Goal: Task Accomplishment & Management: Complete application form

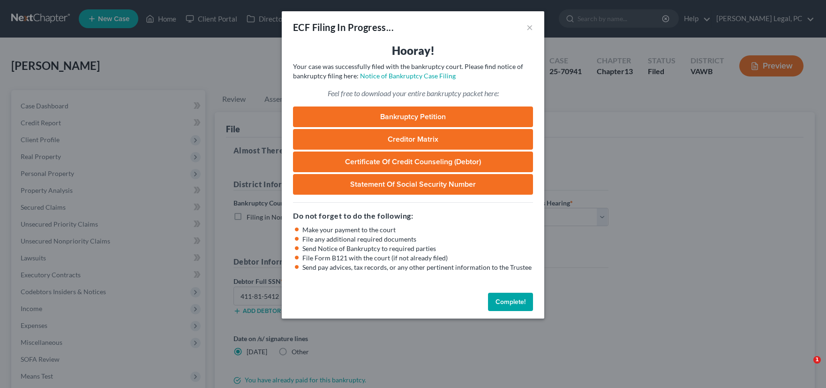
select select "0"
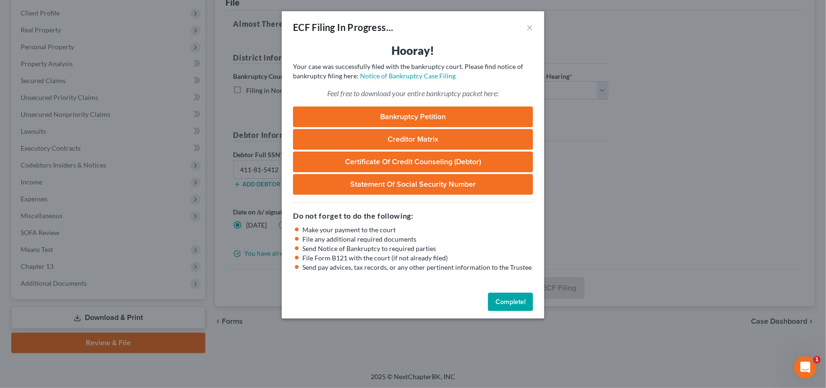
click at [510, 301] on button "Complete!" at bounding box center [510, 302] width 45 height 19
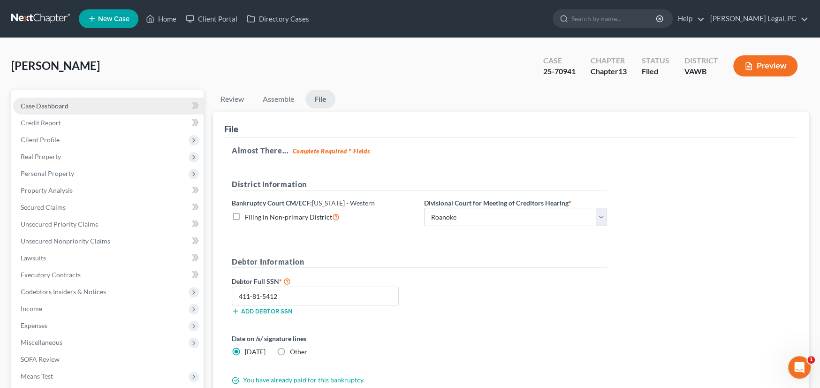
click at [45, 106] on span "Case Dashboard" at bounding box center [45, 106] width 48 height 8
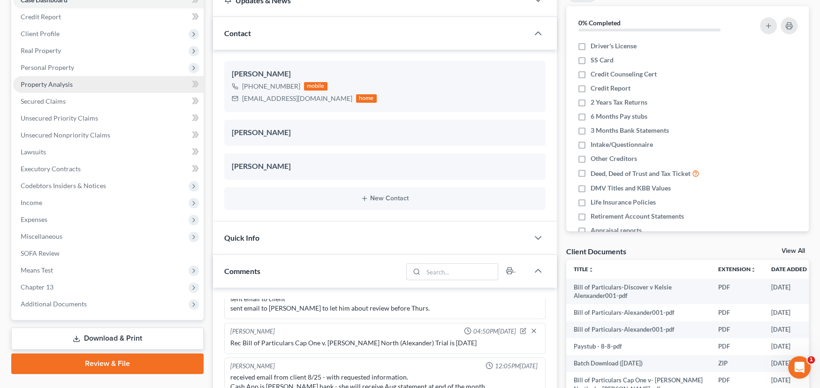
scroll to position [188, 0]
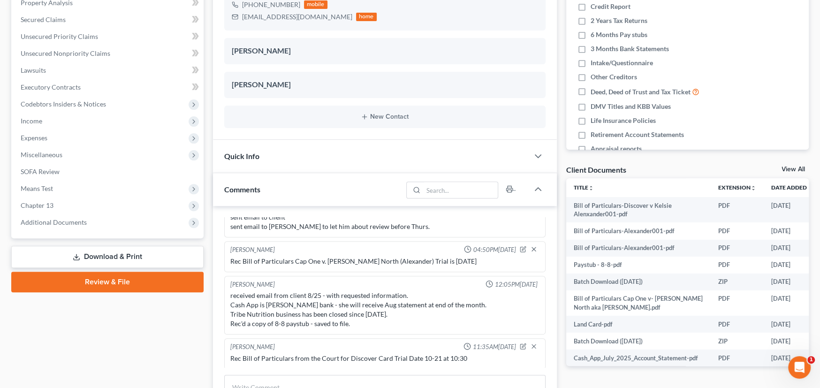
click at [79, 255] on icon at bounding box center [77, 257] width 8 height 8
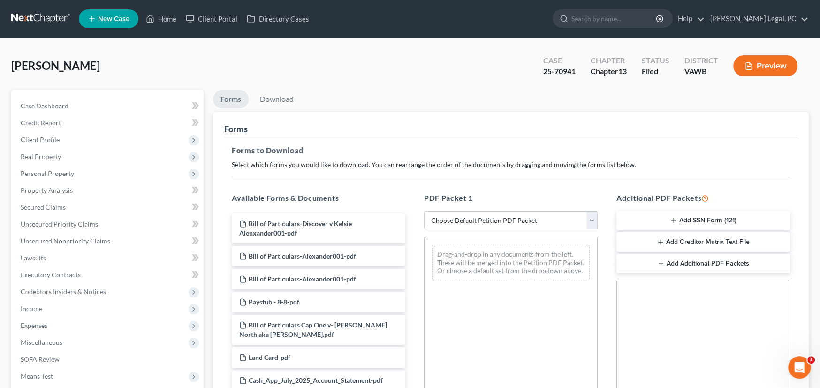
scroll to position [94, 0]
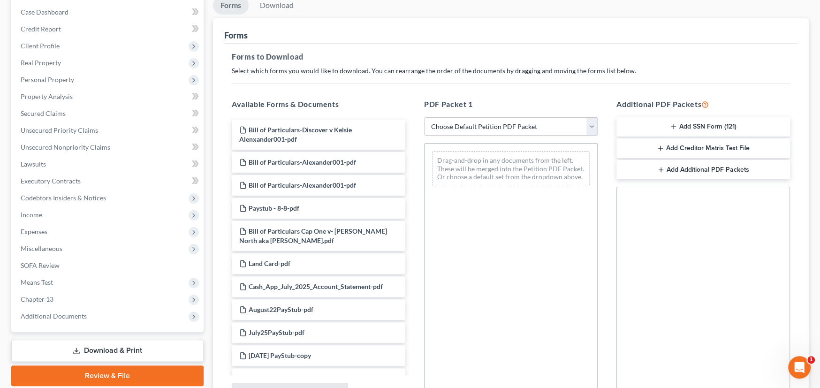
click at [563, 125] on select "Choose Default Petition PDF Packet Complete Bankruptcy Petition (all forms and …" at bounding box center [510, 126] width 173 height 19
select select "7"
click at [424, 117] on select "Choose Default Petition PDF Packet Complete Bankruptcy Petition (all forms and …" at bounding box center [510, 126] width 173 height 19
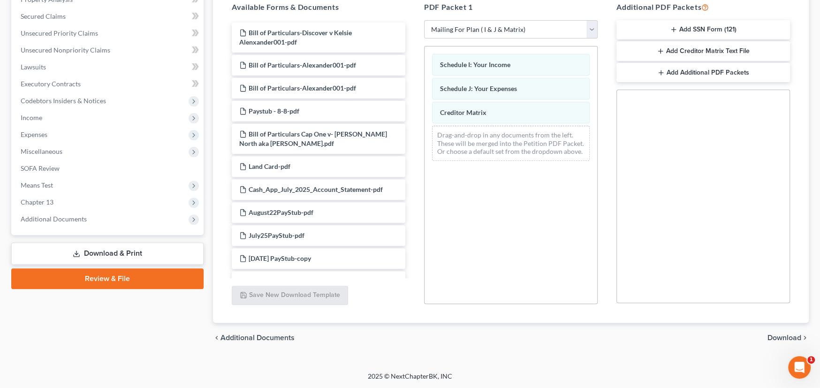
click at [777, 337] on span "Download" at bounding box center [784, 338] width 34 height 8
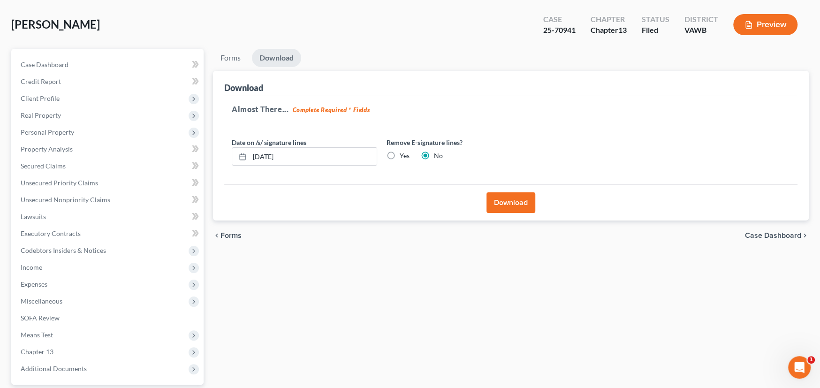
scroll to position [33, 0]
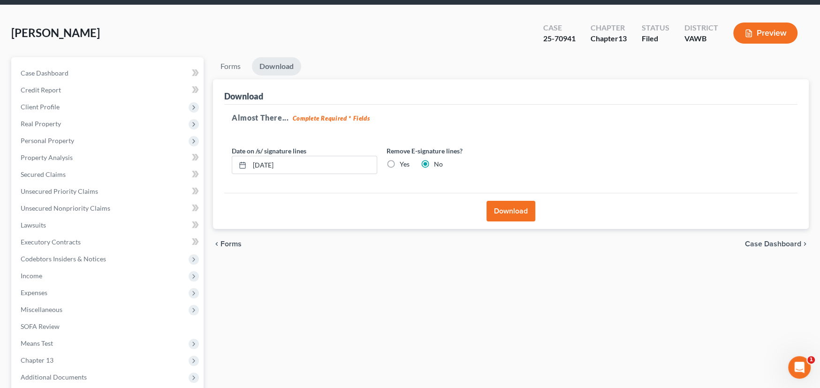
click at [518, 209] on button "Download" at bounding box center [510, 211] width 49 height 21
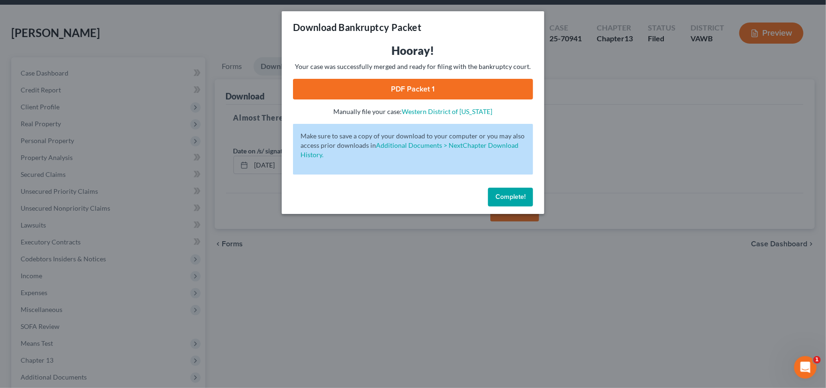
click at [414, 93] on link "PDF Packet 1" at bounding box center [413, 89] width 240 height 21
click at [508, 196] on span "Complete!" at bounding box center [511, 197] width 30 height 8
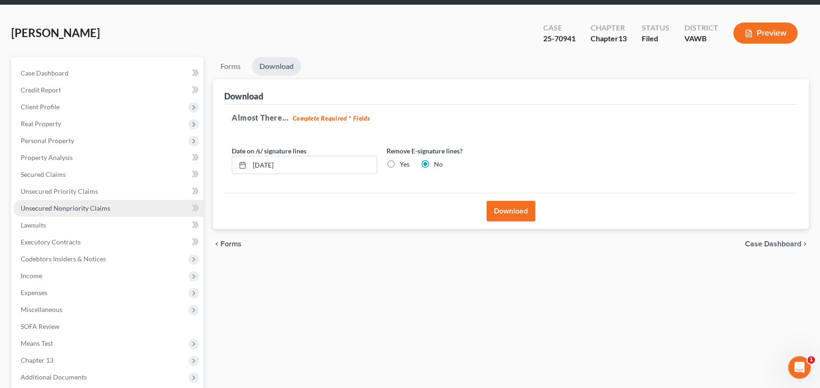
click at [53, 205] on span "Unsecured Nonpriority Claims" at bounding box center [66, 208] width 90 height 8
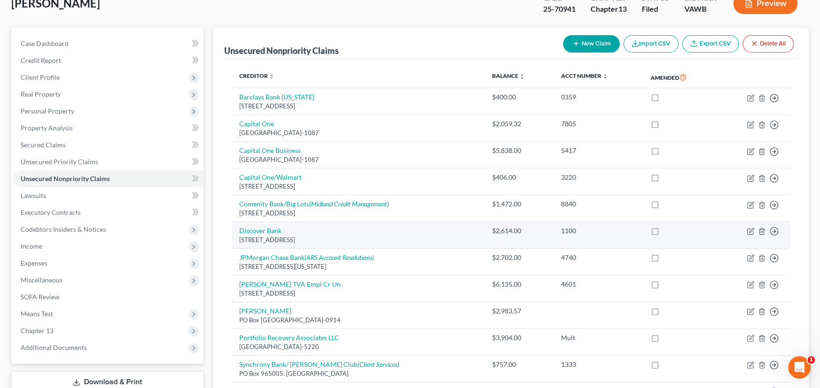
scroll to position [47, 0]
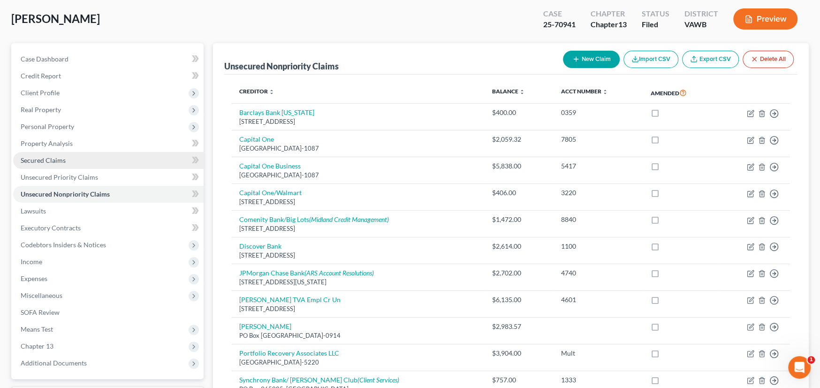
click at [48, 166] on link "Secured Claims" at bounding box center [108, 160] width 190 height 17
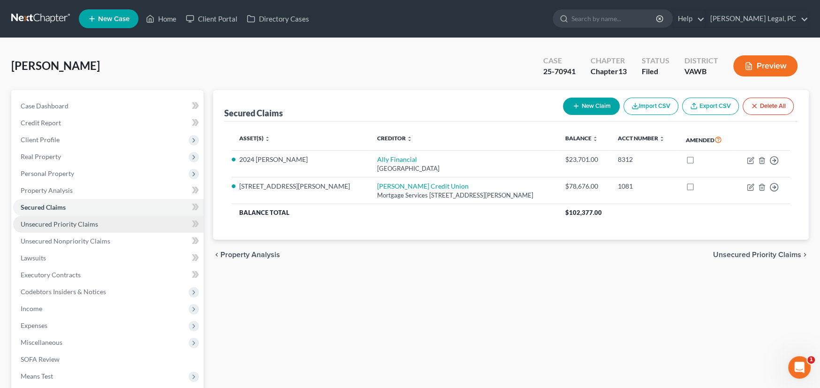
click at [47, 223] on span "Unsecured Priority Claims" at bounding box center [59, 224] width 77 height 8
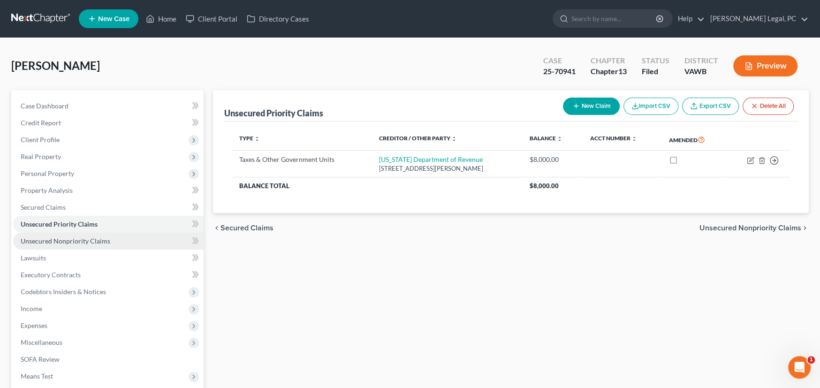
click at [47, 237] on span "Unsecured Nonpriority Claims" at bounding box center [66, 241] width 90 height 8
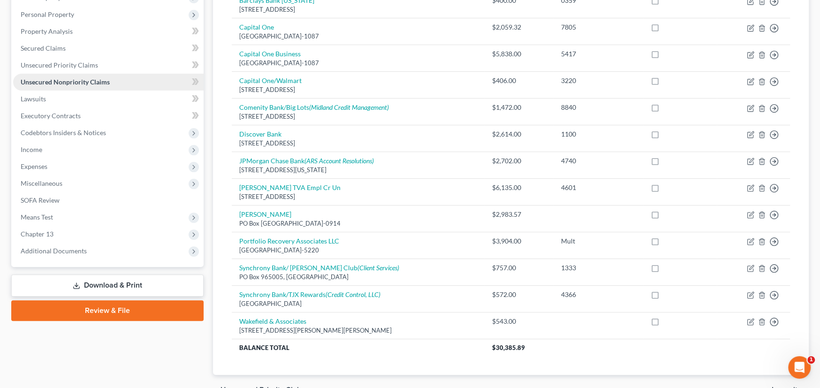
scroll to position [188, 0]
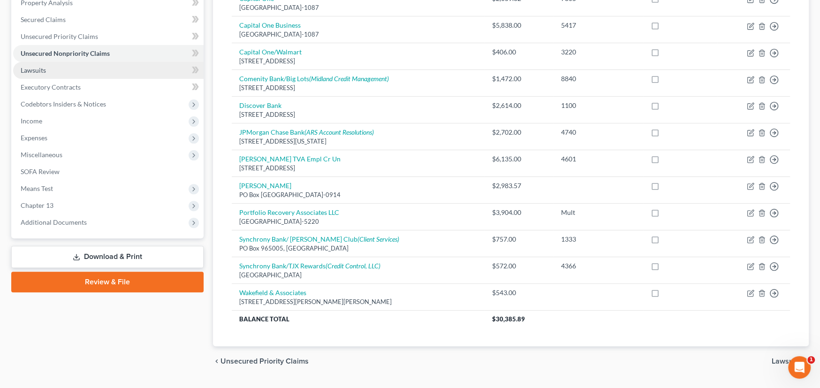
click at [27, 68] on span "Lawsuits" at bounding box center [33, 70] width 25 height 8
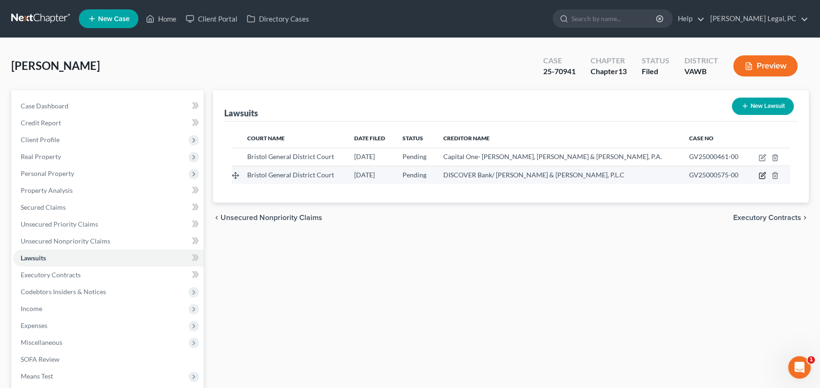
click at [762, 172] on icon "button" at bounding box center [762, 176] width 8 height 8
select select "48"
select select "0"
select select "4"
select select "48"
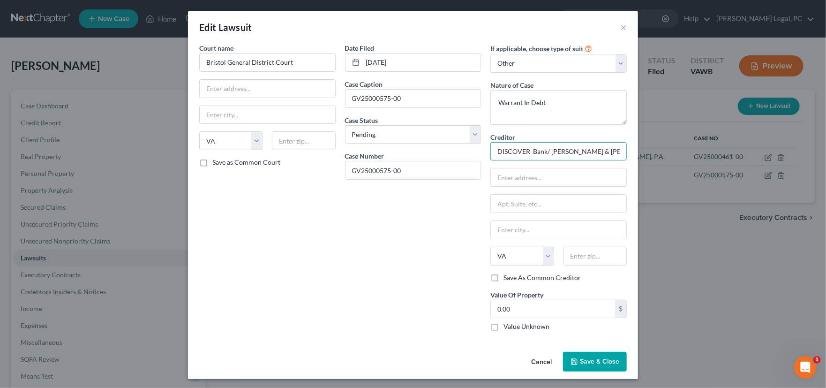
drag, startPoint x: 492, startPoint y: 152, endPoint x: 638, endPoint y: 163, distance: 146.2
click at [636, 163] on div "Edit Lawsuit × Court name * Bristol General District Court State AL AK AR AZ CA…" at bounding box center [413, 194] width 826 height 388
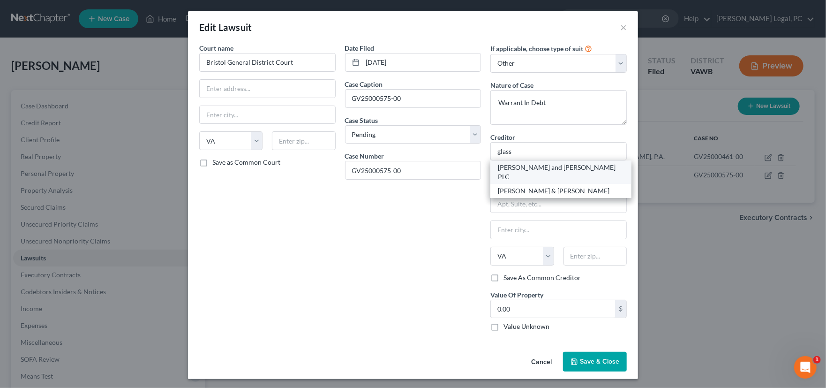
click at [547, 169] on div "Glasser and Glasser PLC" at bounding box center [561, 172] width 126 height 19
type input "Glasser and Glasser PLC"
type input "PO Box 3400"
type input "Norfolk"
type input "23514"
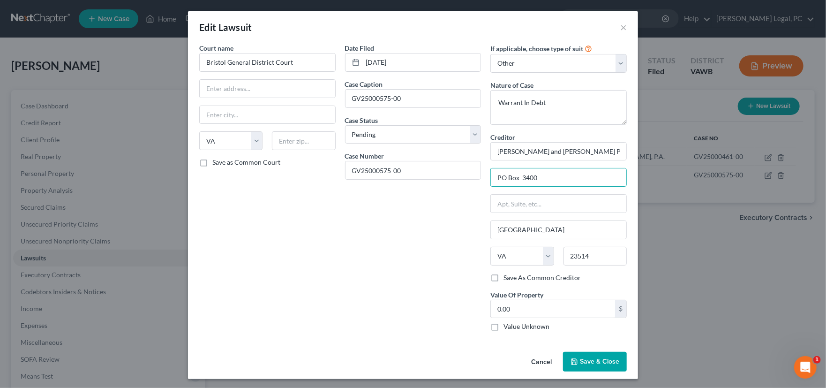
drag, startPoint x: 549, startPoint y: 174, endPoint x: 480, endPoint y: 181, distance: 69.2
click at [480, 181] on div "Court name * Bristol General District Court State AL AK AR AZ CA CO CT DE DC FL…" at bounding box center [413, 190] width 437 height 295
drag, startPoint x: 603, startPoint y: 358, endPoint x: 625, endPoint y: 337, distance: 30.5
click at [603, 358] on span "Save & Close" at bounding box center [599, 361] width 39 height 8
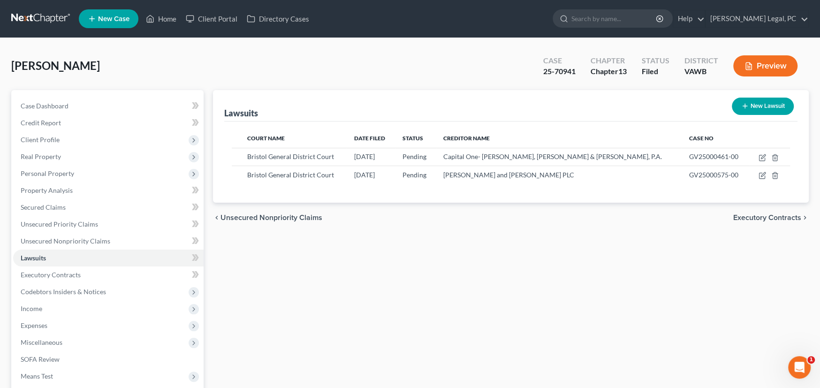
click at [35, 18] on link at bounding box center [41, 18] width 60 height 17
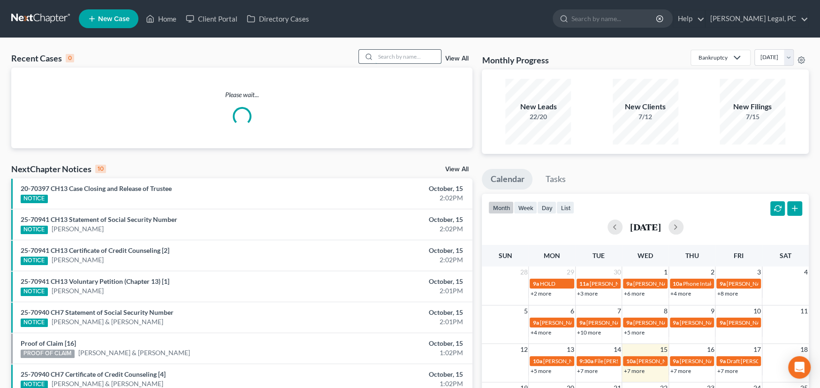
click at [379, 54] on input "search" at bounding box center [408, 57] width 66 height 14
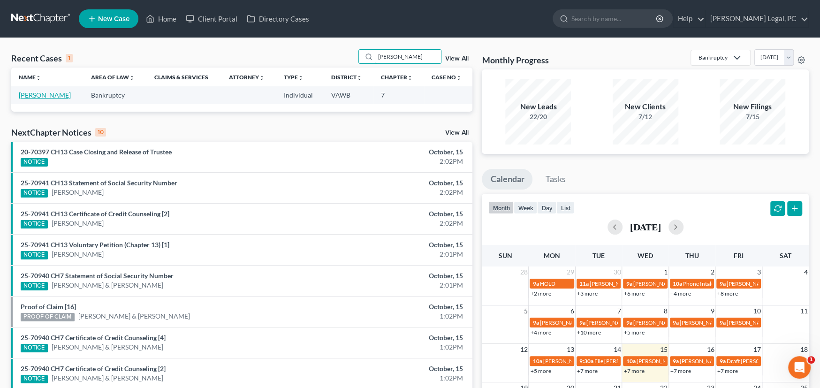
type input "Coe"
click at [59, 93] on link "Coe, Stephanie" at bounding box center [45, 95] width 52 height 8
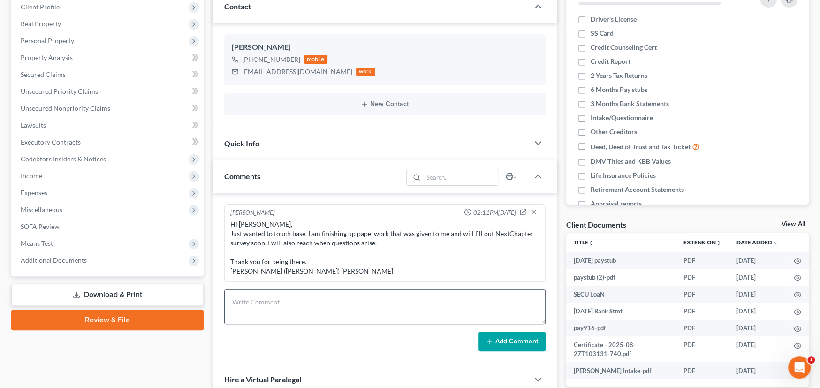
scroll to position [141, 0]
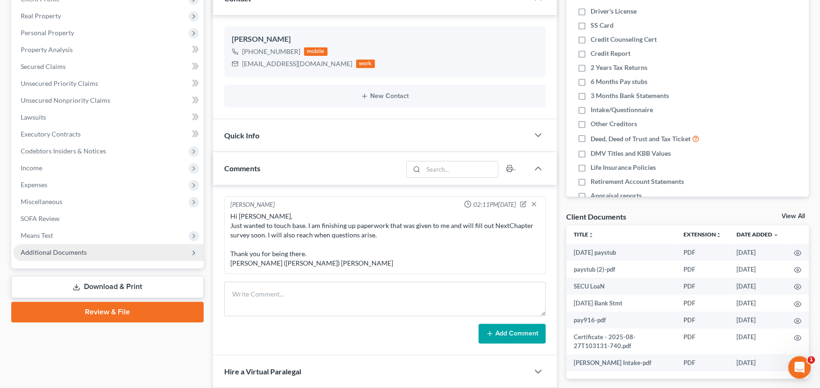
click at [50, 253] on span "Additional Documents" at bounding box center [54, 252] width 66 height 8
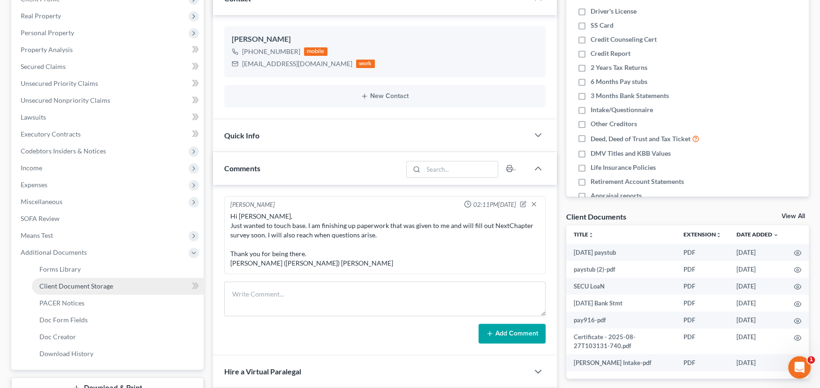
click at [53, 282] on span "Client Document Storage" at bounding box center [76, 286] width 74 height 8
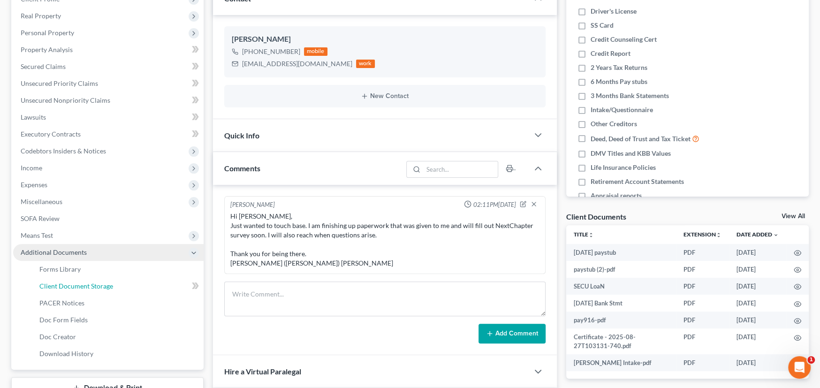
select select "0"
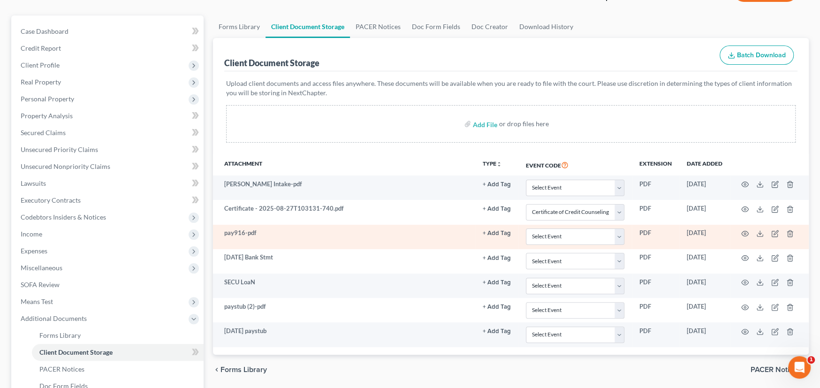
scroll to position [211, 0]
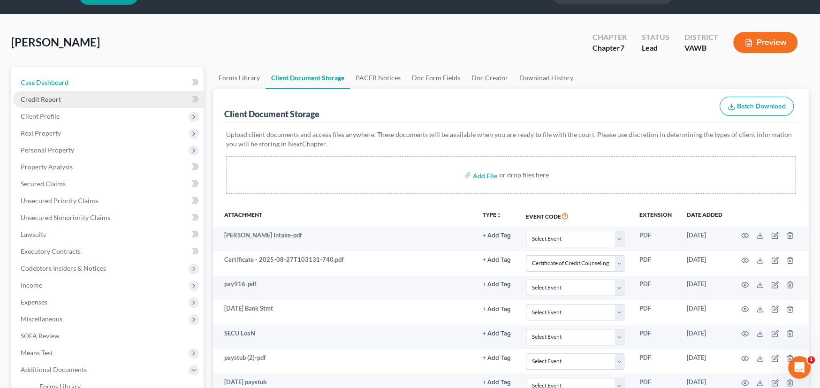
click at [38, 79] on span "Case Dashboard" at bounding box center [45, 82] width 48 height 8
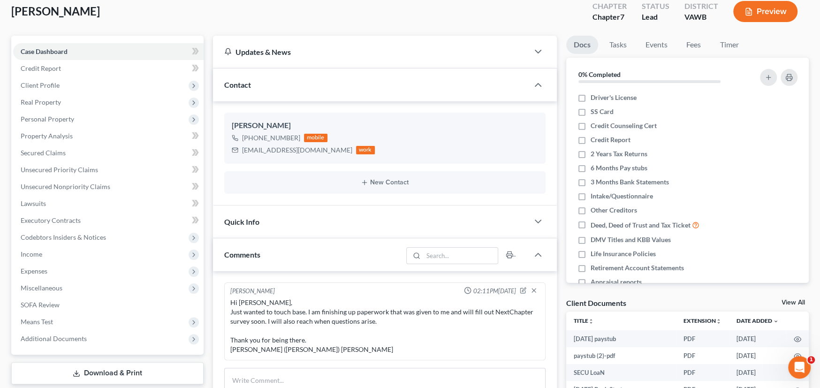
scroll to position [234, 0]
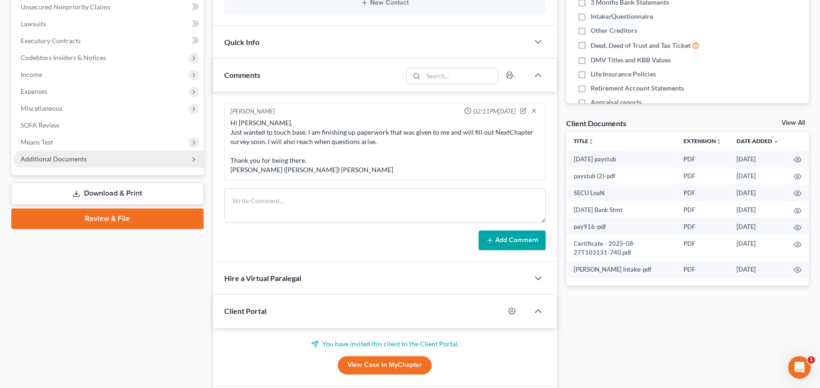
click at [45, 157] on span "Additional Documents" at bounding box center [54, 159] width 66 height 8
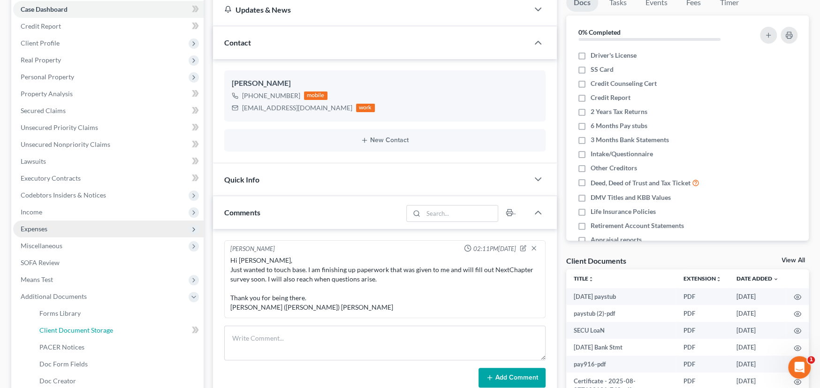
scroll to position [94, 0]
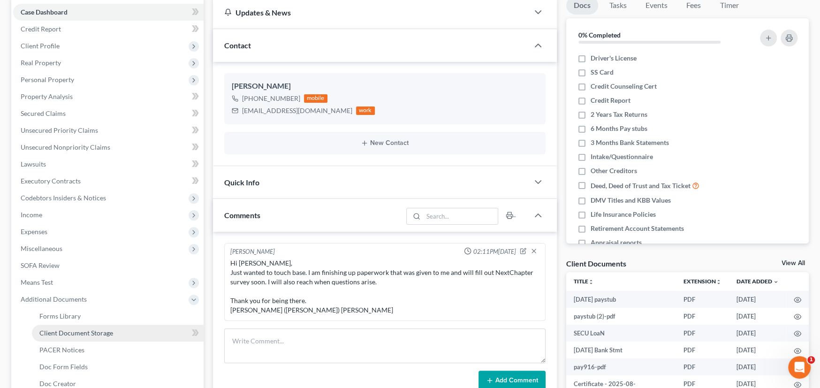
click at [97, 334] on span "Client Document Storage" at bounding box center [76, 333] width 74 height 8
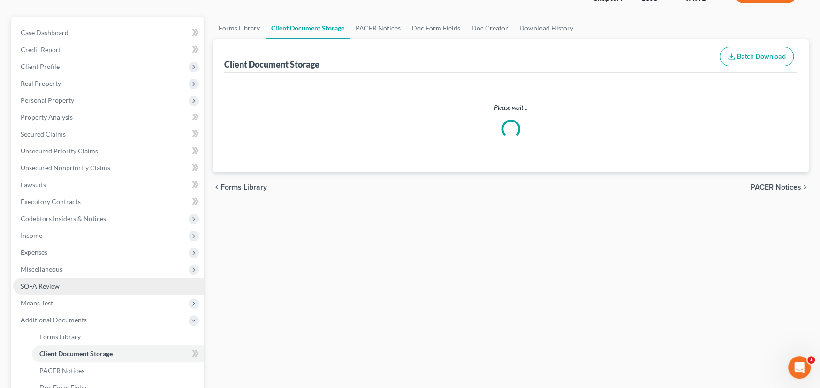
scroll to position [4, 0]
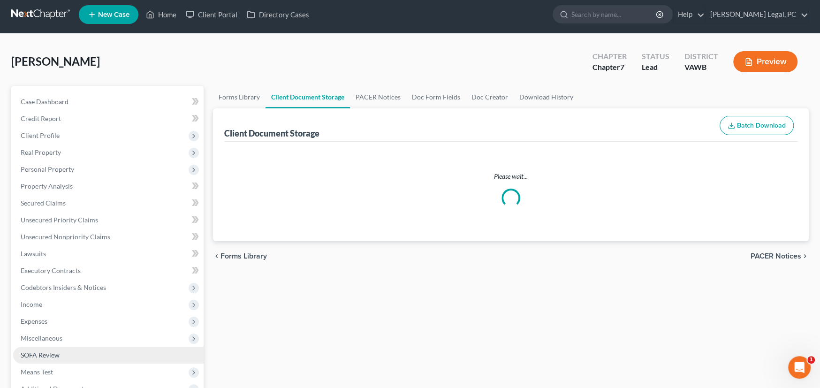
select select "0"
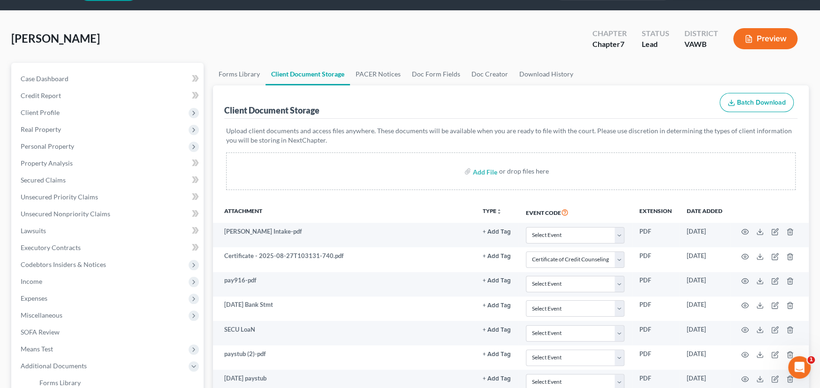
scroll to position [0, 0]
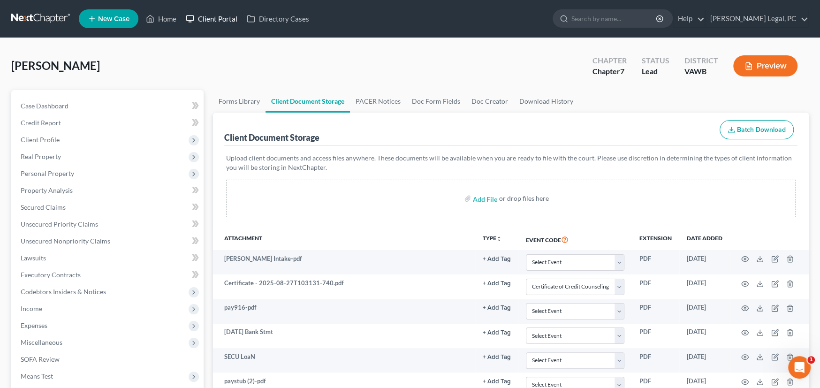
click at [231, 17] on link "Client Portal" at bounding box center [211, 18] width 61 height 17
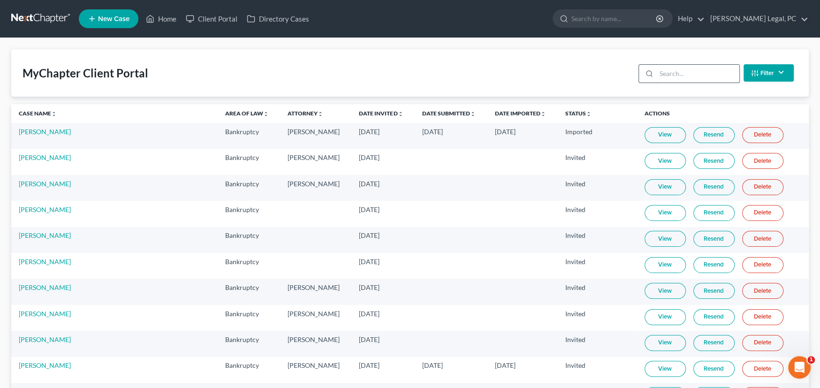
click at [681, 73] on input "search" at bounding box center [697, 74] width 83 height 18
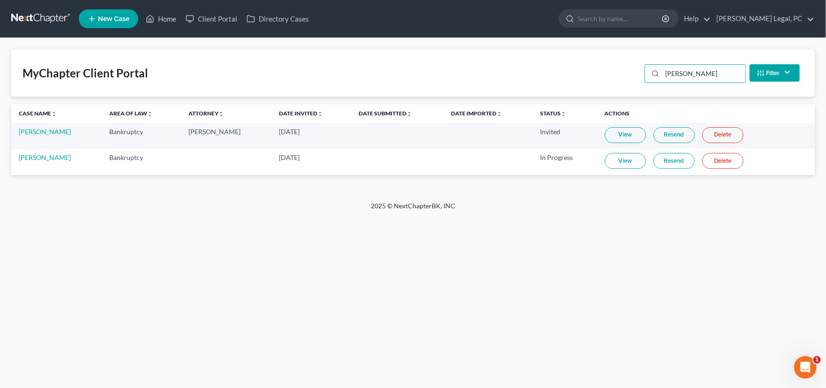
type input "coe"
click at [616, 159] on link "View" at bounding box center [625, 161] width 41 height 16
click at [50, 158] on link "Stephanie Coe" at bounding box center [45, 157] width 52 height 8
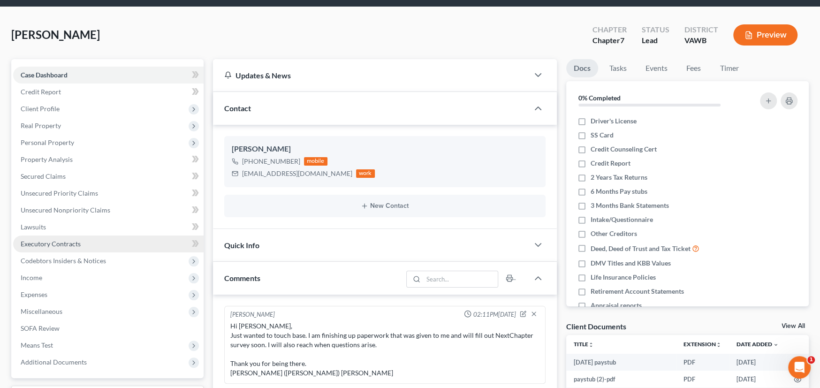
scroll to position [281, 0]
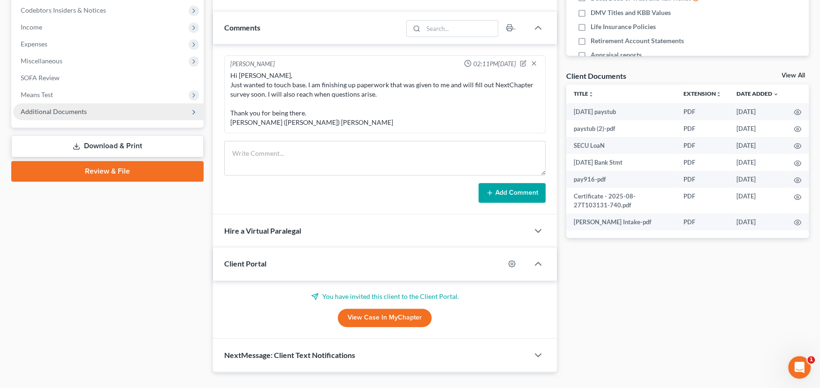
click at [48, 112] on span "Additional Documents" at bounding box center [54, 111] width 66 height 8
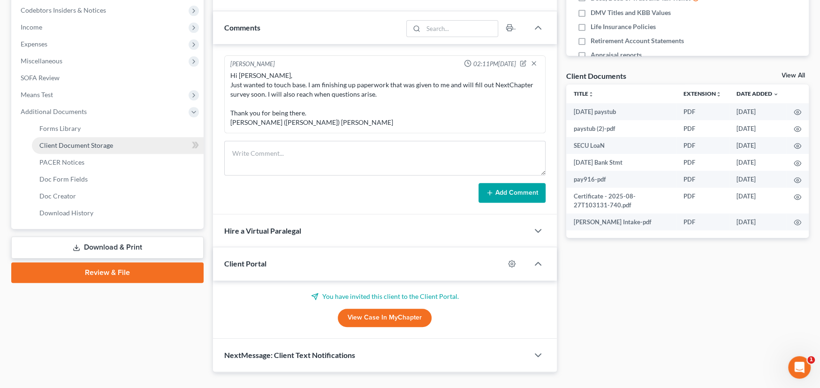
click at [64, 143] on span "Client Document Storage" at bounding box center [76, 145] width 74 height 8
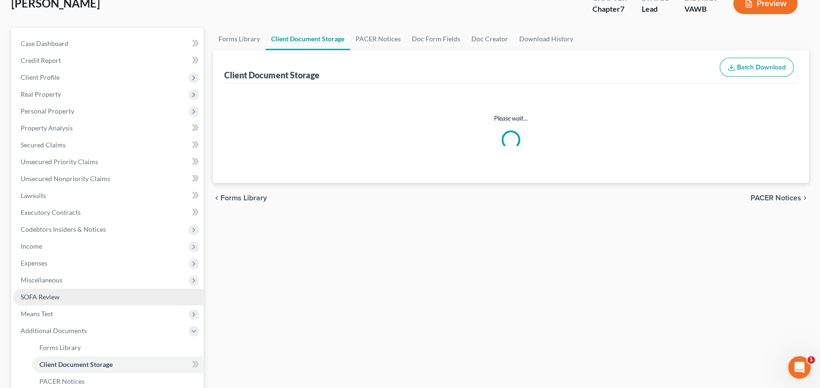
select select "0"
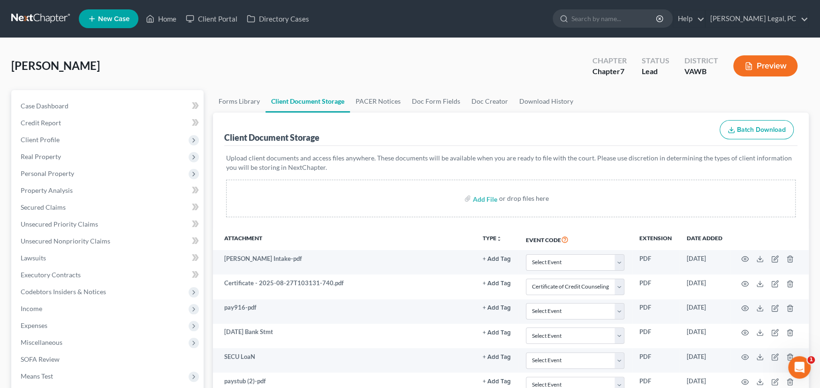
click at [45, 17] on link at bounding box center [41, 18] width 60 height 17
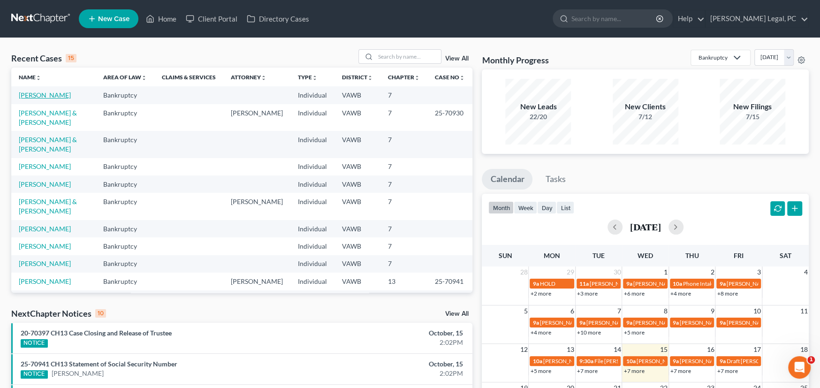
click at [47, 93] on link "Coe, Stephanie" at bounding box center [45, 95] width 52 height 8
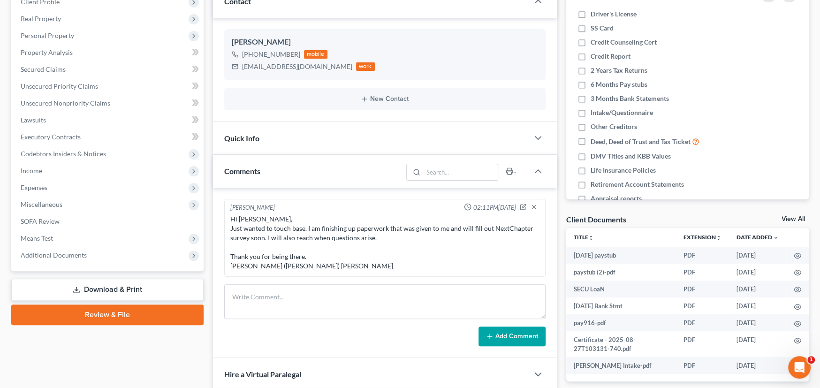
scroll to position [141, 0]
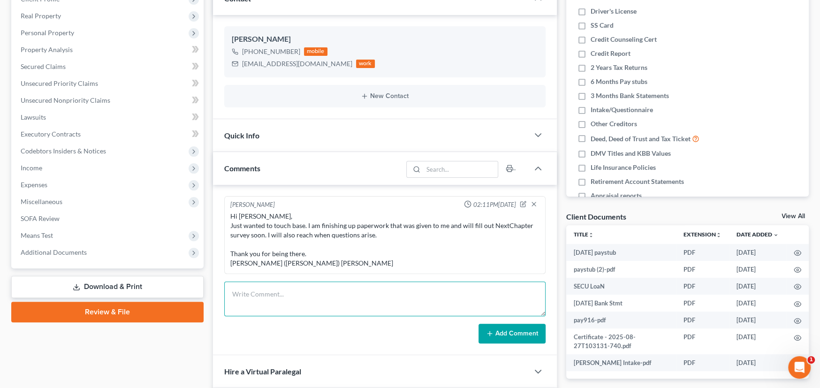
click at [265, 298] on textarea at bounding box center [384, 298] width 321 height 35
type textarea "To Mikayla"
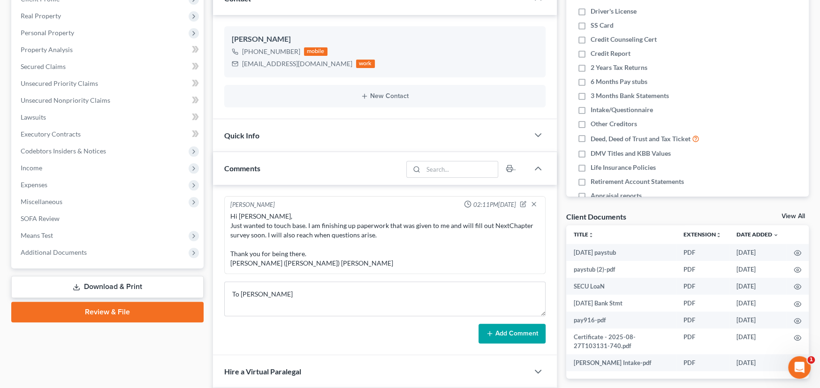
click at [494, 326] on button "Add Comment" at bounding box center [511, 334] width 67 height 20
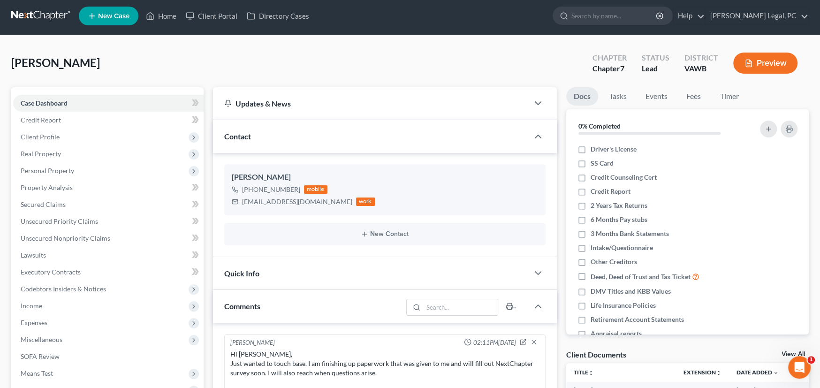
scroll to position [0, 0]
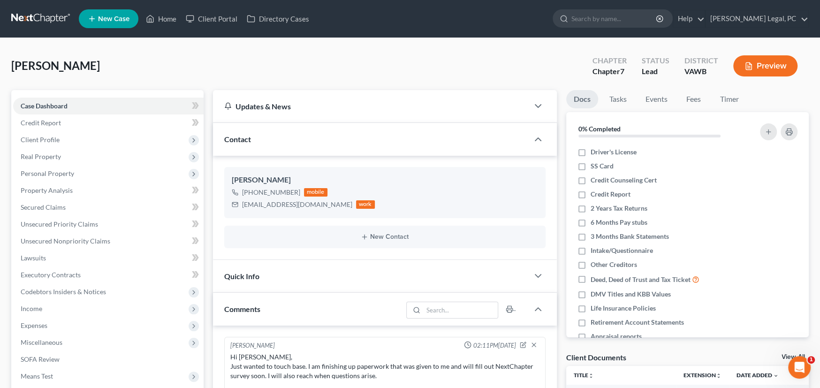
click at [37, 15] on link at bounding box center [41, 18] width 60 height 17
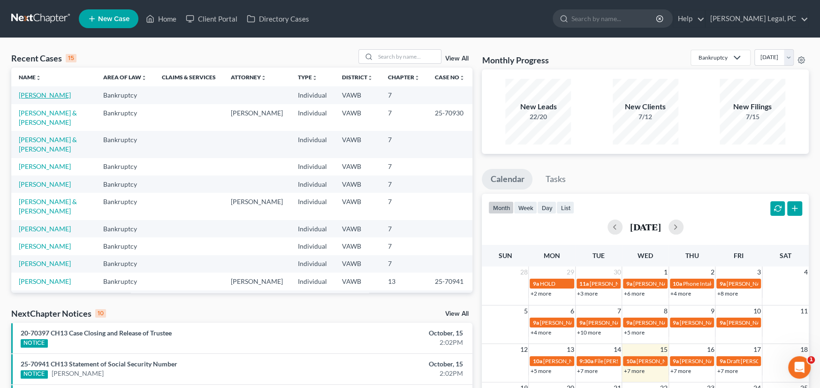
drag, startPoint x: 38, startPoint y: 96, endPoint x: 104, endPoint y: 99, distance: 66.7
click at [38, 96] on link "Coe, Stephanie" at bounding box center [45, 95] width 52 height 8
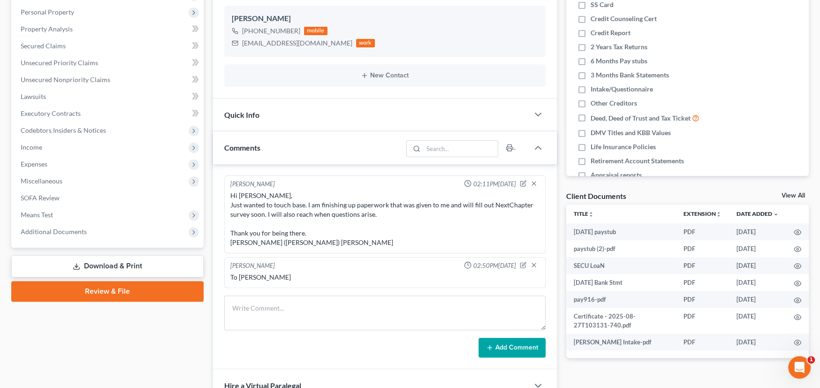
scroll to position [188, 0]
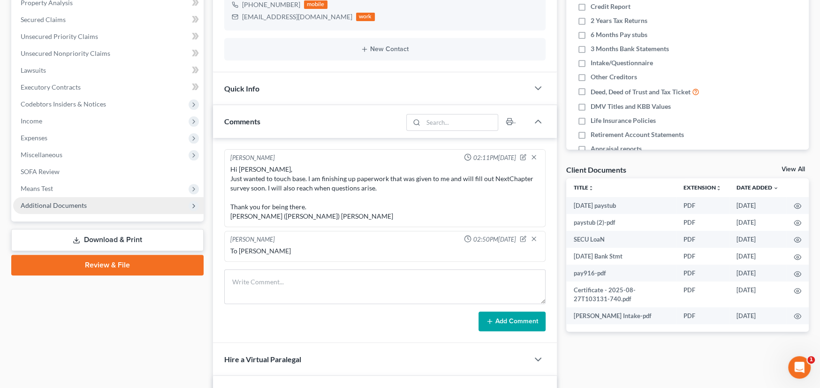
click at [85, 203] on span "Additional Documents" at bounding box center [108, 205] width 190 height 17
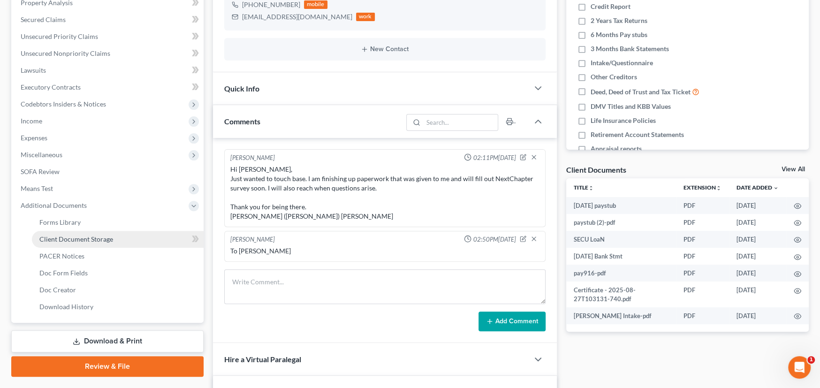
click at [64, 241] on span "Client Document Storage" at bounding box center [76, 239] width 74 height 8
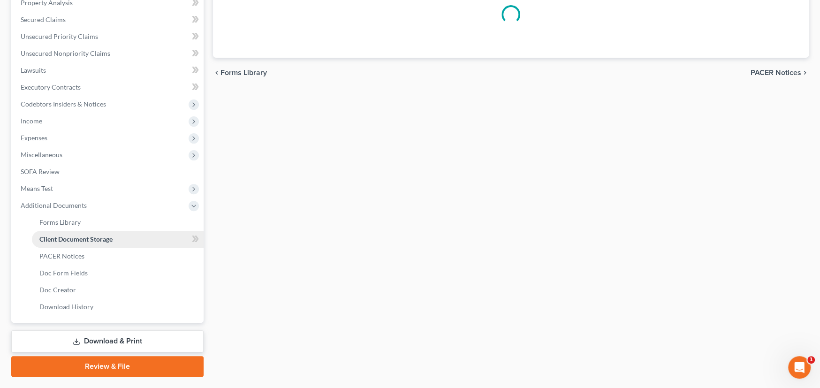
scroll to position [9, 0]
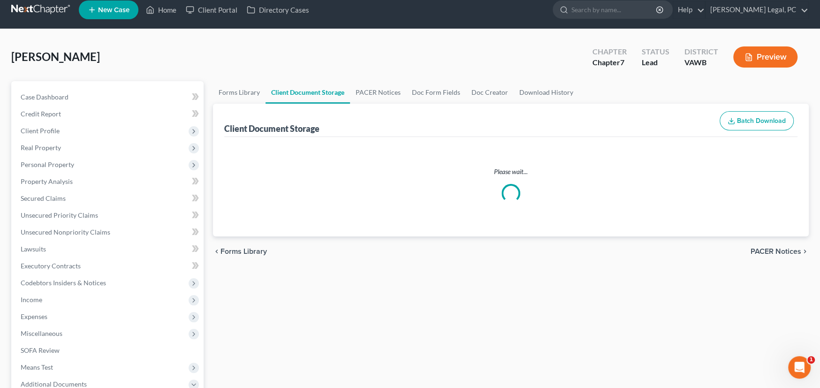
select select "0"
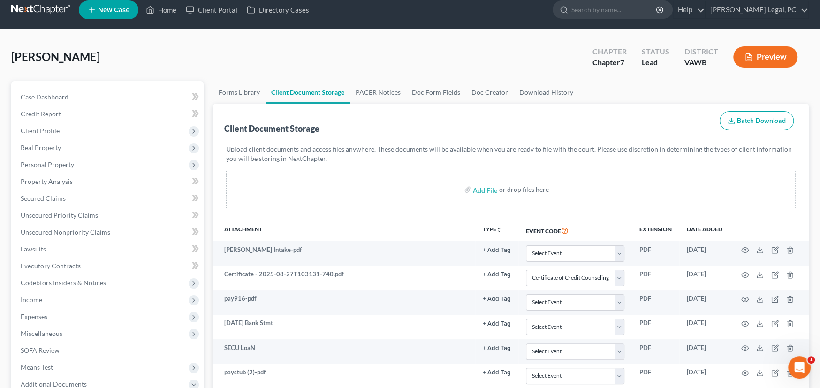
scroll to position [0, 0]
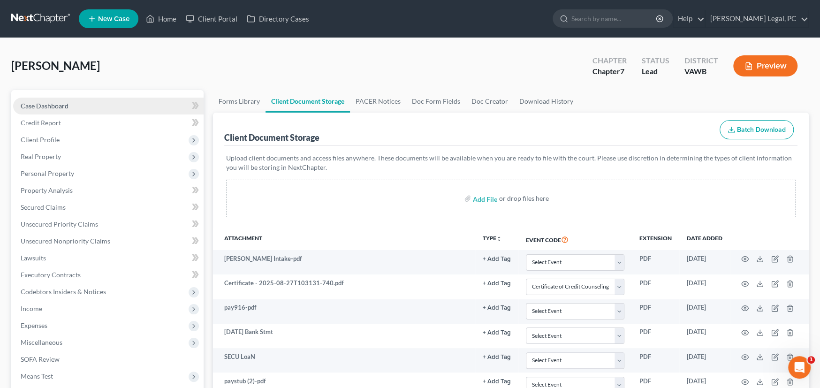
click at [48, 105] on span "Case Dashboard" at bounding box center [45, 106] width 48 height 8
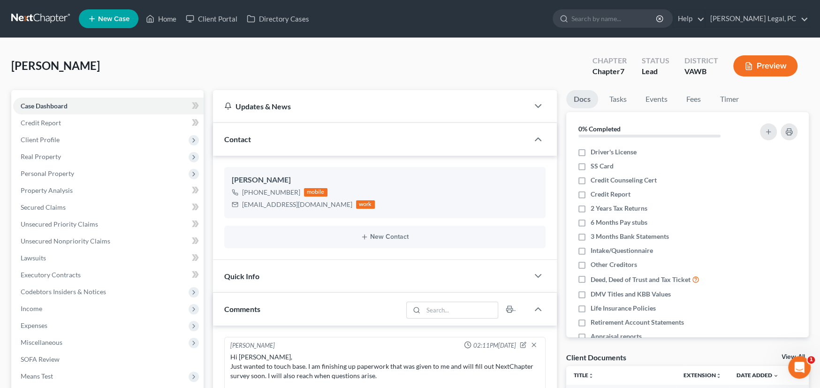
click at [43, 20] on link at bounding box center [41, 18] width 60 height 17
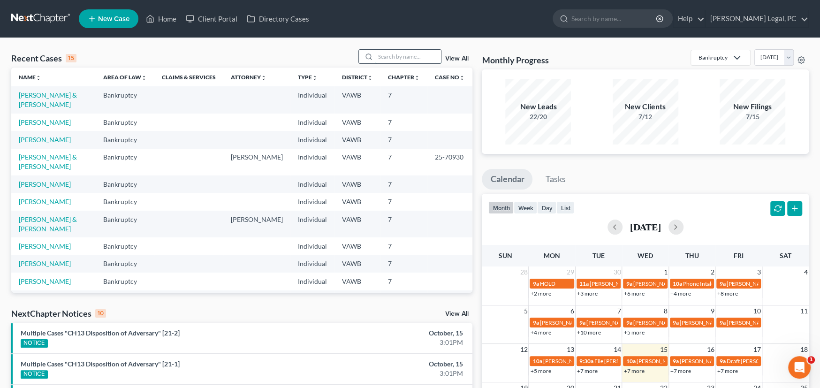
click at [387, 59] on input "search" at bounding box center [408, 57] width 66 height 14
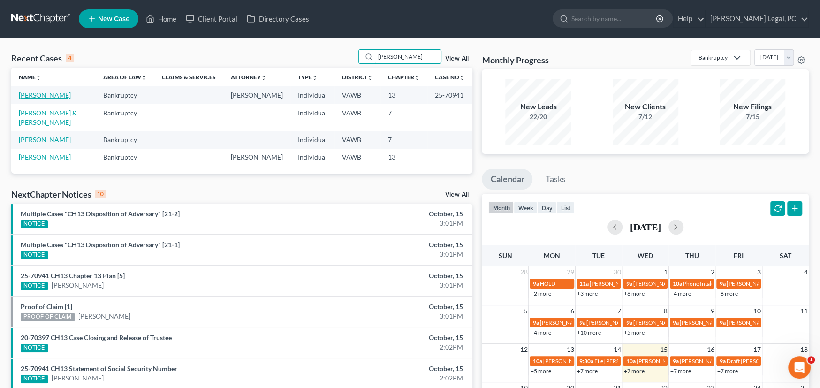
type input "alex"
click at [46, 94] on link "[PERSON_NAME]" at bounding box center [45, 95] width 52 height 8
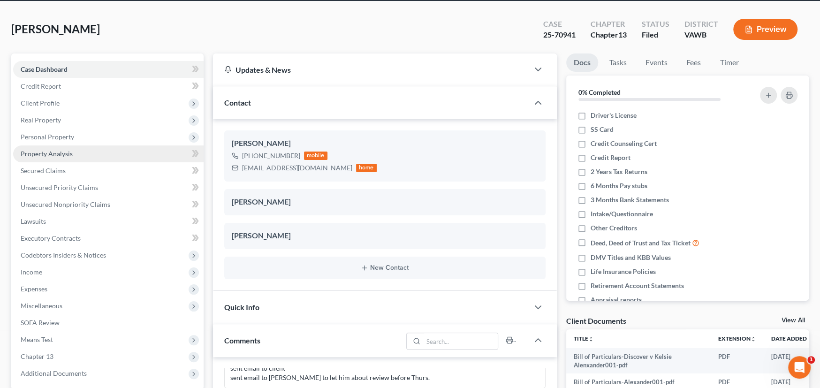
scroll to position [188, 0]
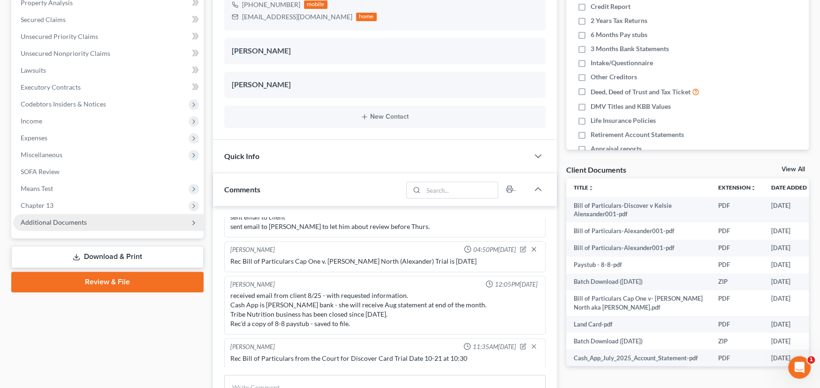
click at [66, 226] on span "Additional Documents" at bounding box center [108, 222] width 190 height 17
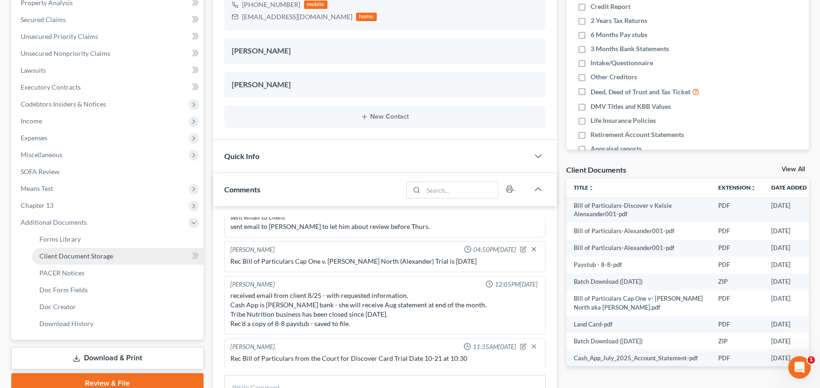
click at [68, 254] on span "Client Document Storage" at bounding box center [76, 256] width 74 height 8
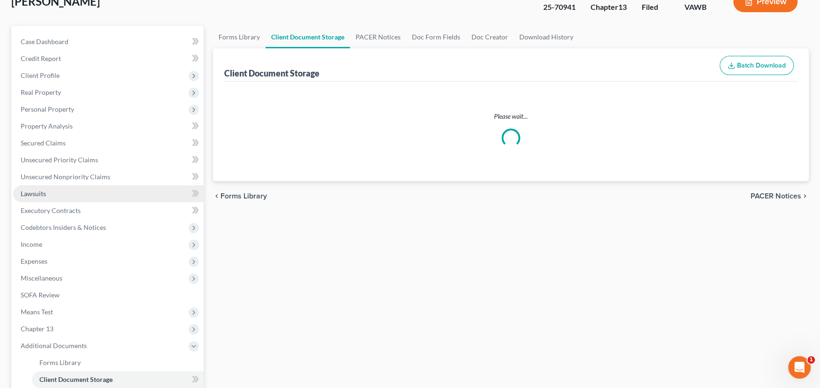
scroll to position [29, 0]
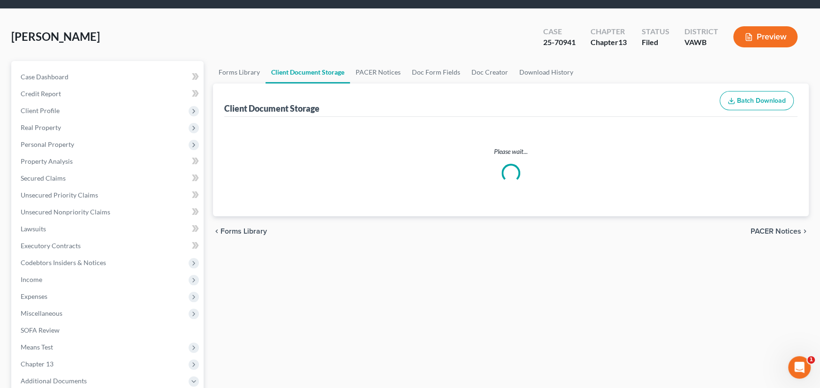
select select "0"
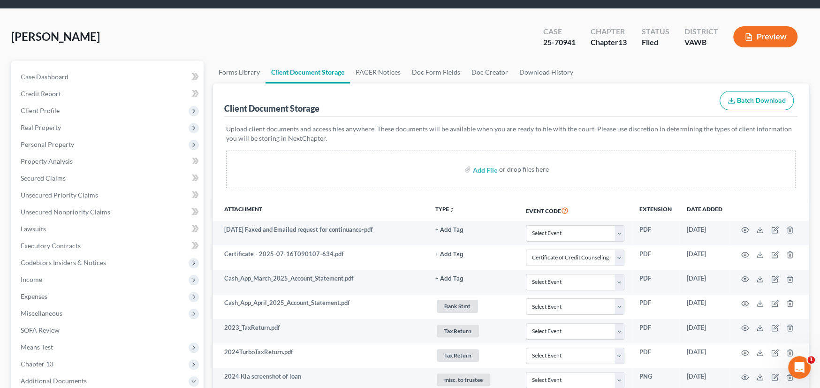
scroll to position [0, 0]
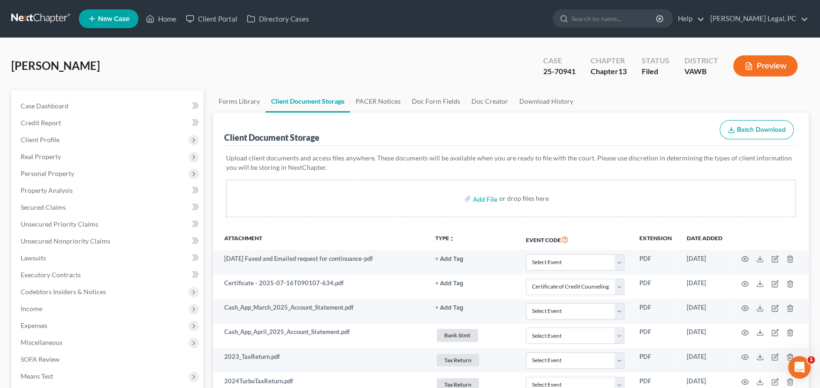
select select "0"
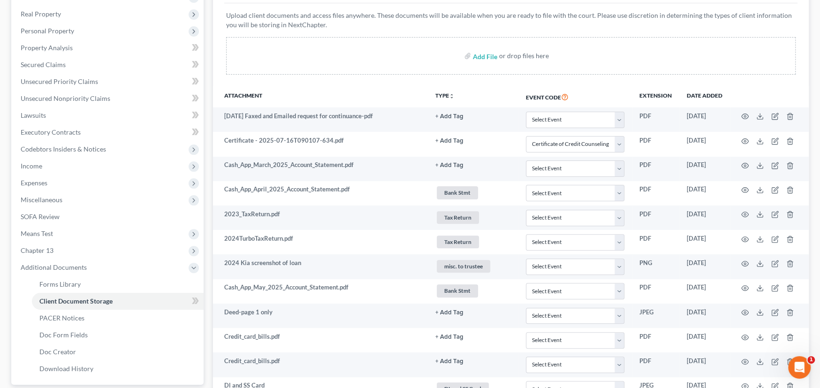
scroll to position [48, 0]
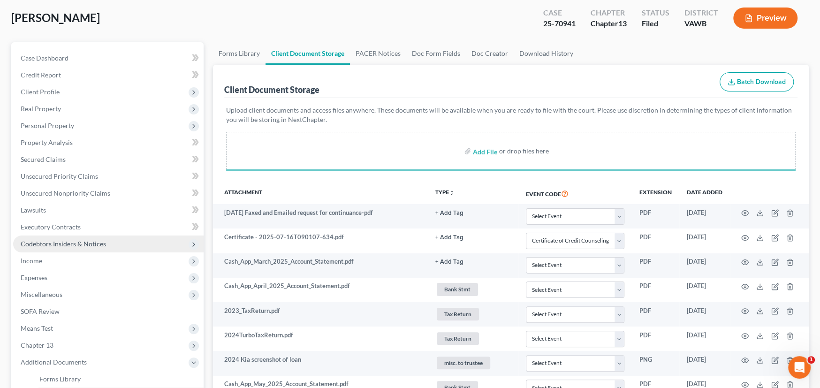
select select "0"
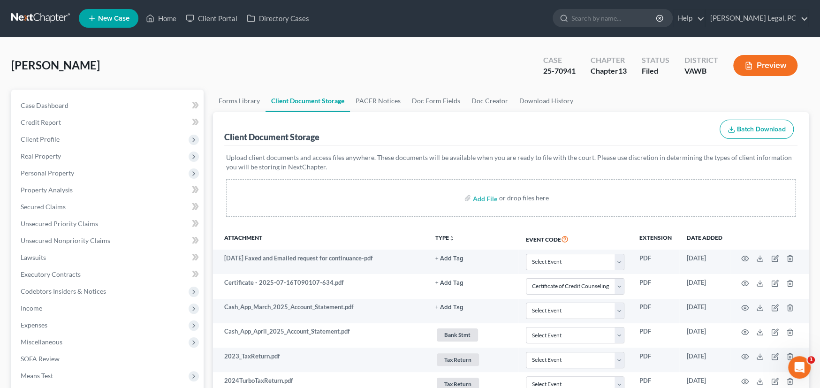
scroll to position [0, 0]
click at [19, 15] on link at bounding box center [41, 18] width 60 height 17
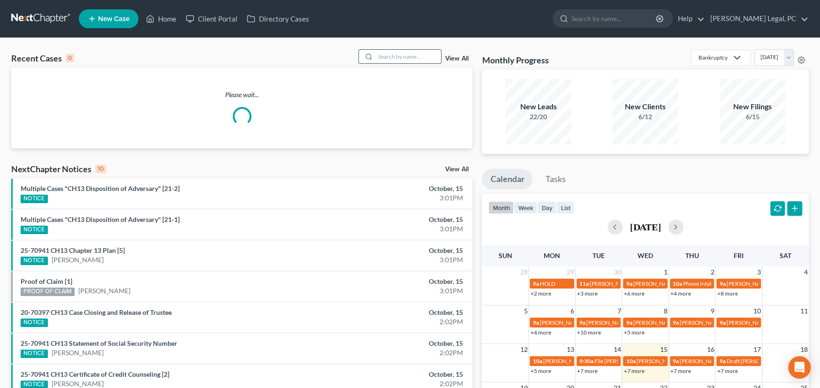
click at [411, 53] on input "search" at bounding box center [408, 57] width 66 height 14
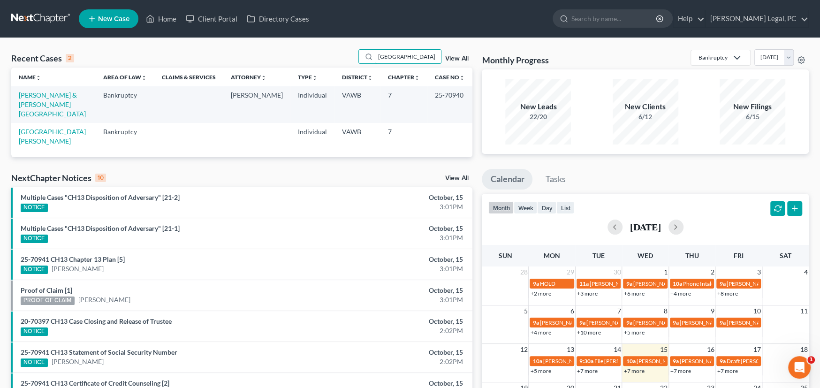
drag, startPoint x: 414, startPoint y: 59, endPoint x: 341, endPoint y: 50, distance: 73.2
click at [341, 50] on div "Recent Cases 2 Richmond View All" at bounding box center [241, 58] width 461 height 18
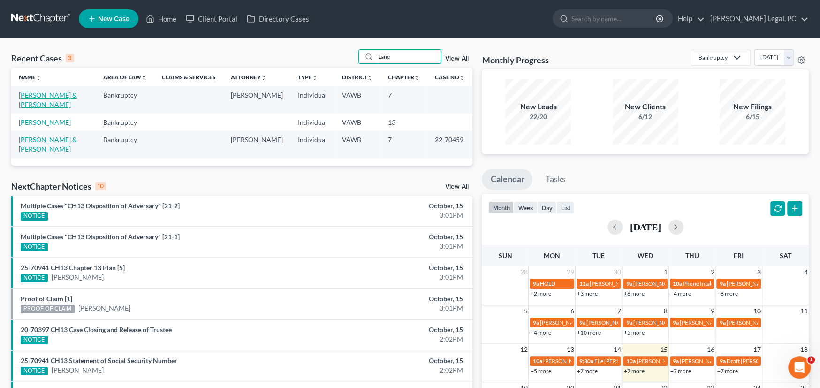
type input "Lane"
click at [49, 94] on link "[PERSON_NAME] & [PERSON_NAME]" at bounding box center [48, 99] width 58 height 17
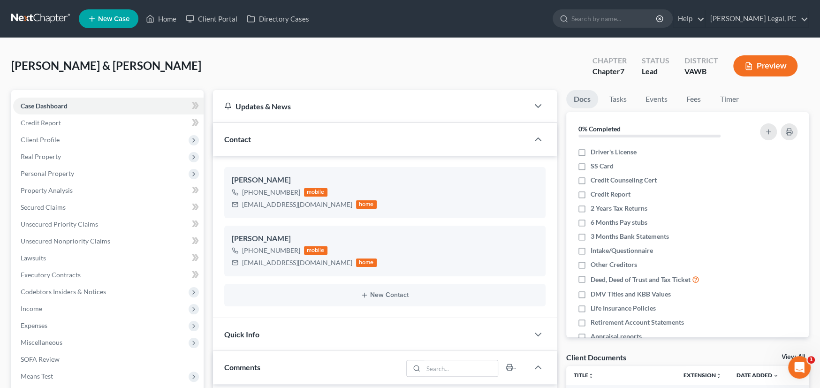
click at [27, 18] on link at bounding box center [41, 18] width 60 height 17
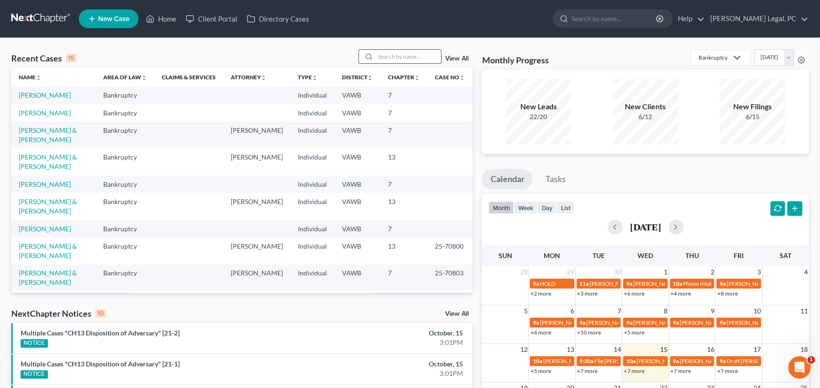
click at [391, 59] on input "search" at bounding box center [408, 57] width 66 height 14
type input "h"
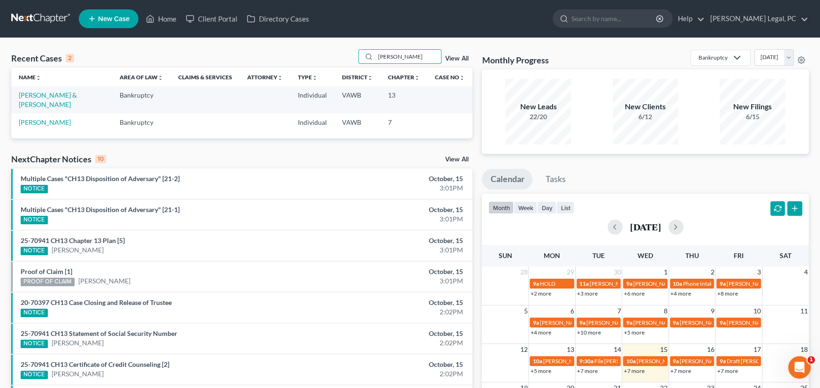
drag, startPoint x: 405, startPoint y: 54, endPoint x: 289, endPoint y: 55, distance: 115.4
click at [289, 55] on div "Recent Cases 2 helton View All" at bounding box center [241, 58] width 461 height 18
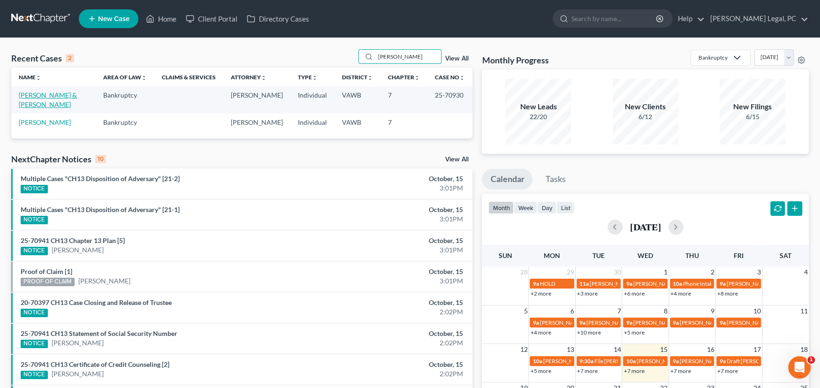
type input "Robbins"
click at [34, 95] on link "[PERSON_NAME] & [PERSON_NAME]" at bounding box center [48, 99] width 58 height 17
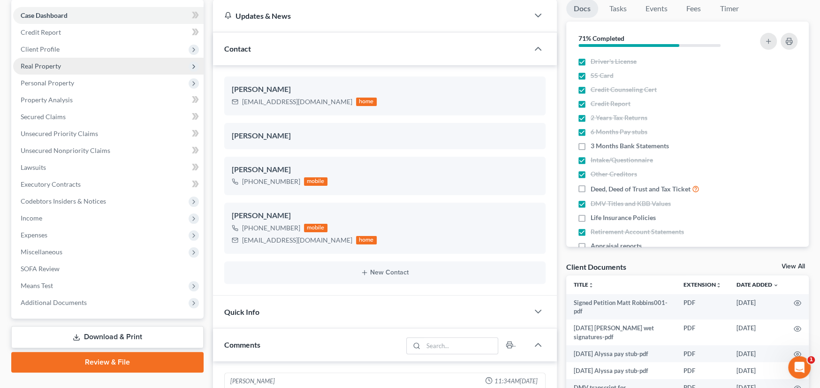
scroll to position [234, 0]
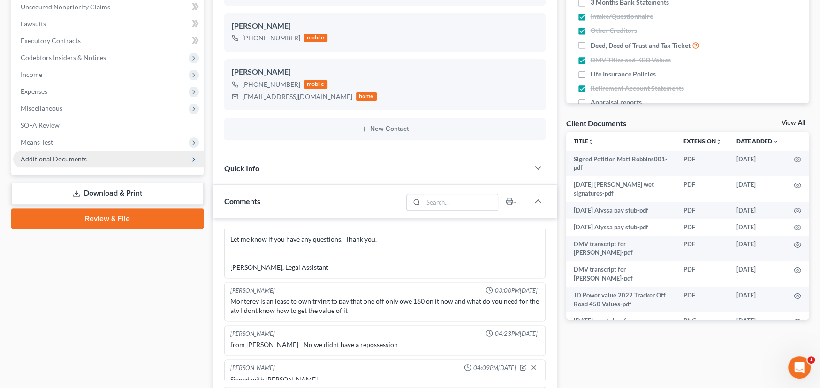
click at [46, 157] on span "Additional Documents" at bounding box center [54, 159] width 66 height 8
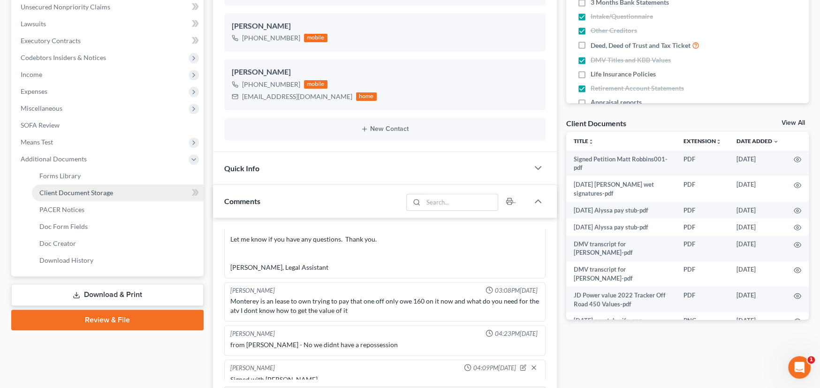
click at [52, 190] on span "Client Document Storage" at bounding box center [76, 193] width 74 height 8
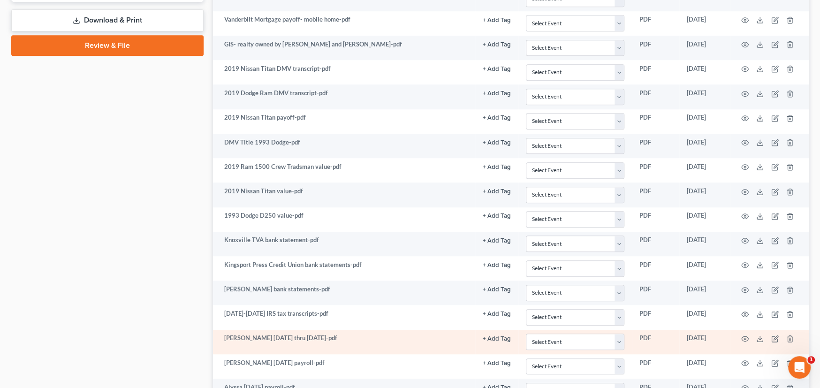
scroll to position [365, 0]
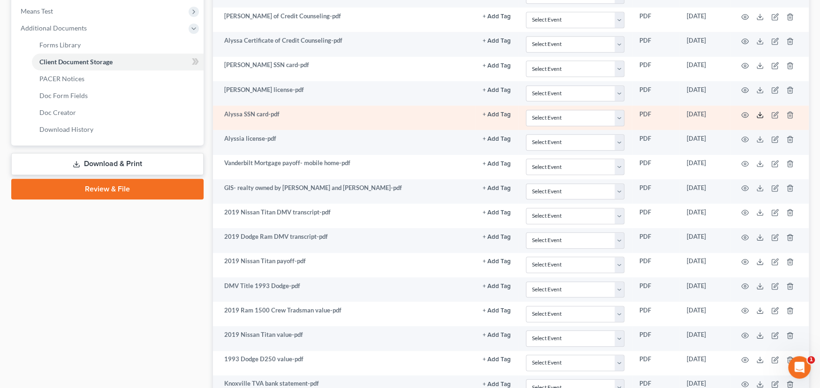
click at [760, 113] on icon at bounding box center [760, 115] width 8 height 8
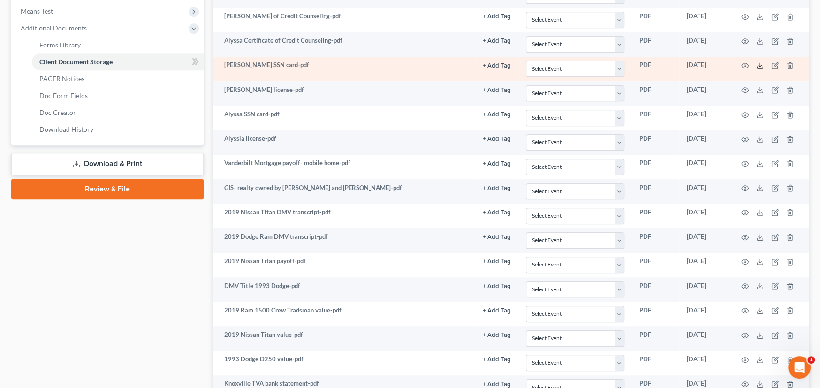
click at [761, 65] on polyline at bounding box center [759, 65] width 3 height 1
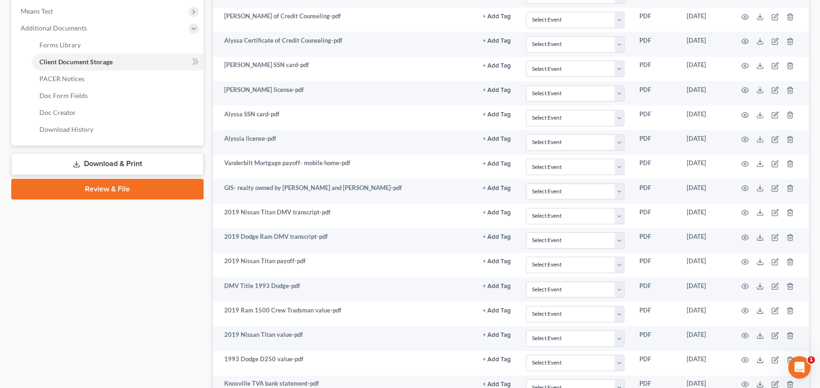
click at [83, 165] on link "Download & Print" at bounding box center [107, 164] width 192 height 22
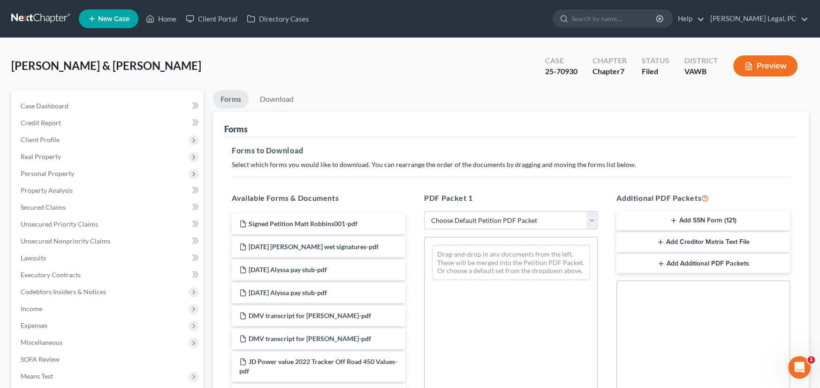
click at [701, 222] on button "Add SSN Form (121)" at bounding box center [702, 221] width 173 height 20
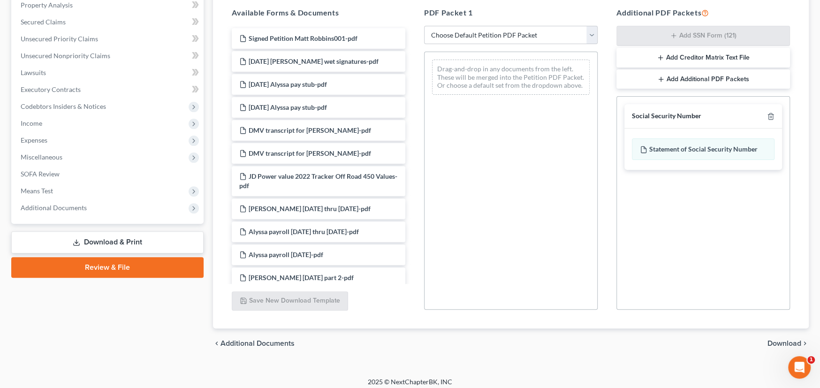
scroll to position [191, 0]
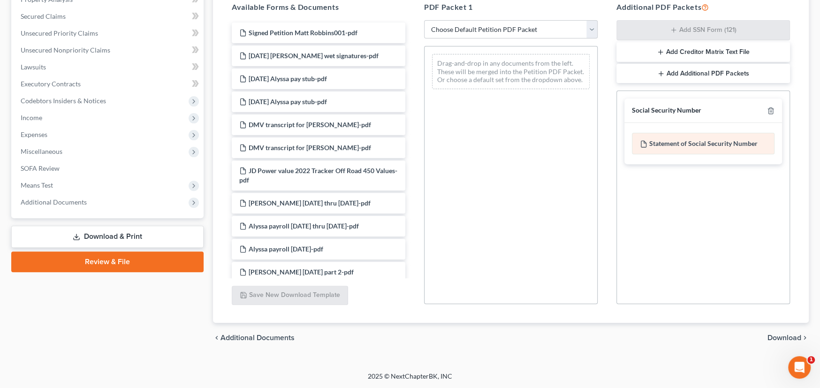
click at [681, 144] on div "Statement of Social Security Number" at bounding box center [703, 144] width 143 height 22
click at [774, 337] on span "Download" at bounding box center [784, 338] width 34 height 8
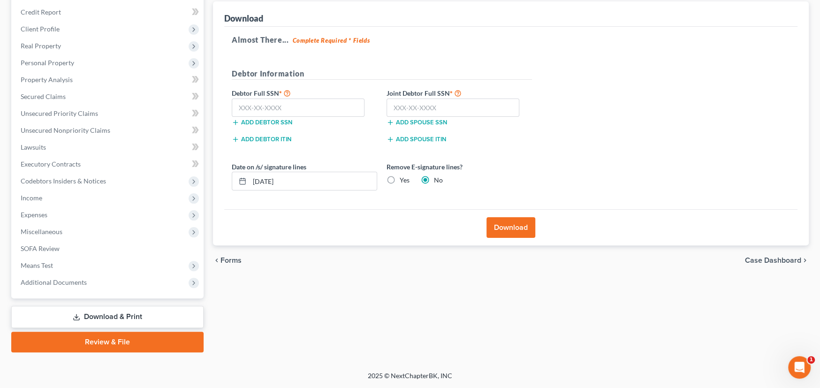
scroll to position [110, 0]
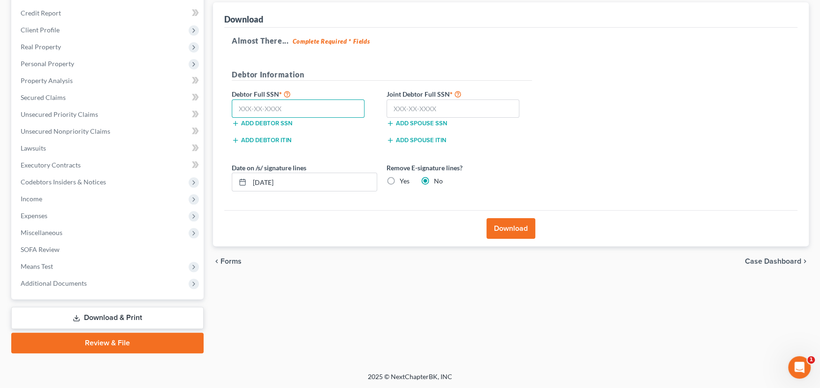
click at [263, 105] on input "text" at bounding box center [298, 108] width 133 height 19
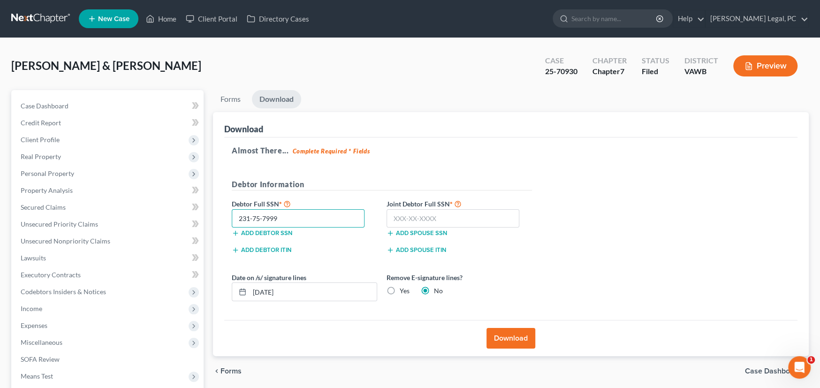
scroll to position [0, 0]
type input "231-75-7999"
click at [428, 217] on input "text" at bounding box center [452, 218] width 133 height 19
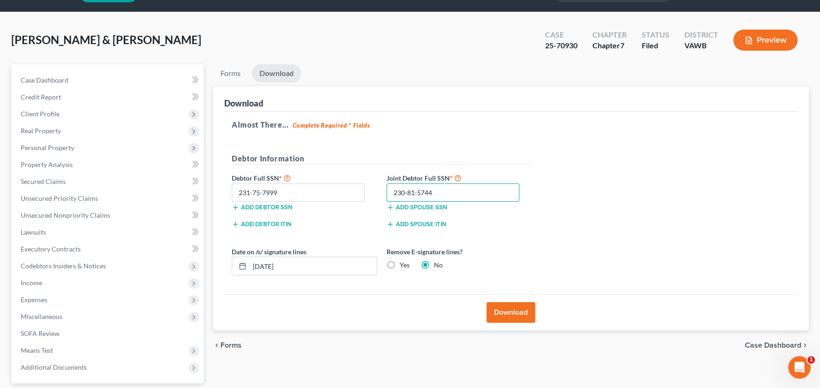
scroll to position [47, 0]
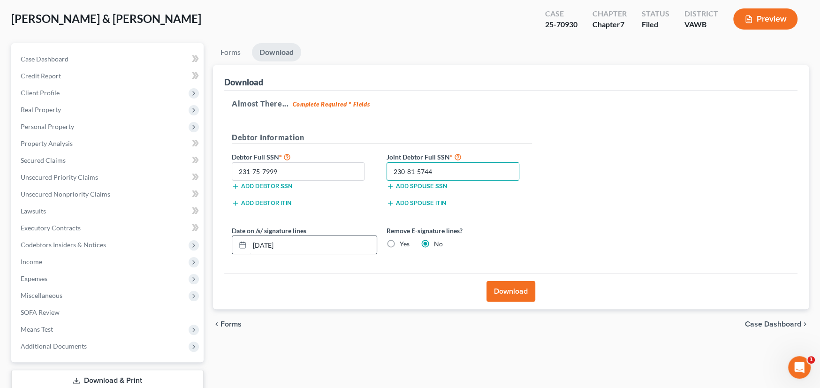
type input "230-81-5744"
click at [353, 246] on input "10/15/2025" at bounding box center [312, 245] width 127 height 18
click at [270, 245] on input "10/15/2025" at bounding box center [312, 245] width 127 height 18
type input "10/10/2025"
click at [505, 291] on button "Download" at bounding box center [510, 291] width 49 height 21
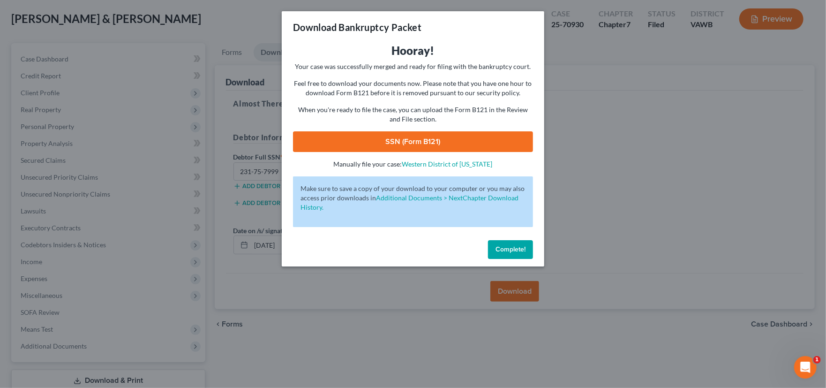
click at [429, 141] on link "SSN (Form B121)" at bounding box center [413, 141] width 240 height 21
click at [508, 250] on span "Complete!" at bounding box center [511, 249] width 30 height 8
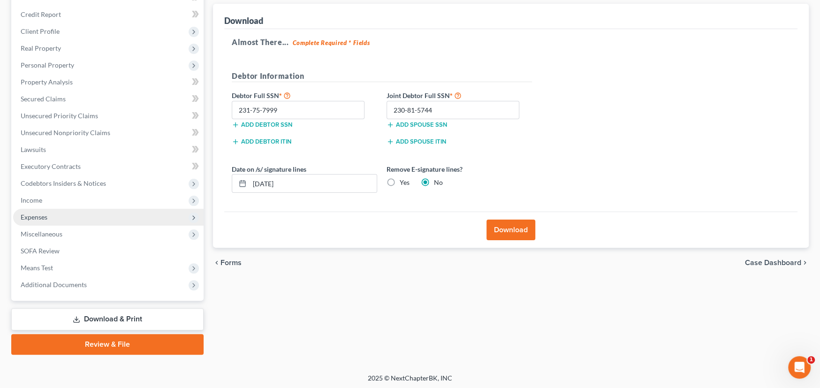
scroll to position [110, 0]
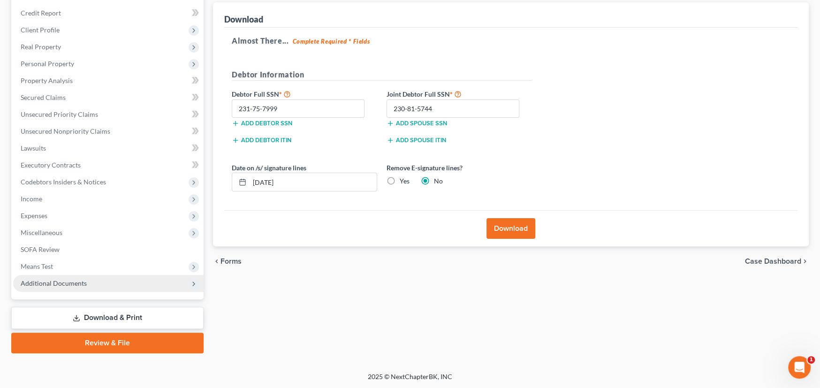
click at [72, 283] on span "Additional Documents" at bounding box center [54, 283] width 66 height 8
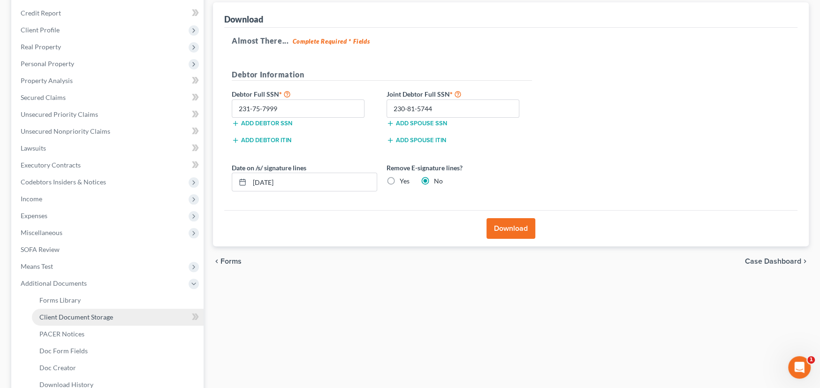
click at [72, 313] on span "Client Document Storage" at bounding box center [76, 317] width 74 height 8
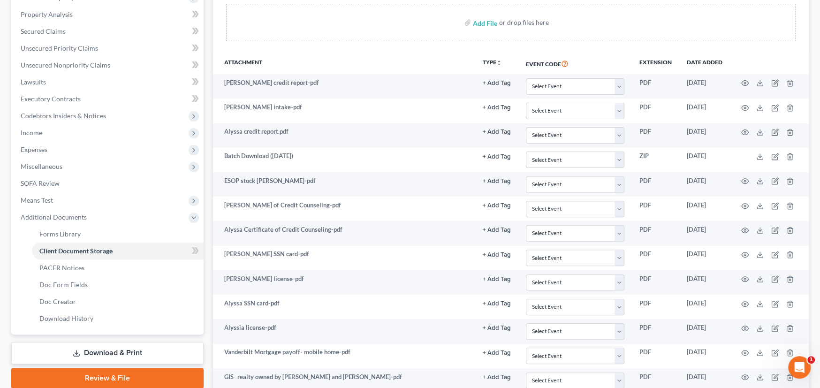
scroll to position [130, 0]
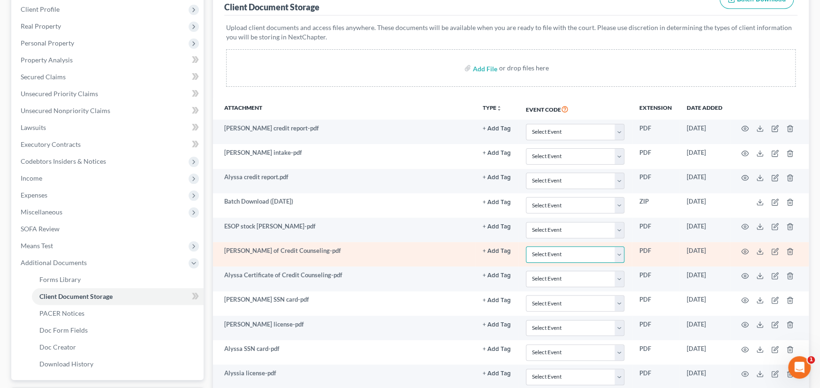
drag, startPoint x: 621, startPoint y: 255, endPoint x: 616, endPoint y: 256, distance: 5.7
click at [621, 255] on select "Select Event Certificate of Credit Counseling" at bounding box center [575, 254] width 98 height 16
select select "0"
click at [526, 246] on select "Select Event Certificate of Credit Counseling" at bounding box center [575, 254] width 98 height 16
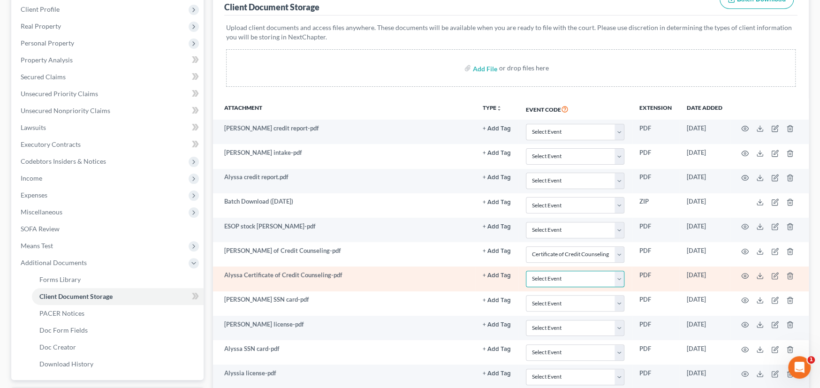
click at [620, 275] on select "Select Event Certificate of Credit Counseling" at bounding box center [575, 279] width 98 height 16
select select "0"
click at [526, 271] on select "Select Event Certificate of Credit Counseling" at bounding box center [575, 279] width 98 height 16
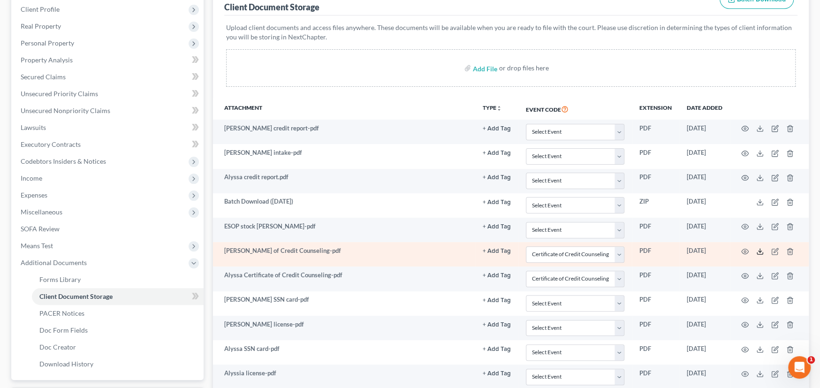
click at [760, 250] on line at bounding box center [760, 251] width 0 height 4
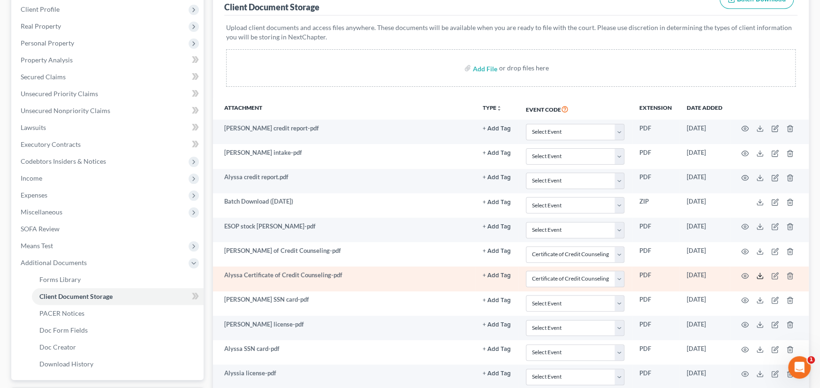
click at [759, 273] on icon at bounding box center [760, 276] width 8 height 8
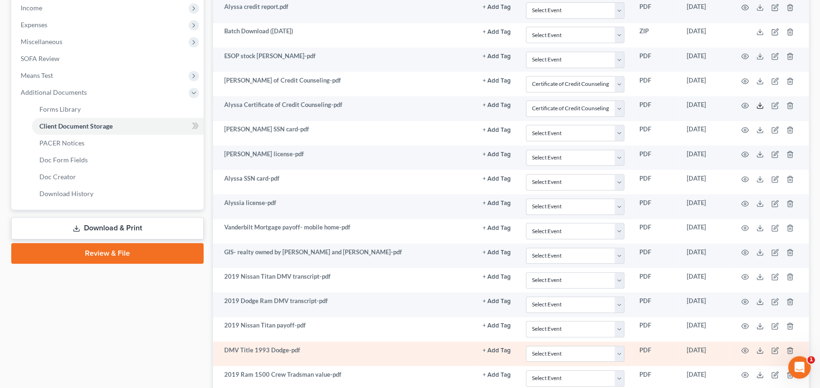
scroll to position [83, 0]
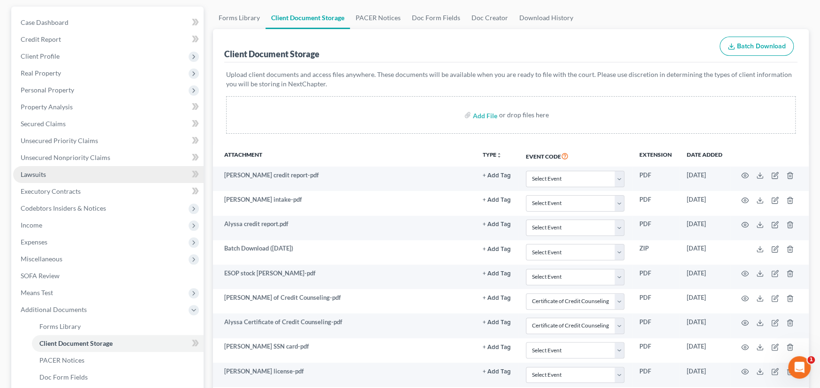
select select "0"
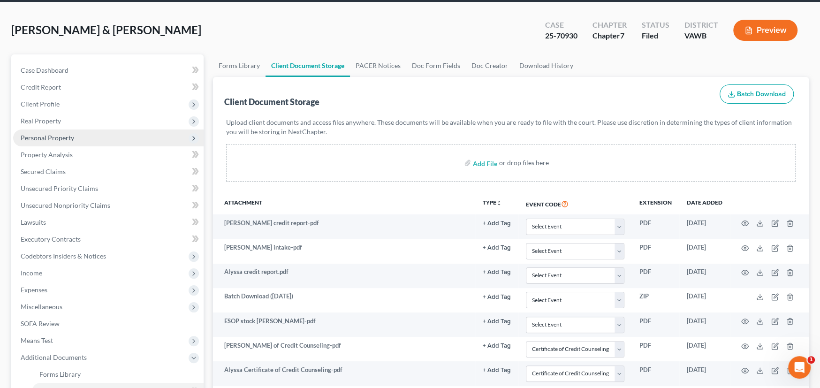
scroll to position [0, 0]
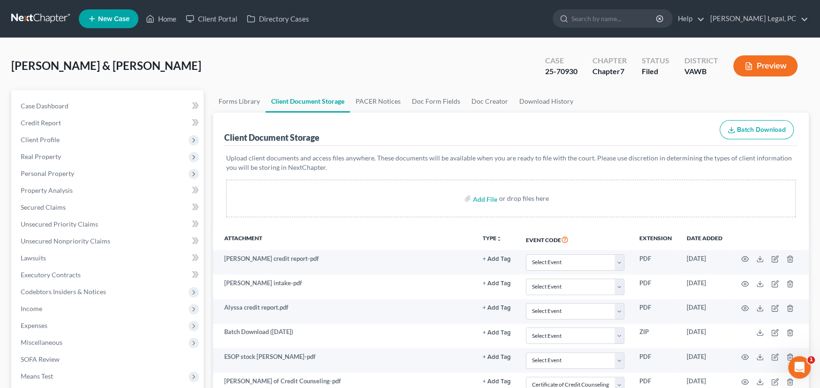
click at [33, 17] on link at bounding box center [41, 18] width 60 height 17
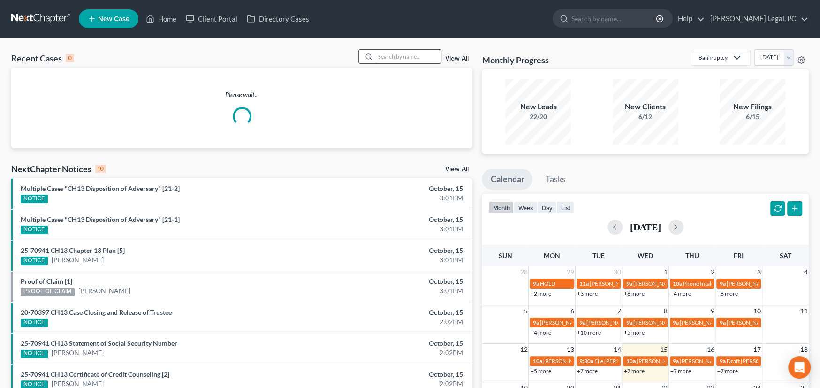
click at [391, 61] on input "search" at bounding box center [408, 57] width 66 height 14
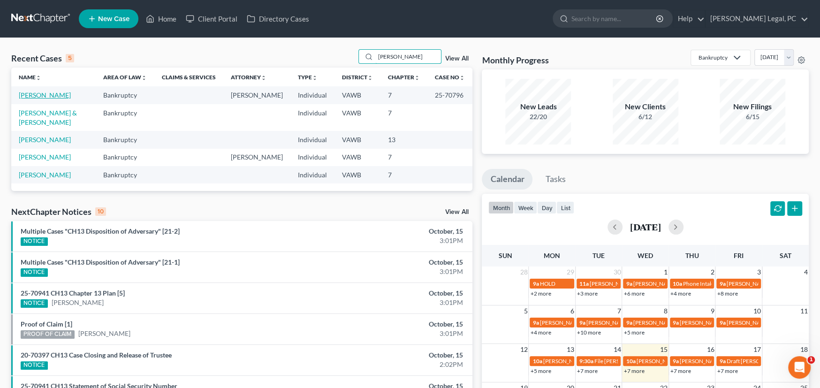
type input "[PERSON_NAME]"
click at [41, 93] on link "[PERSON_NAME]" at bounding box center [45, 95] width 52 height 8
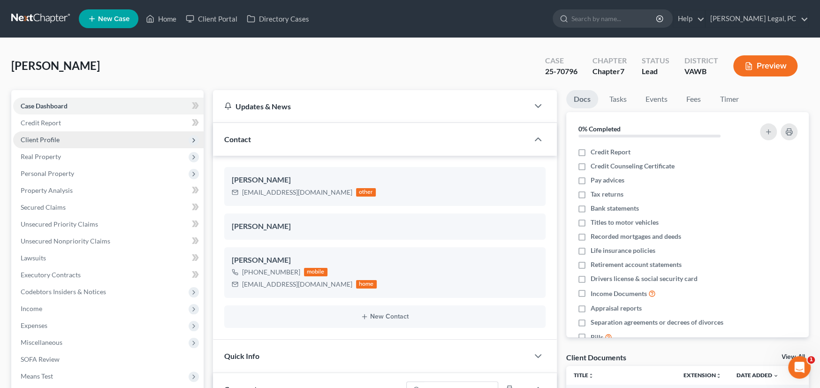
scroll to position [1312, 0]
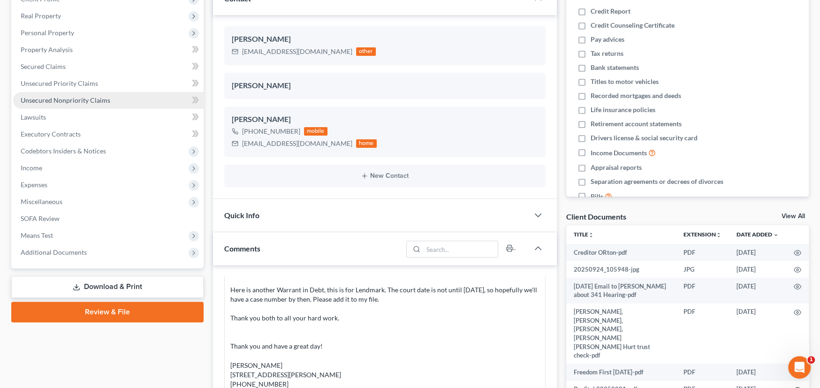
click at [81, 96] on span "Unsecured Nonpriority Claims" at bounding box center [66, 100] width 90 height 8
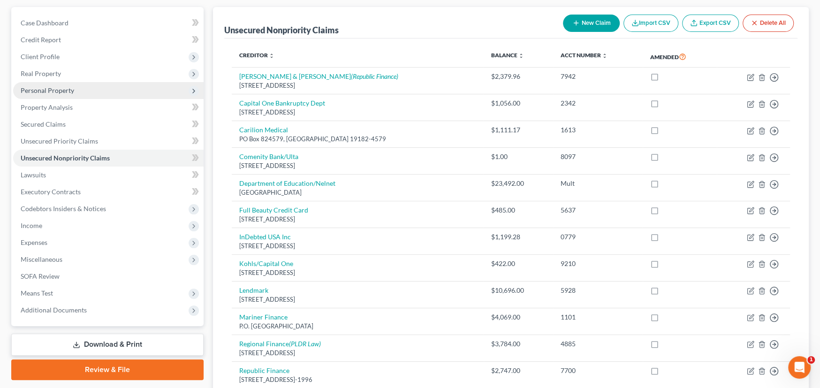
scroll to position [188, 0]
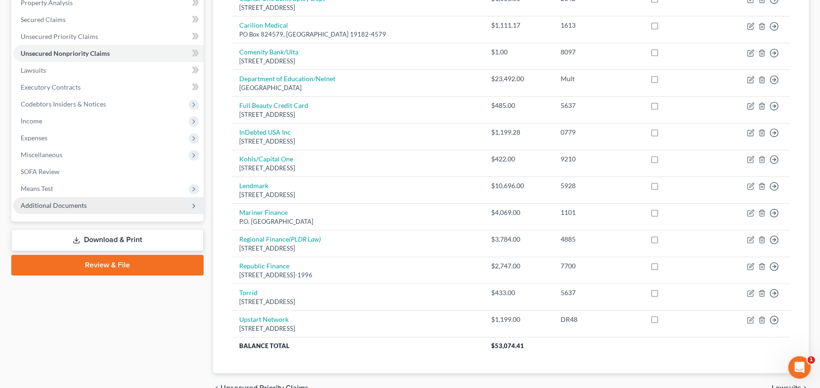
click at [53, 199] on span "Additional Documents" at bounding box center [108, 205] width 190 height 17
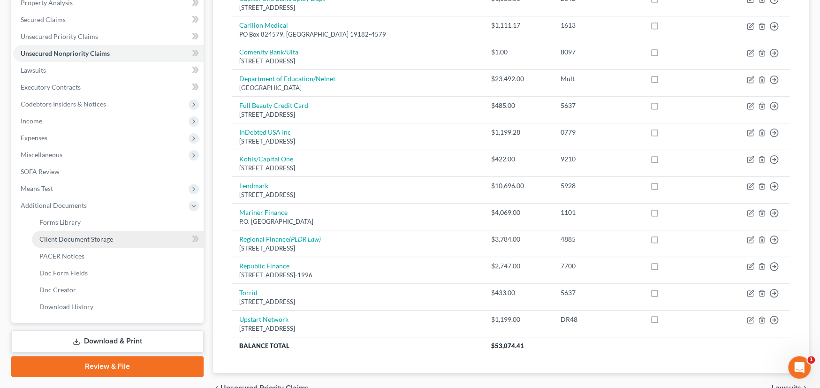
click at [59, 233] on link "Client Document Storage" at bounding box center [118, 239] width 172 height 17
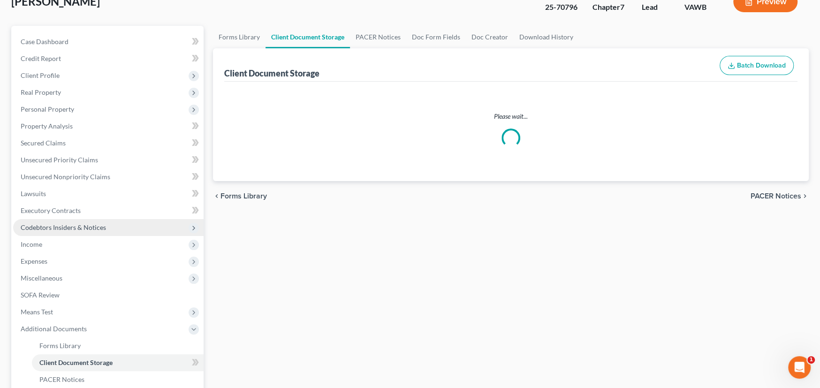
scroll to position [29, 0]
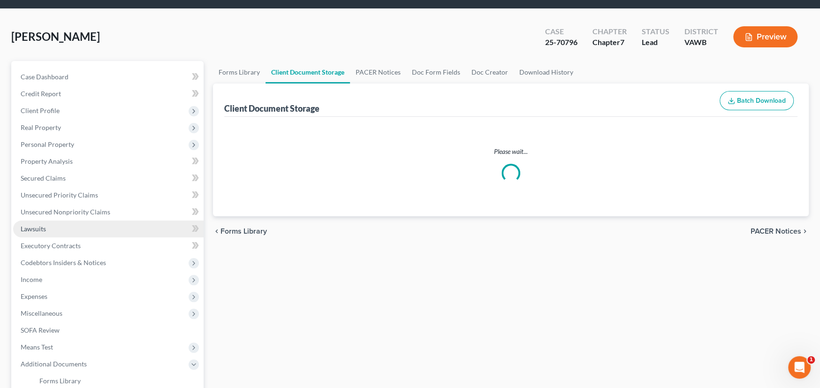
select select "0"
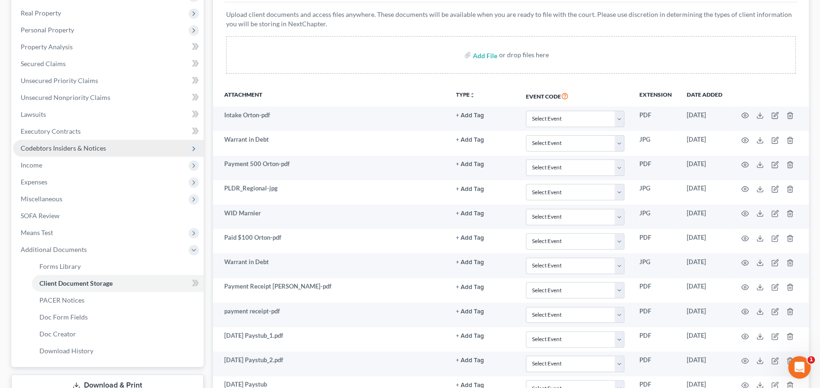
scroll to position [0, 0]
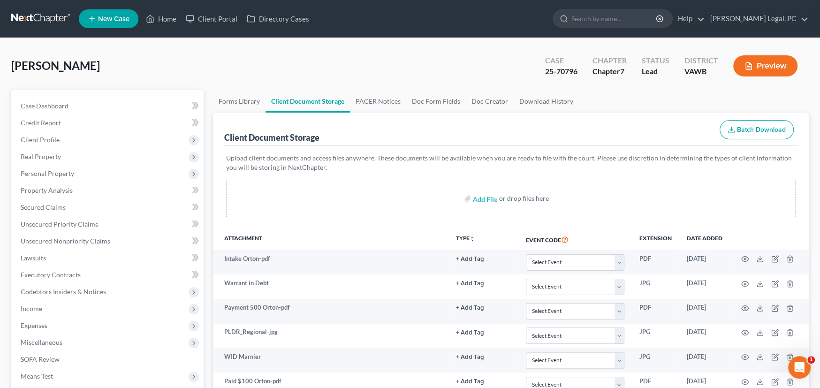
click at [31, 20] on link at bounding box center [41, 18] width 60 height 17
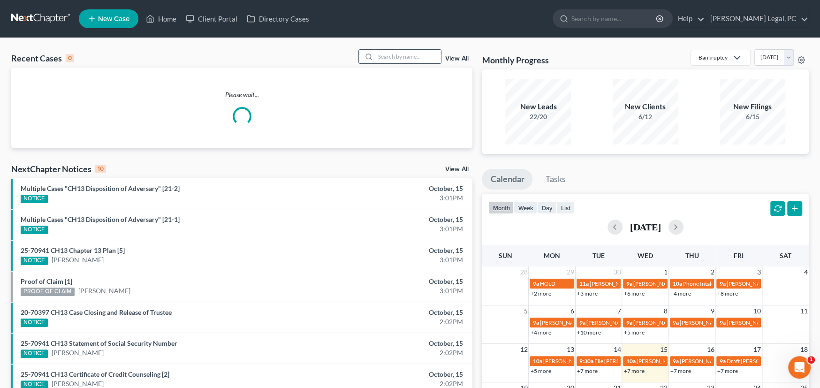
click at [387, 59] on input "search" at bounding box center [408, 57] width 66 height 14
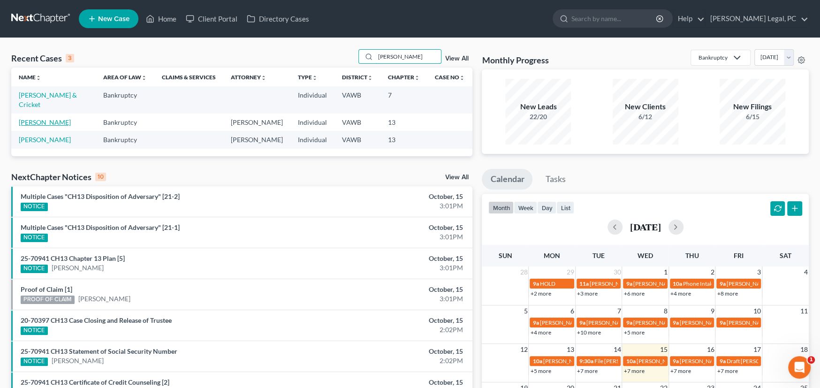
type input "[PERSON_NAME]"
click at [44, 118] on link "[PERSON_NAME]" at bounding box center [45, 122] width 52 height 8
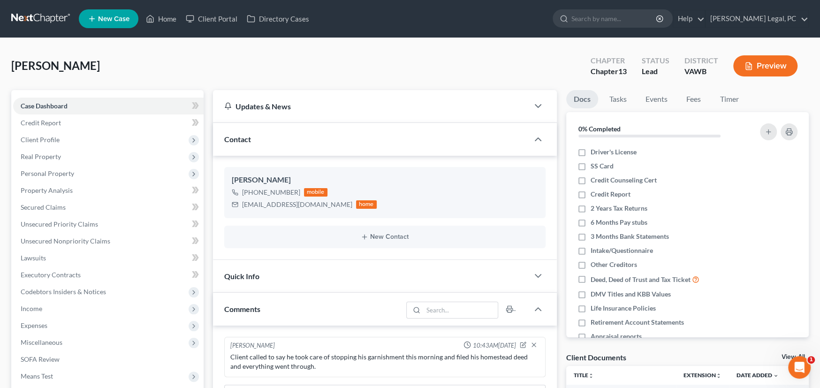
click at [39, 15] on link at bounding box center [41, 18] width 60 height 17
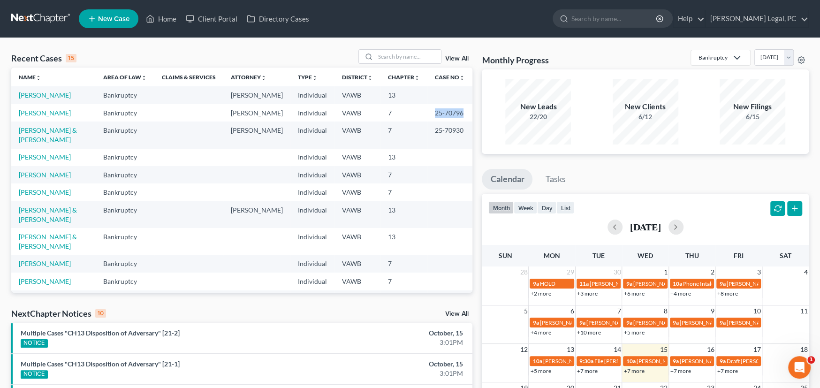
drag, startPoint x: 458, startPoint y: 113, endPoint x: 422, endPoint y: 113, distance: 35.2
click at [427, 113] on td "25-70796" at bounding box center [449, 112] width 45 height 17
copy td "25-70796"
click at [394, 61] on input "search" at bounding box center [408, 57] width 66 height 14
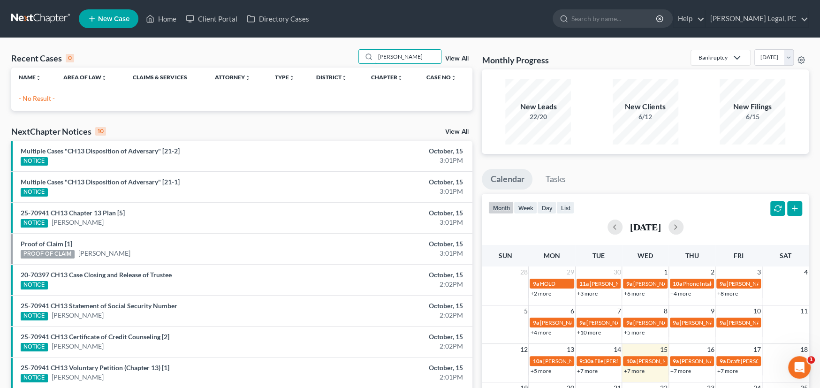
type input "[PERSON_NAME]"
click at [103, 18] on span "New Case" at bounding box center [113, 18] width 31 height 7
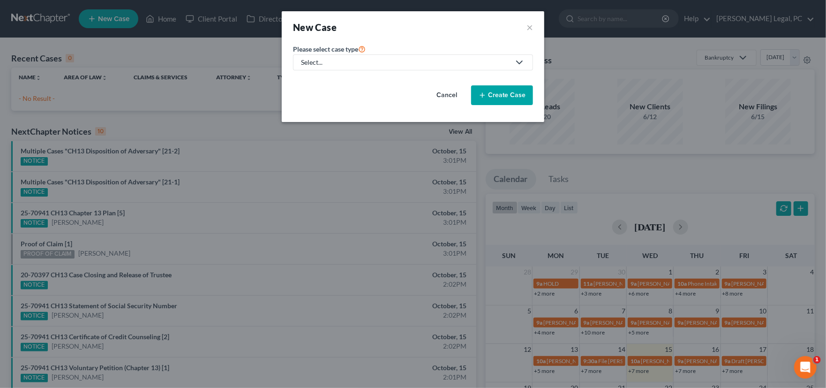
click at [415, 62] on div "Select..." at bounding box center [405, 62] width 209 height 9
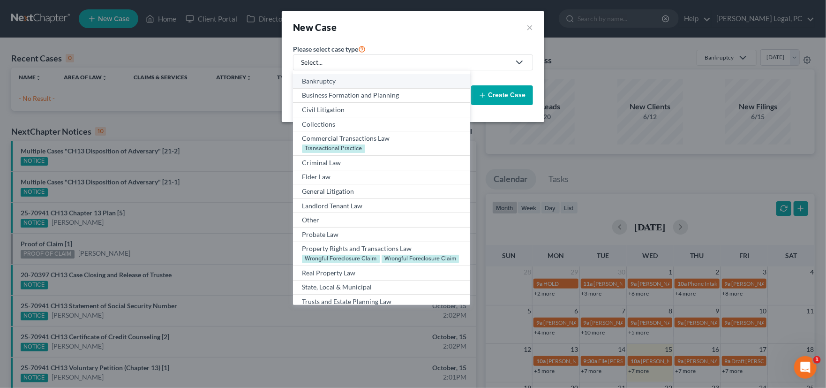
click at [349, 82] on div "Bankruptcy" at bounding box center [381, 80] width 159 height 9
select select "84"
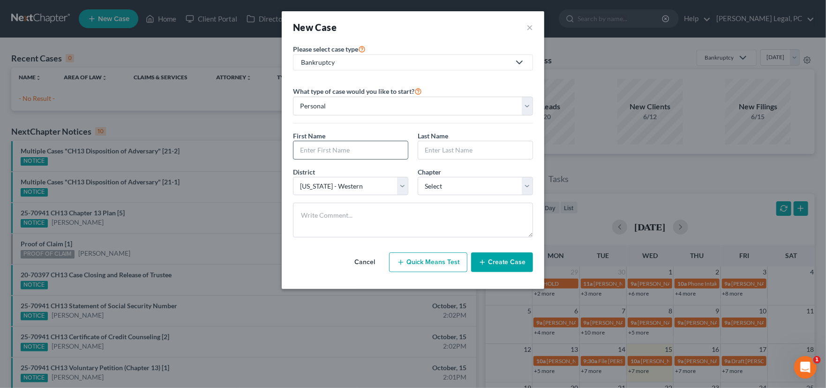
click at [331, 149] on input "text" at bounding box center [351, 150] width 114 height 18
type input "[PERSON_NAME]"
click at [439, 187] on select "Select 7 11 12 13" at bounding box center [475, 186] width 115 height 19
select select "0"
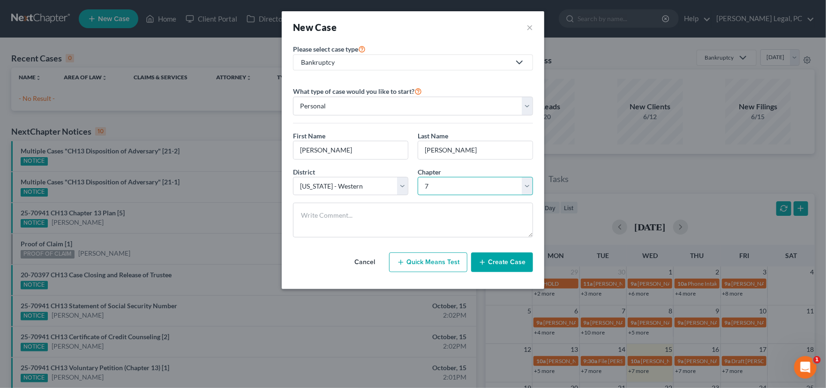
click at [418, 177] on select "Select 7 11 12 13" at bounding box center [475, 186] width 115 height 19
drag, startPoint x: 333, startPoint y: 149, endPoint x: 280, endPoint y: 147, distance: 52.5
click at [282, 149] on div "Please select case type * Bankruptcy Bankruptcy Business Formation and Planning…" at bounding box center [413, 166] width 263 height 246
type input "[PERSON_NAME]"
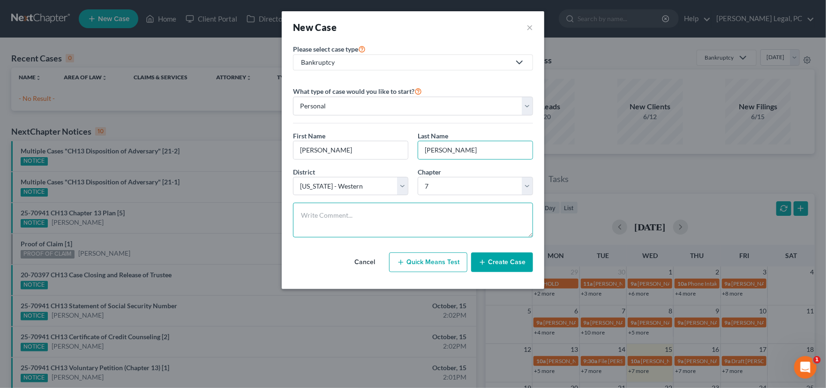
click at [374, 216] on textarea at bounding box center [413, 220] width 240 height 35
paste textarea "Another [PERSON_NAME] referral because [PERSON_NAME] was worried it might becom…"
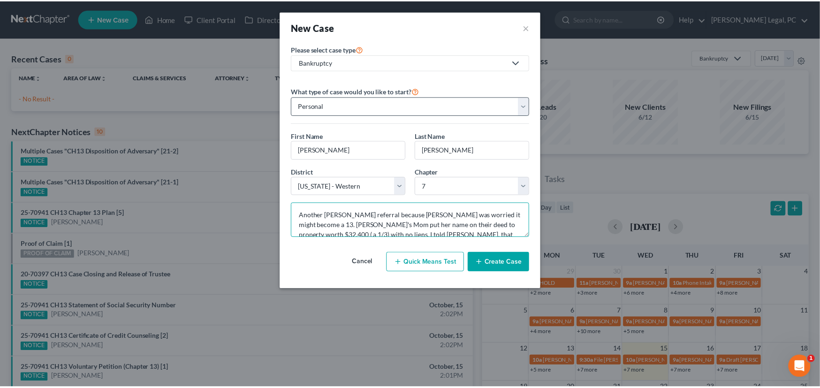
scroll to position [51, 0]
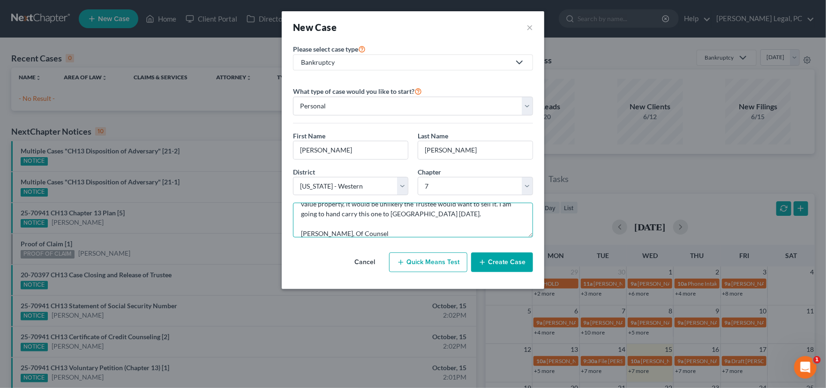
type textarea "Another Jeff Sturgill referral because Jeff was worried it might become a 13. K…"
click at [511, 263] on button "Create Case" at bounding box center [502, 262] width 62 height 20
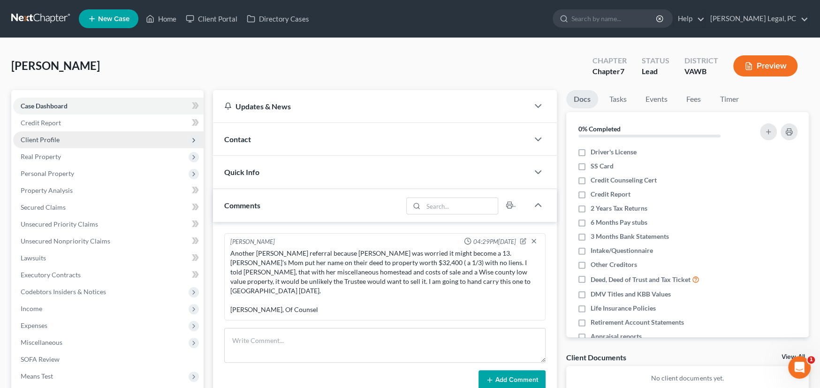
click at [45, 137] on span "Client Profile" at bounding box center [40, 140] width 39 height 8
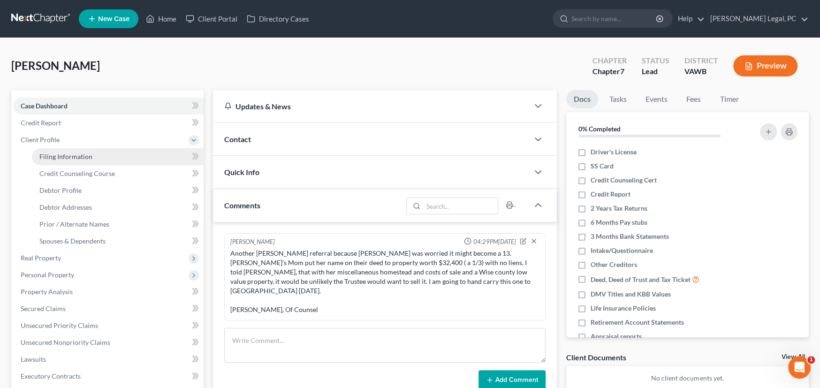
click at [57, 153] on span "Filing Information" at bounding box center [65, 156] width 53 height 8
select select "1"
select select "0"
select select "84"
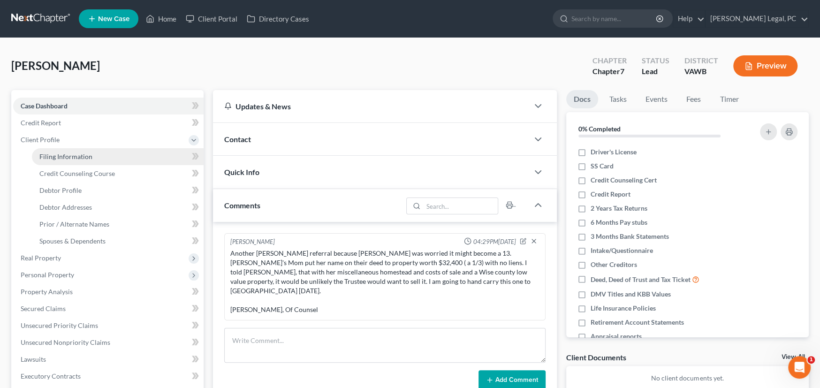
select select "48"
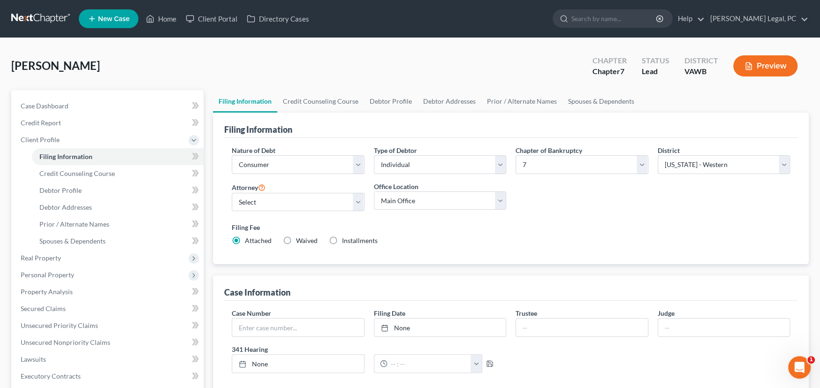
click at [416, 153] on label "Type of Debtor" at bounding box center [395, 150] width 43 height 10
click at [410, 166] on select "Select Individual Joint" at bounding box center [440, 164] width 133 height 19
select select "1"
click at [374, 155] on select "Select Individual Joint" at bounding box center [440, 164] width 133 height 19
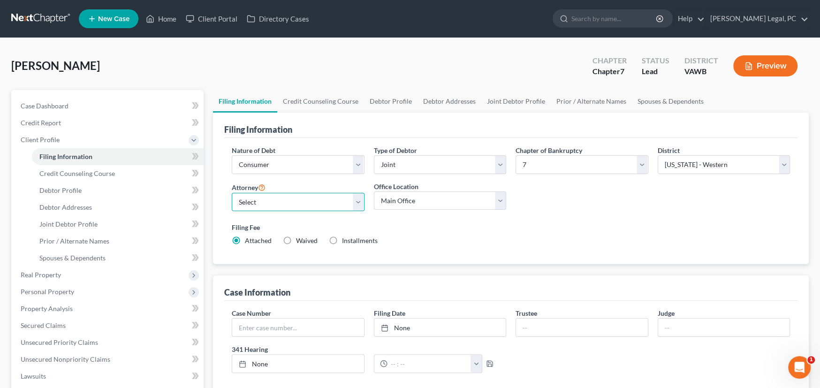
click at [282, 201] on select "Select [PERSON_NAME] - VAWB [PERSON_NAME] - VAWB" at bounding box center [298, 202] width 133 height 19
select select "0"
click at [232, 193] on select "Select [PERSON_NAME] - VAWB [PERSON_NAME] - VAWB" at bounding box center [298, 202] width 133 height 19
click at [449, 100] on link "Debtor Addresses" at bounding box center [449, 101] width 64 height 23
select select "0"
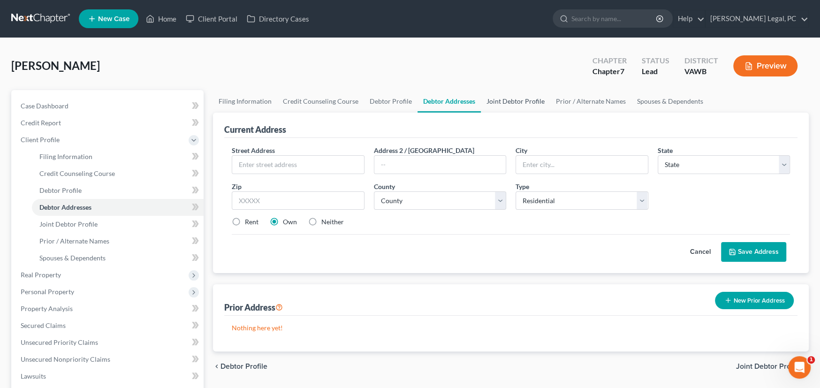
click at [486, 102] on link "Joint Debtor Profile" at bounding box center [515, 101] width 69 height 23
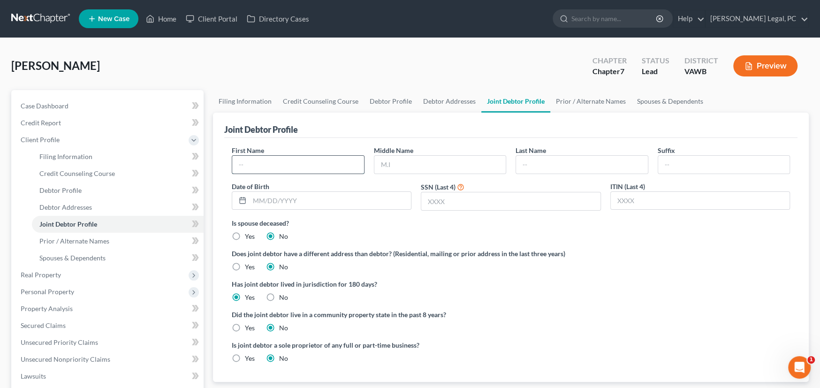
click at [277, 161] on input "text" at bounding box center [298, 165] width 132 height 18
type input "Kelli"
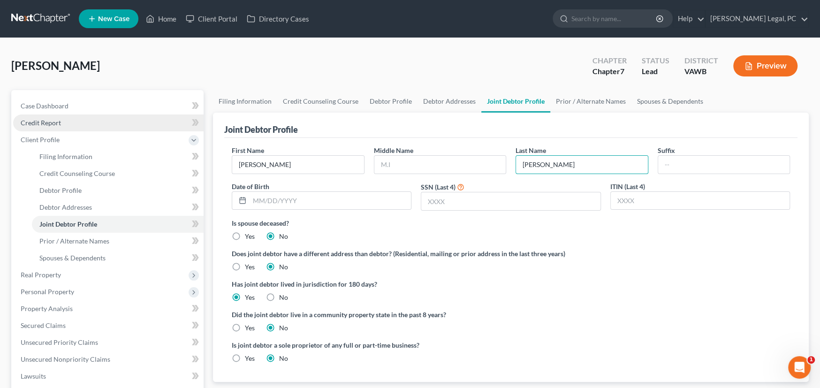
type input "Creech"
click at [36, 106] on span "Case Dashboard" at bounding box center [45, 106] width 48 height 8
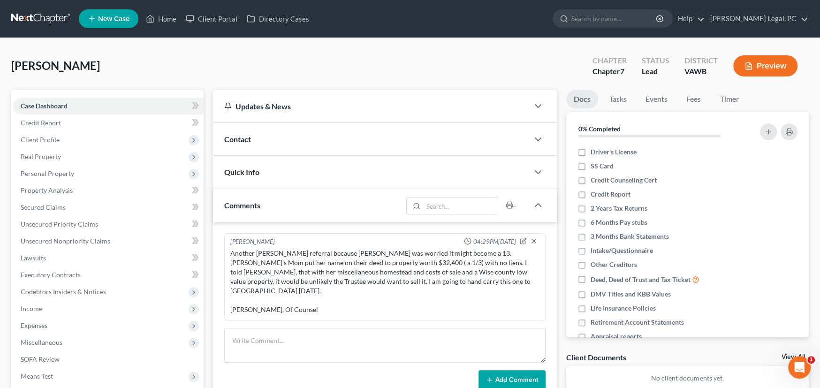
click at [265, 142] on div "Contact" at bounding box center [371, 139] width 316 height 32
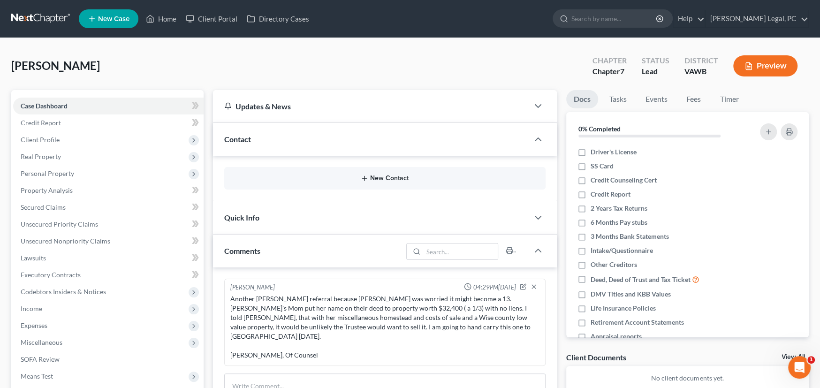
click at [377, 179] on button "New Contact" at bounding box center [385, 178] width 306 height 8
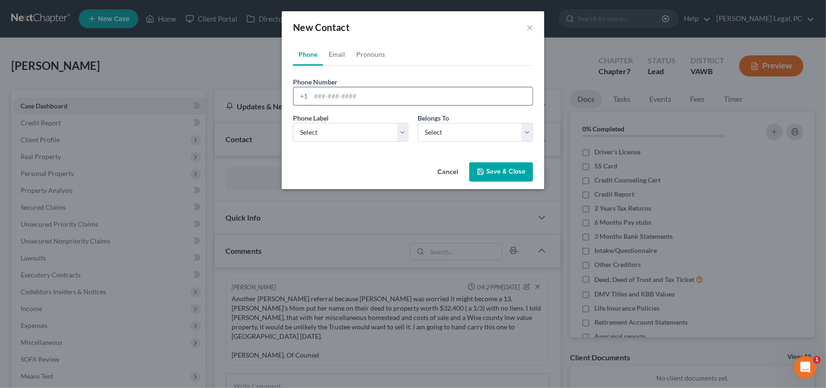
click at [333, 96] on input "tel" at bounding box center [422, 96] width 222 height 18
type input "2763456897"
click at [343, 128] on select "Select Mobile Home Work Other" at bounding box center [350, 132] width 115 height 19
select select "0"
click at [293, 123] on select "Select Mobile Home Work Other" at bounding box center [350, 132] width 115 height 19
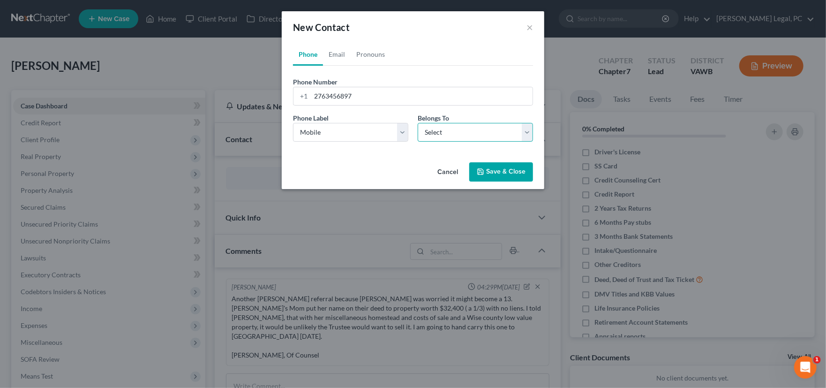
click at [438, 132] on select "Select Client Spouse Other" at bounding box center [475, 132] width 115 height 19
select select "1"
click at [418, 123] on select "Select Client Spouse Other" at bounding box center [475, 132] width 115 height 19
select select "1"
click at [340, 54] on link "Email" at bounding box center [337, 54] width 28 height 23
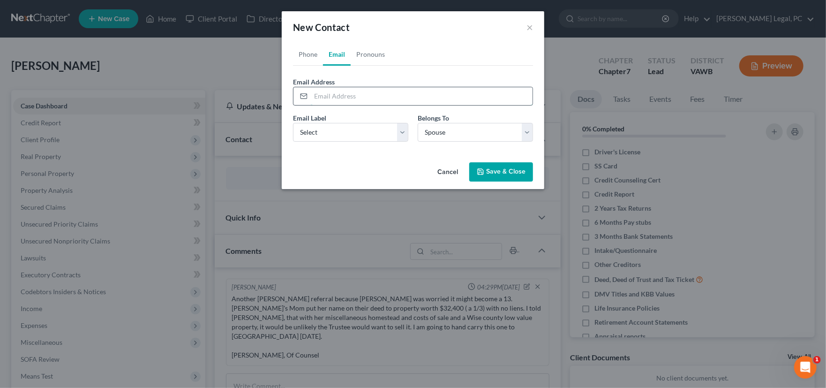
click at [323, 96] on input "email" at bounding box center [422, 96] width 222 height 18
type input "kcreech10@chromecast.net"
click at [403, 97] on input "kcreech10@chromecast.net" at bounding box center [422, 96] width 222 height 18
click at [360, 131] on select "Select Home Work Other" at bounding box center [350, 132] width 115 height 19
select select "0"
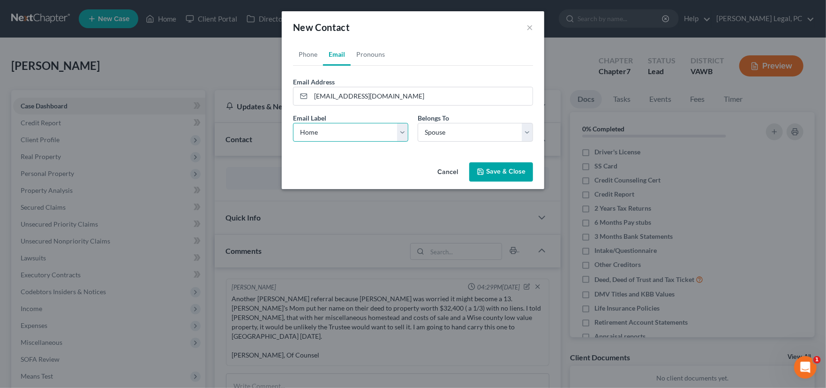
click at [293, 123] on select "Select Home Work Other" at bounding box center [350, 132] width 115 height 19
click at [441, 128] on select "Select Client Spouse Other" at bounding box center [475, 132] width 115 height 19
click at [418, 123] on select "Select Client Spouse Other" at bounding box center [475, 132] width 115 height 19
click at [505, 170] on button "Save & Close" at bounding box center [501, 172] width 64 height 20
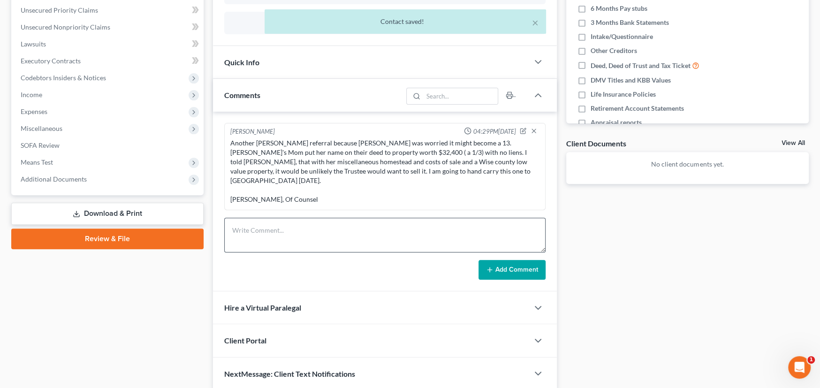
scroll to position [241, 0]
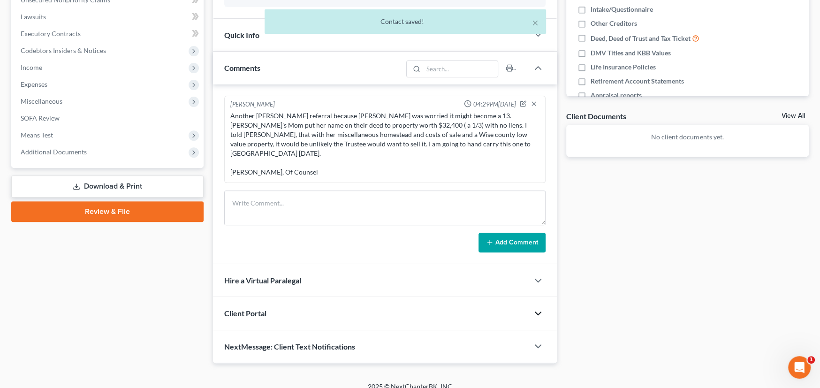
click at [541, 308] on icon "button" at bounding box center [537, 313] width 11 height 11
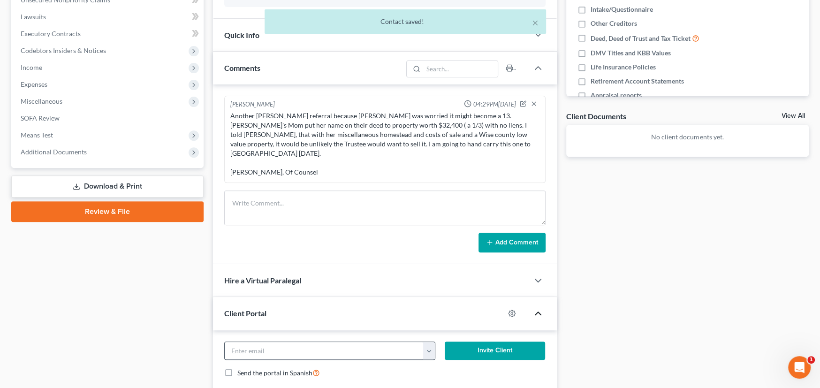
click at [431, 342] on button "button" at bounding box center [429, 351] width 12 height 18
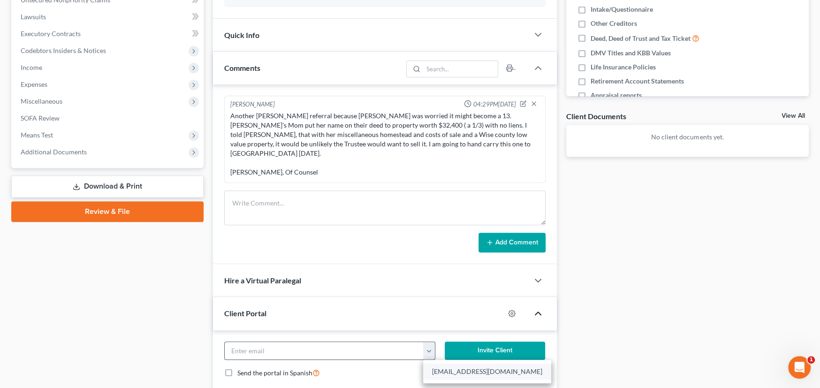
click at [452, 363] on link "kcreech10@chromecast.net" at bounding box center [487, 371] width 128 height 16
type input "kcreech10@chromecast.net"
drag, startPoint x: 487, startPoint y: 340, endPoint x: 490, endPoint y: 334, distance: 6.7
click at [488, 341] on button "Invite Client" at bounding box center [495, 350] width 101 height 19
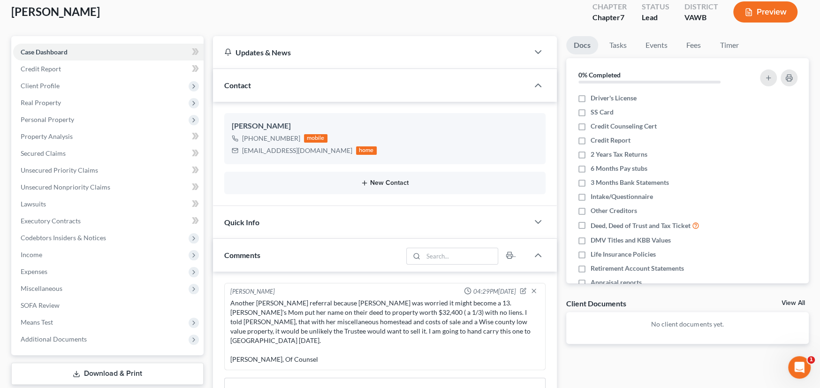
scroll to position [7, 0]
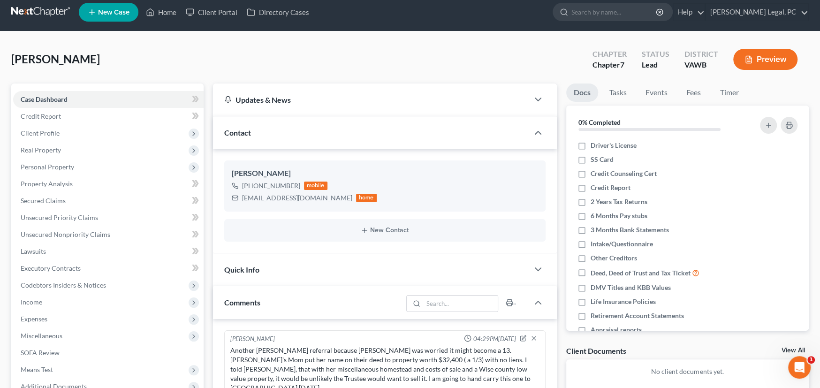
click at [34, 10] on link at bounding box center [41, 12] width 60 height 17
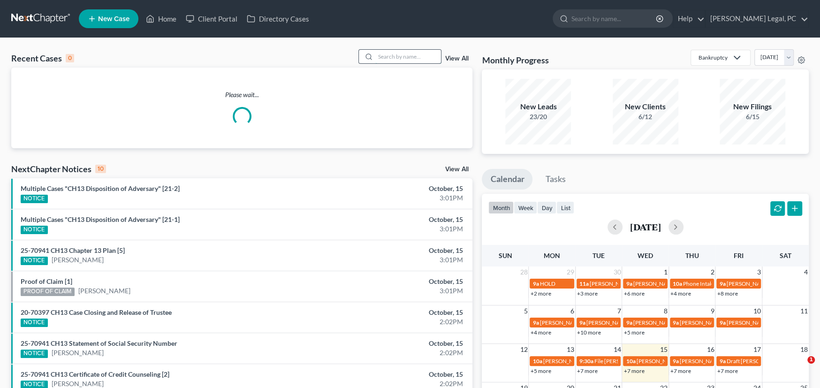
click at [410, 58] on input "search" at bounding box center [408, 57] width 66 height 14
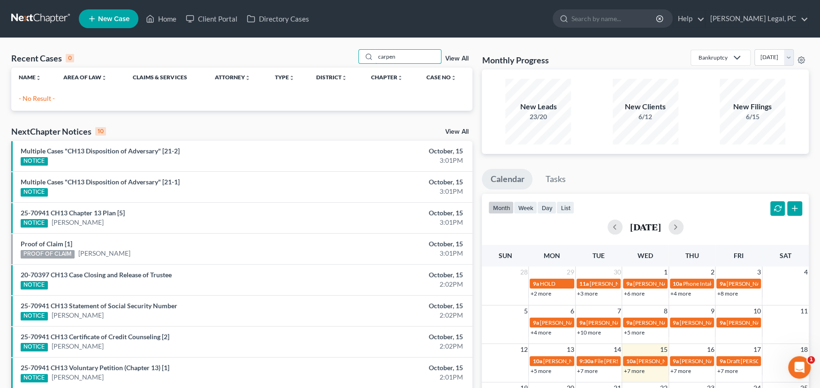
type input "carpen"
click at [114, 19] on span "New Case" at bounding box center [113, 18] width 31 height 7
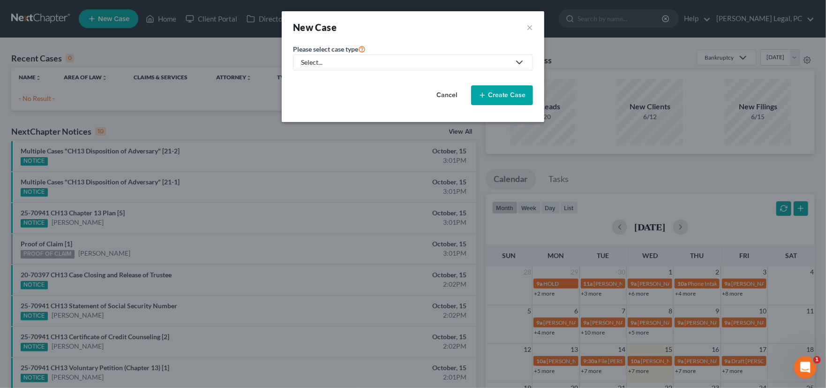
click at [349, 62] on div "Select..." at bounding box center [405, 62] width 209 height 9
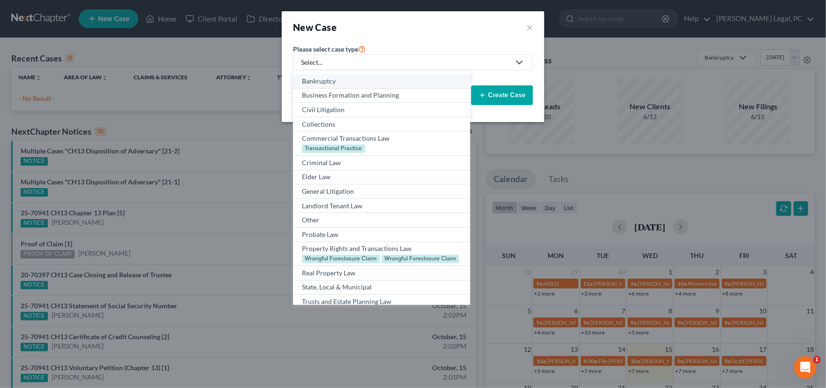
click at [331, 84] on div "Bankruptcy" at bounding box center [381, 80] width 159 height 9
select select "84"
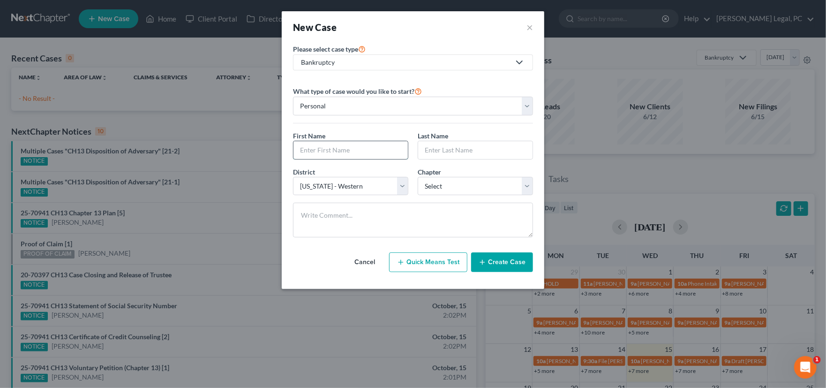
click at [349, 149] on input "text" at bounding box center [351, 150] width 114 height 18
type input "[PERSON_NAME]"
select select "0"
click at [362, 221] on textarea at bounding box center [413, 220] width 240 height 35
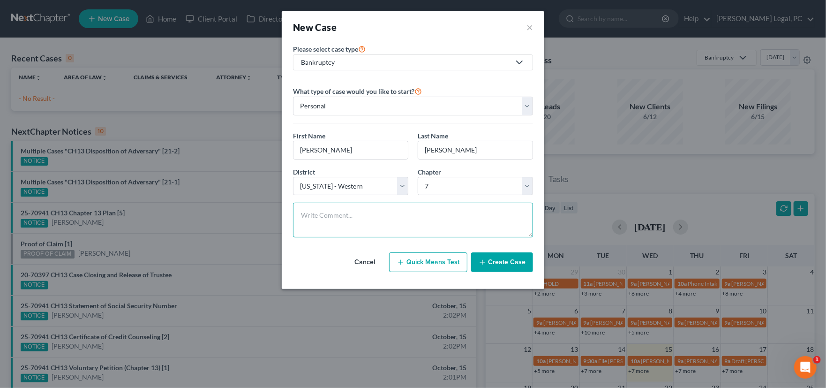
paste textarea "[PERSON_NAME] works in the pipeline industry and [PERSON_NAME] works two jobs, …"
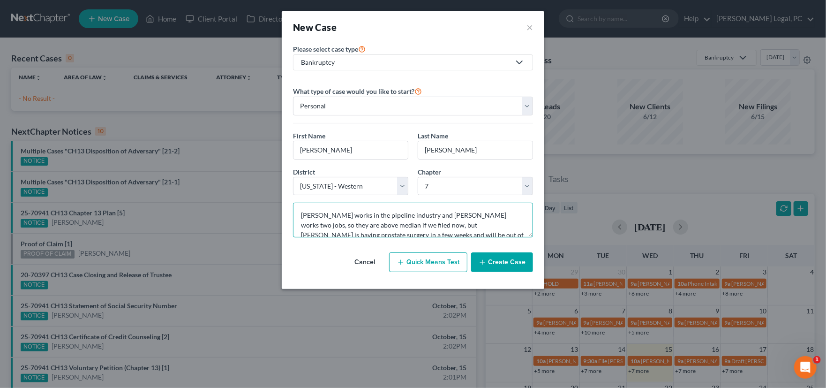
scroll to position [51, 0]
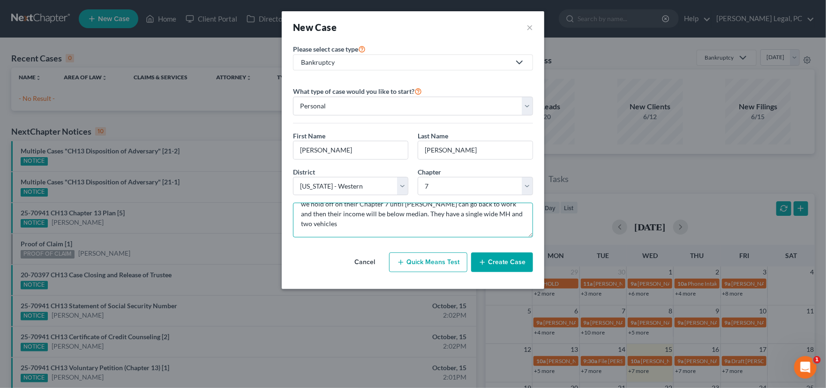
type textarea "[PERSON_NAME] works in the pipeline industry and [PERSON_NAME] works two jobs, …"
click at [512, 261] on button "Create Case" at bounding box center [502, 262] width 62 height 20
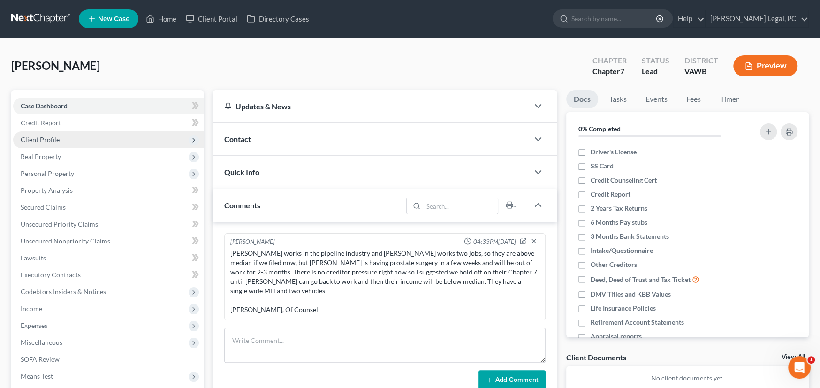
click at [36, 136] on span "Client Profile" at bounding box center [40, 140] width 39 height 8
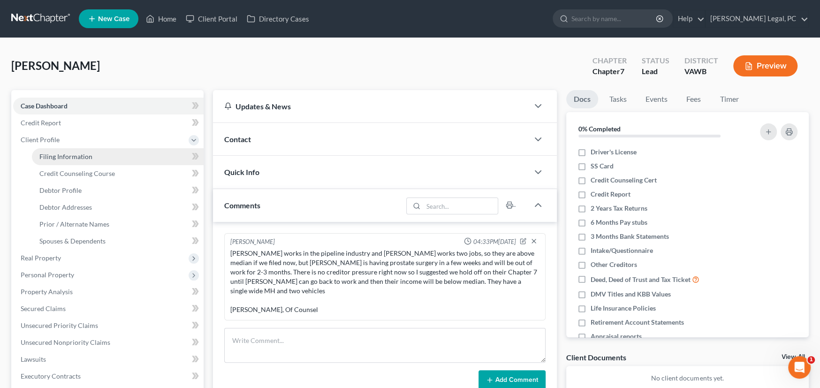
click at [52, 156] on span "Filing Information" at bounding box center [65, 156] width 53 height 8
select select "1"
select select "0"
select select "84"
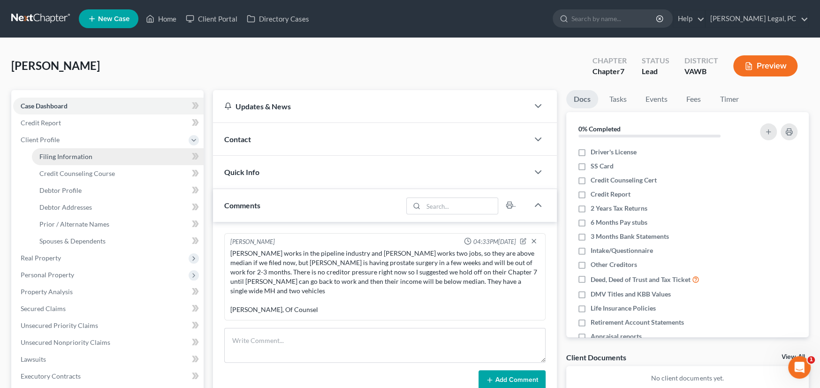
select select "48"
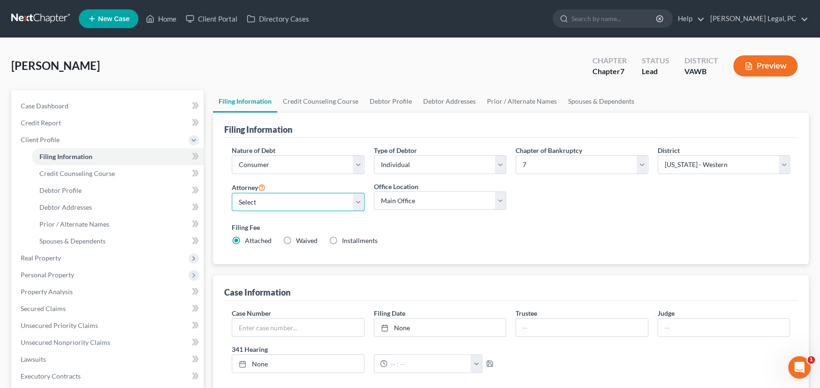
click at [287, 193] on select "Select [PERSON_NAME] - VAWB [PERSON_NAME] - VAWB" at bounding box center [298, 202] width 133 height 19
select select "0"
click at [232, 193] on select "Select [PERSON_NAME] - VAWB [PERSON_NAME] - VAWB" at bounding box center [298, 202] width 133 height 19
click at [464, 172] on select "Select Individual Joint" at bounding box center [440, 164] width 133 height 19
select select "1"
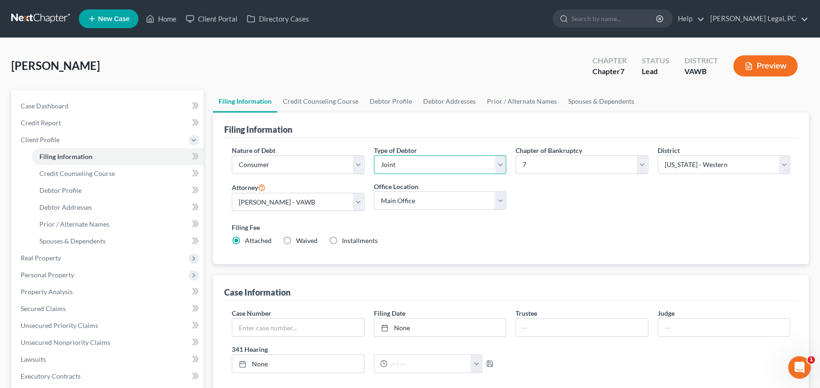
click at [374, 155] on select "Select Individual Joint" at bounding box center [440, 164] width 133 height 19
click at [561, 97] on link "Prior / Alternate Names" at bounding box center [591, 101] width 81 height 23
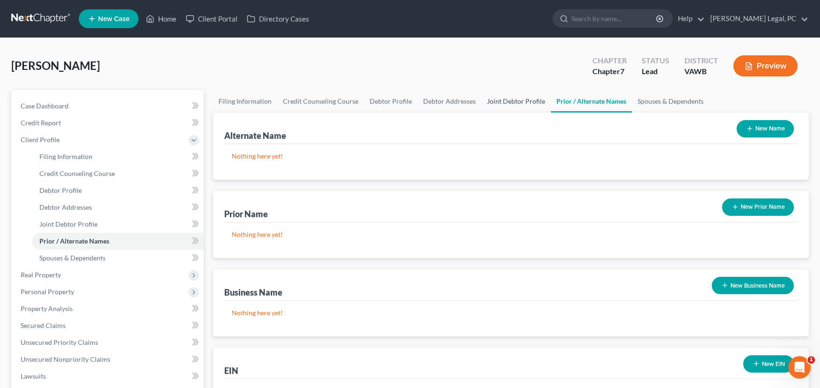
click at [519, 98] on link "Joint Debtor Profile" at bounding box center [515, 101] width 69 height 23
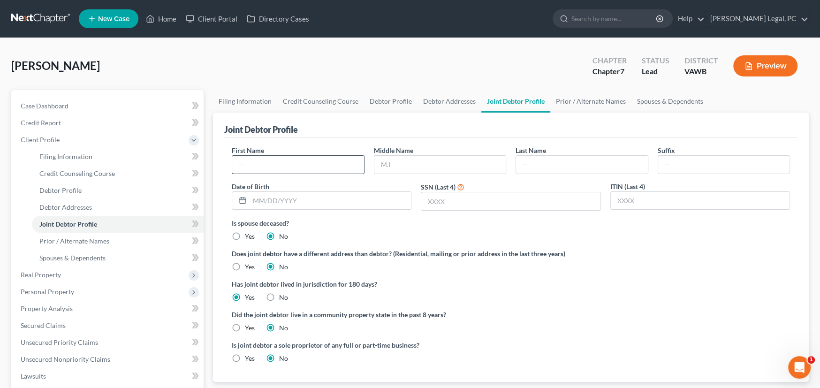
click at [281, 158] on input "text" at bounding box center [298, 165] width 132 height 18
type input "[PERSON_NAME]"
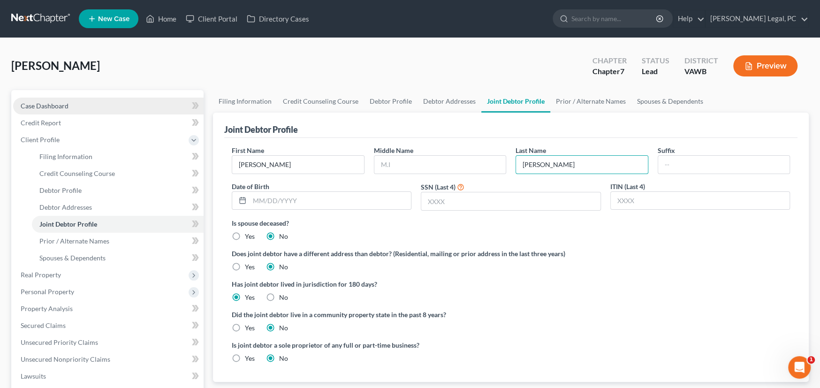
type input "[PERSON_NAME]"
click at [46, 108] on span "Case Dashboard" at bounding box center [45, 106] width 48 height 8
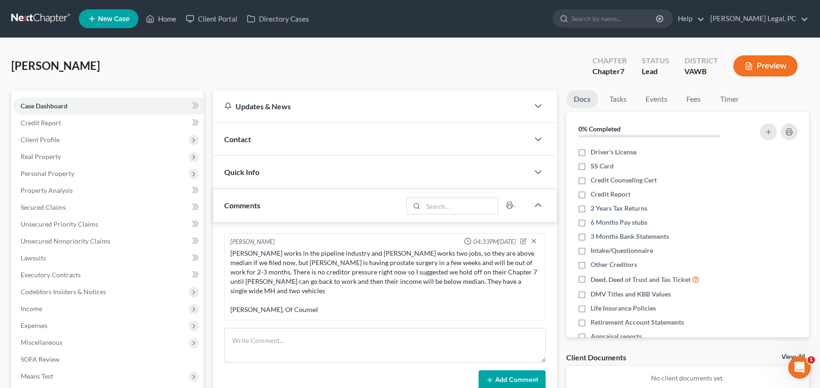
click at [243, 140] on span "Contact" at bounding box center [237, 139] width 27 height 9
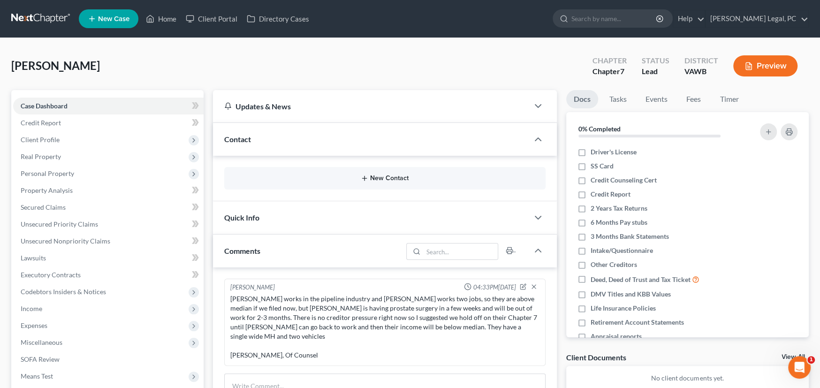
click at [373, 174] on button "New Contact" at bounding box center [385, 178] width 306 height 8
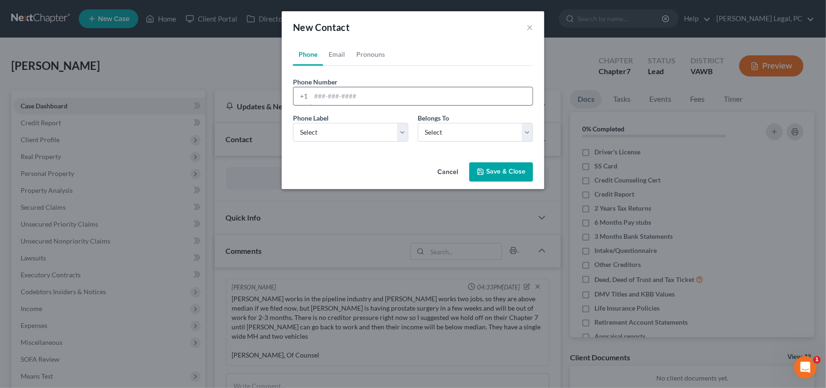
click at [324, 93] on input "tel" at bounding box center [422, 96] width 222 height 18
click at [349, 99] on input "tel" at bounding box center [422, 96] width 222 height 18
type input "2762023046"
click at [348, 133] on select "Select Mobile Home Work Other" at bounding box center [350, 132] width 115 height 19
select select "0"
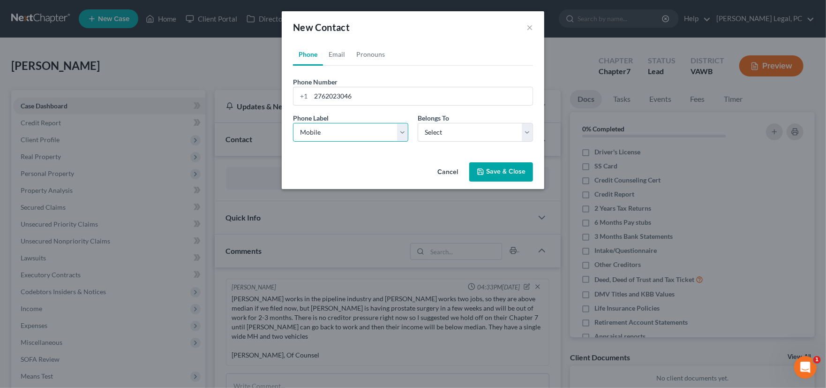
click at [293, 123] on select "Select Mobile Home Work Other" at bounding box center [350, 132] width 115 height 19
click at [481, 131] on select "Select Client Spouse Other" at bounding box center [475, 132] width 115 height 19
select select "0"
click at [418, 123] on select "Select Client Spouse Other" at bounding box center [475, 132] width 115 height 19
select select "0"
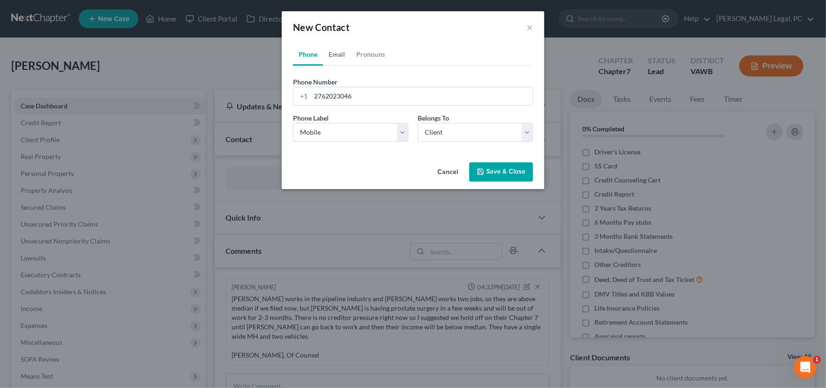
click at [340, 54] on link "Email" at bounding box center [337, 54] width 28 height 23
click at [338, 98] on input "email" at bounding box center [422, 96] width 222 height 18
type input "[EMAIL_ADDRESS][DOMAIN_NAME]"
click at [442, 134] on select "Select Client Spouse Other" at bounding box center [475, 132] width 115 height 19
select select "1"
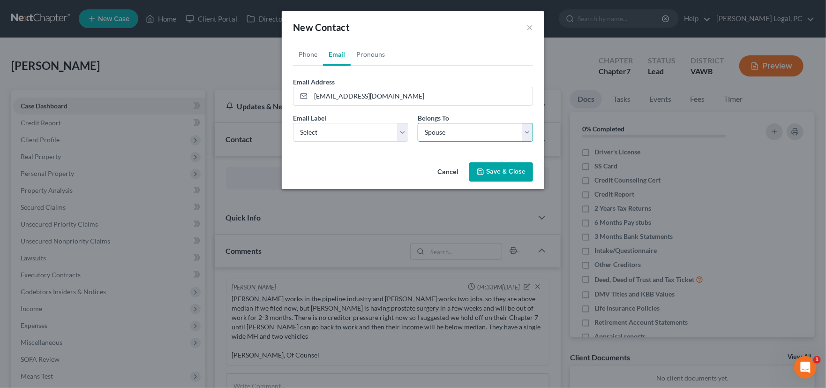
click at [418, 123] on select "Select Client Spouse Other" at bounding box center [475, 132] width 115 height 19
select select "1"
click at [307, 55] on link "Phone" at bounding box center [308, 54] width 30 height 23
click at [490, 167] on button "Save & Close" at bounding box center [501, 172] width 64 height 20
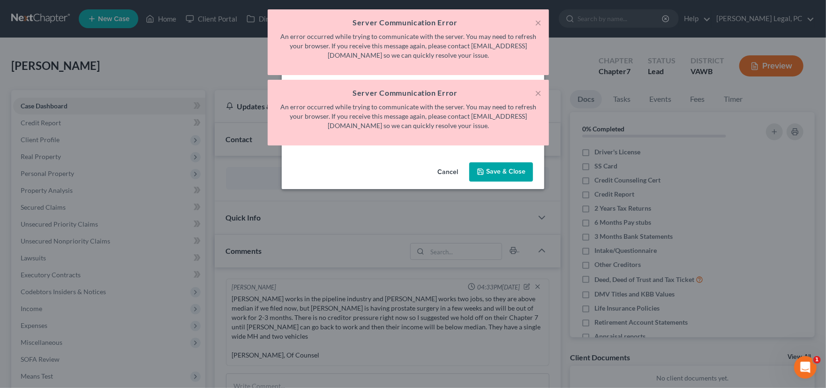
click at [514, 173] on button "Save & Close" at bounding box center [501, 172] width 64 height 20
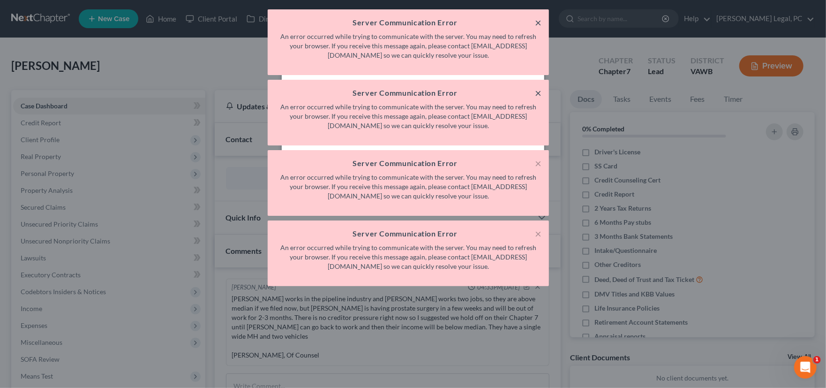
click at [537, 21] on button "×" at bounding box center [538, 22] width 7 height 11
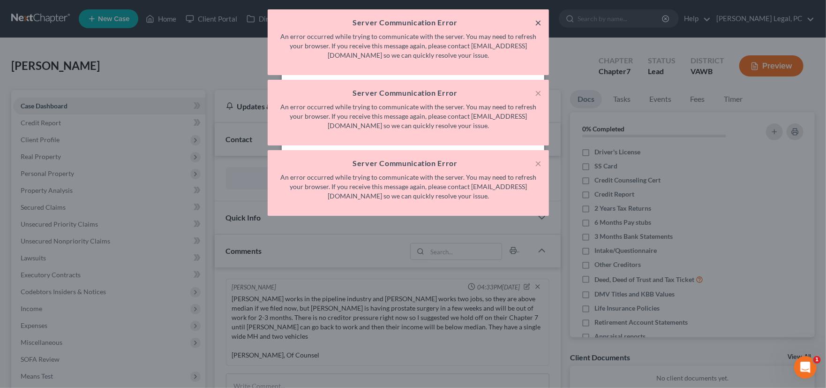
click at [537, 21] on button "×" at bounding box center [538, 22] width 7 height 11
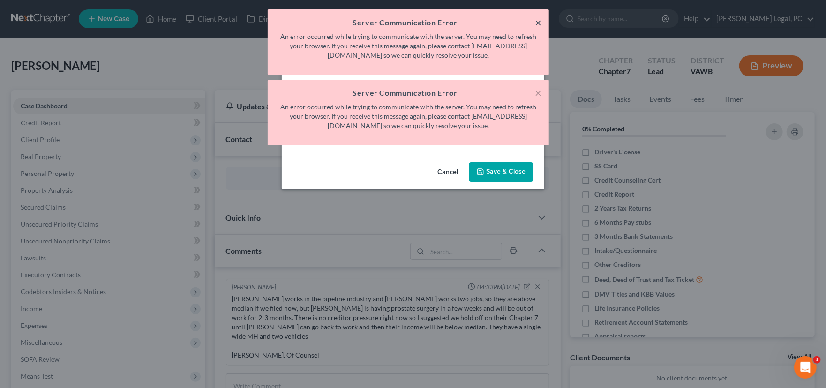
click at [537, 21] on button "×" at bounding box center [538, 22] width 7 height 11
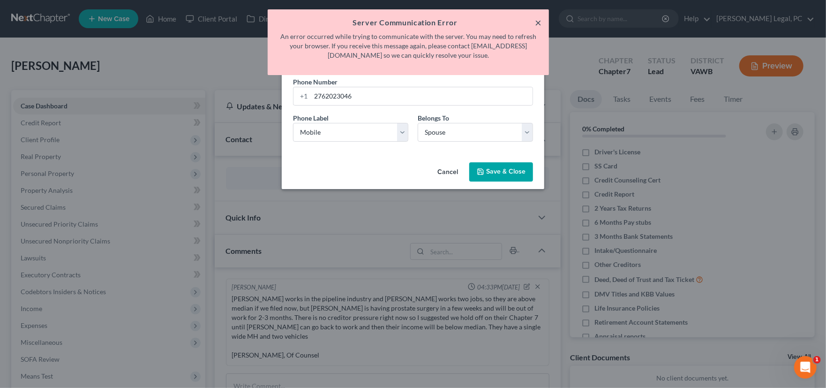
click at [537, 21] on button "×" at bounding box center [538, 22] width 7 height 11
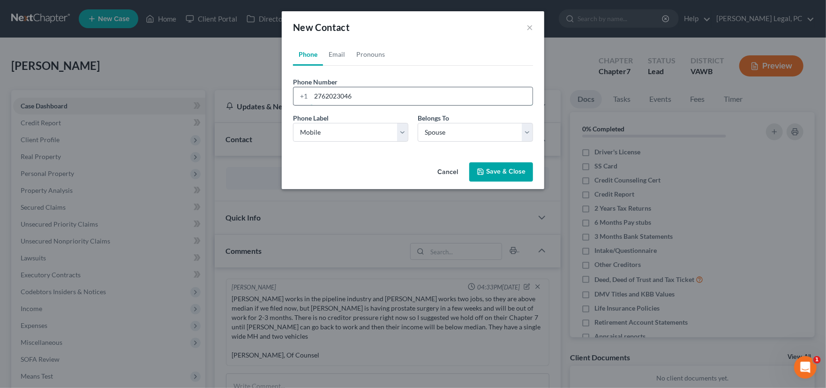
click at [395, 103] on input "2762023046" at bounding box center [422, 96] width 222 height 18
click at [495, 173] on button "Save & Close" at bounding box center [501, 172] width 64 height 20
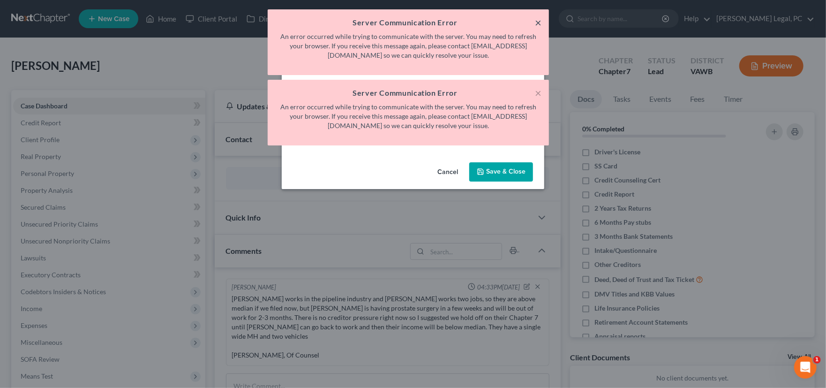
click at [539, 22] on button "×" at bounding box center [538, 22] width 7 height 11
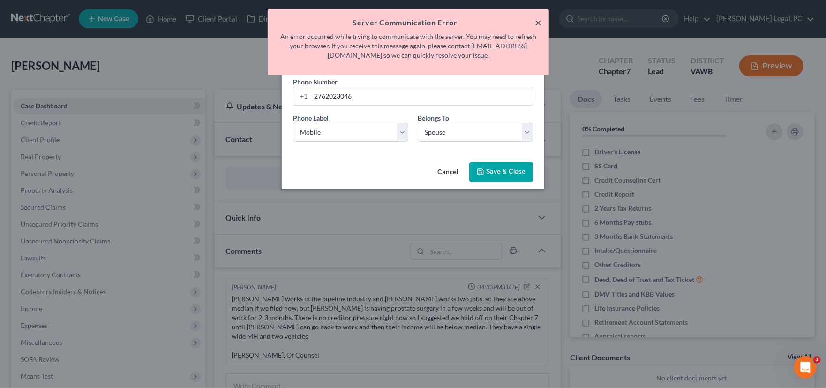
click at [537, 22] on button "×" at bounding box center [538, 22] width 7 height 11
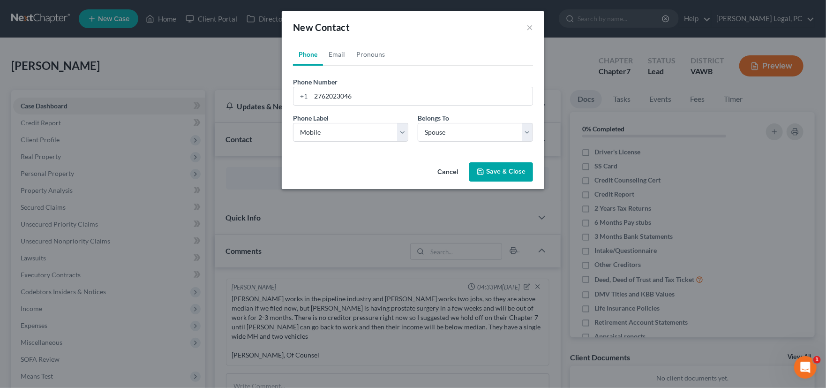
click at [443, 54] on ul "Phone Email Pronouns" at bounding box center [413, 54] width 240 height 23
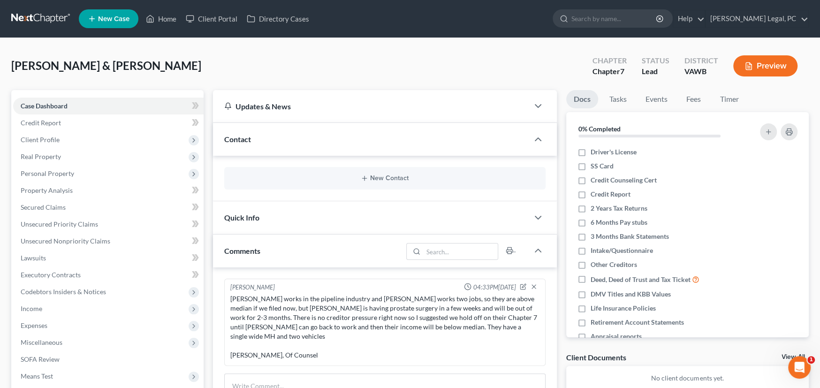
click at [243, 136] on span "Contact" at bounding box center [237, 139] width 27 height 9
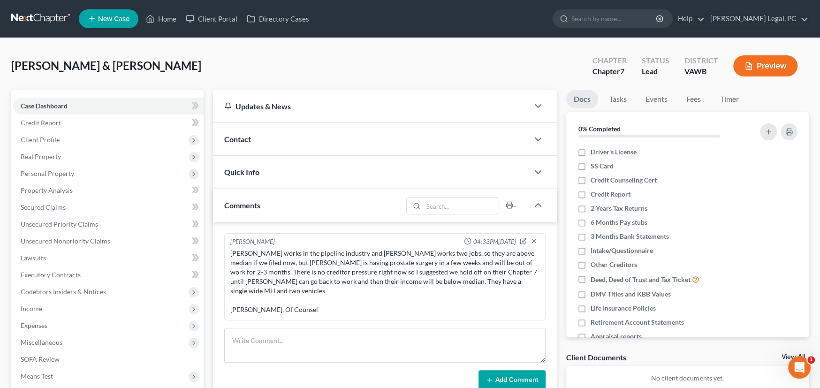
click at [243, 136] on span "Contact" at bounding box center [237, 139] width 27 height 9
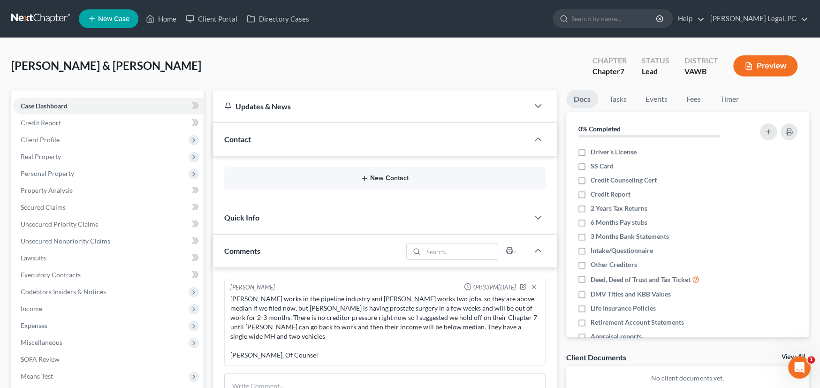
click at [380, 180] on button "New Contact" at bounding box center [385, 178] width 306 height 8
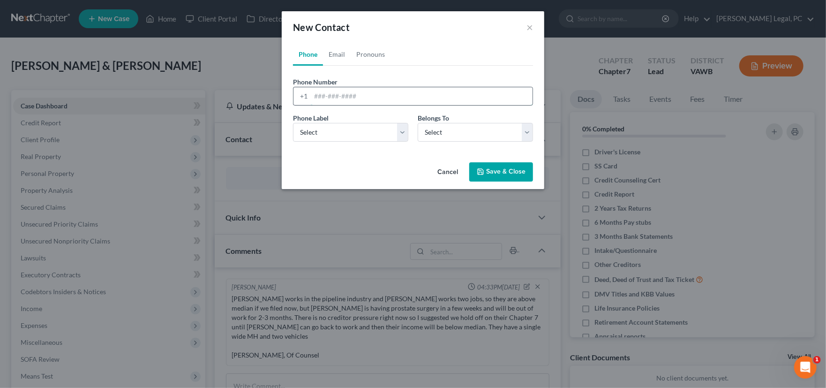
click at [329, 98] on input "tel" at bounding box center [422, 96] width 222 height 18
type input "2"
type input "2762023046"
drag, startPoint x: 328, startPoint y: 128, endPoint x: 339, endPoint y: 138, distance: 14.9
click at [328, 128] on select "Select Mobile Home Work Other" at bounding box center [350, 132] width 115 height 19
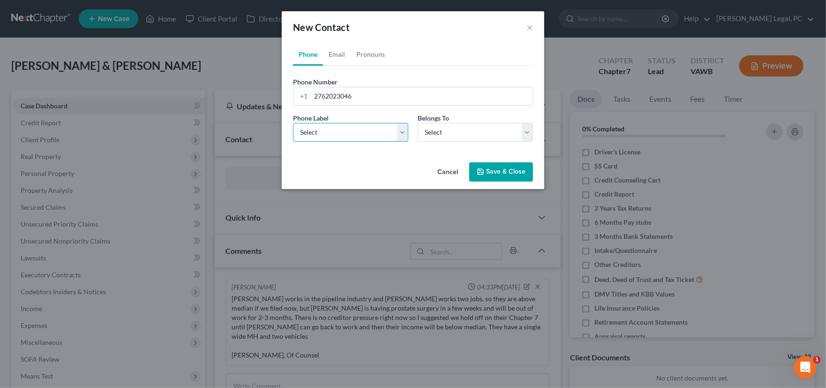
select select "0"
click at [293, 123] on select "Select Mobile Home Work Other" at bounding box center [350, 132] width 115 height 19
click at [449, 135] on select "Select Client Spouse Other" at bounding box center [475, 132] width 115 height 19
select select "1"
click at [418, 123] on select "Select Client Spouse Other" at bounding box center [475, 132] width 115 height 19
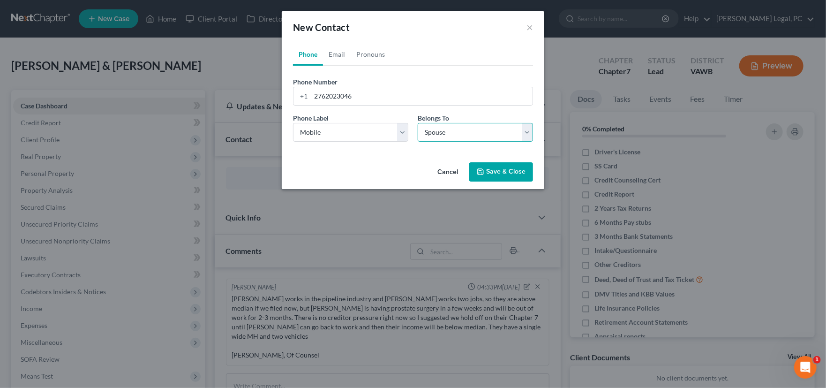
select select "1"
click at [339, 58] on link "Email" at bounding box center [337, 54] width 28 height 23
click at [343, 97] on input "email" at bounding box center [422, 96] width 222 height 18
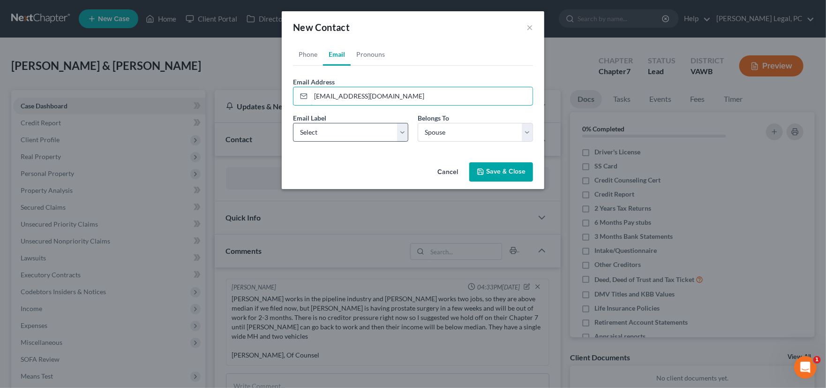
type input "prcarpenter1970@gmail.com"
click at [340, 128] on select "Select Home Work Other" at bounding box center [350, 132] width 115 height 19
select select "0"
click at [293, 123] on select "Select Home Work Other" at bounding box center [350, 132] width 115 height 19
click at [498, 181] on button "Save & Close" at bounding box center [501, 172] width 64 height 20
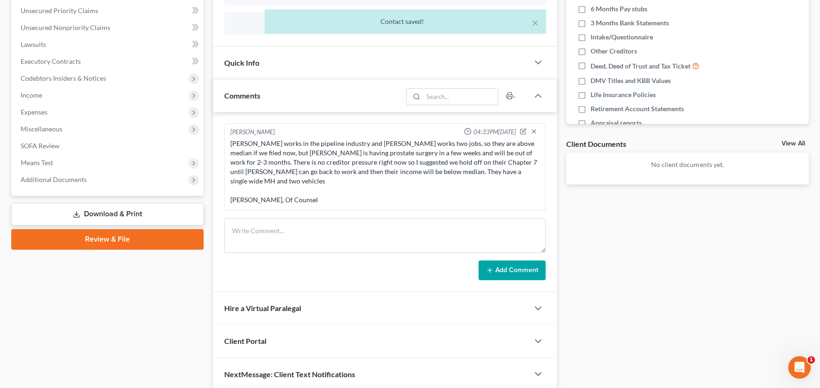
scroll to position [241, 0]
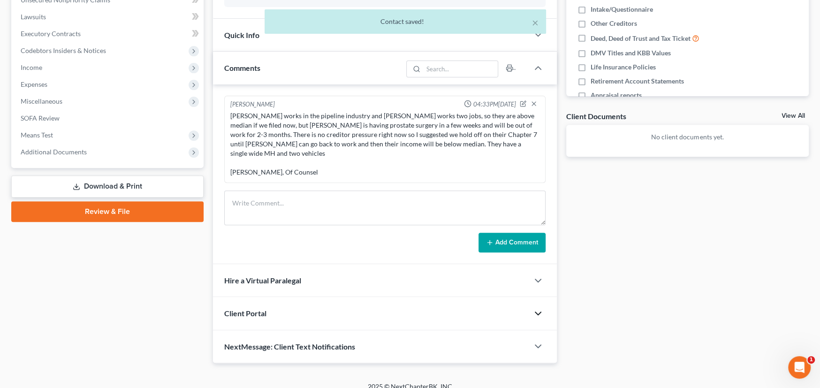
click at [540, 308] on icon "button" at bounding box center [537, 313] width 11 height 11
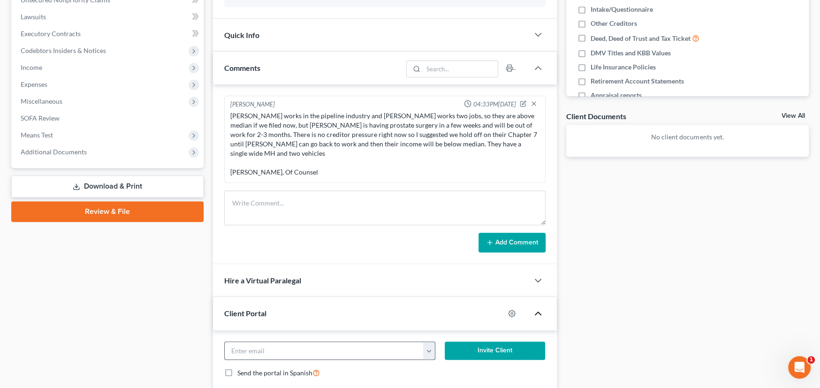
click at [428, 342] on button "button" at bounding box center [429, 351] width 12 height 18
click at [442, 363] on link "prcarpenter1970@gmail.com" at bounding box center [487, 371] width 128 height 16
type input "prcarpenter1970@gmail.com"
click at [476, 341] on button "Invite Client" at bounding box center [495, 350] width 101 height 19
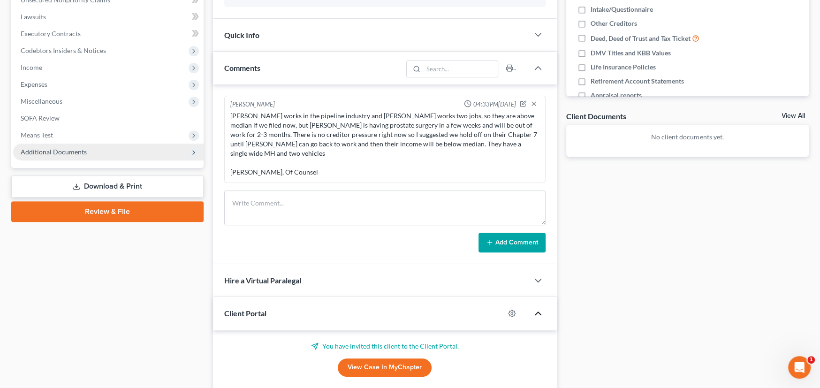
click at [49, 148] on span "Additional Documents" at bounding box center [54, 152] width 66 height 8
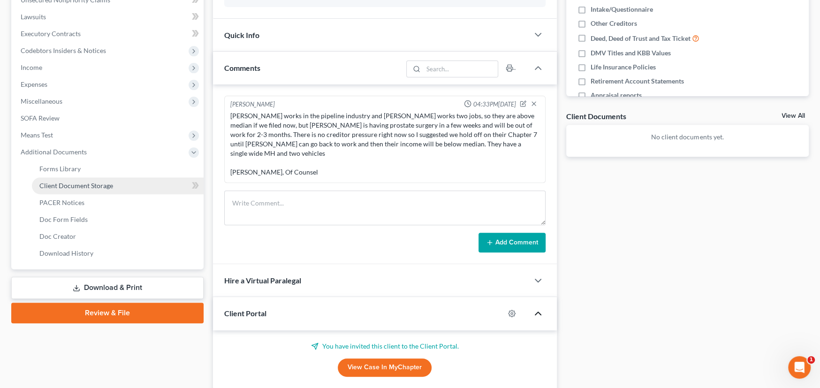
click at [60, 184] on span "Client Document Storage" at bounding box center [76, 185] width 74 height 8
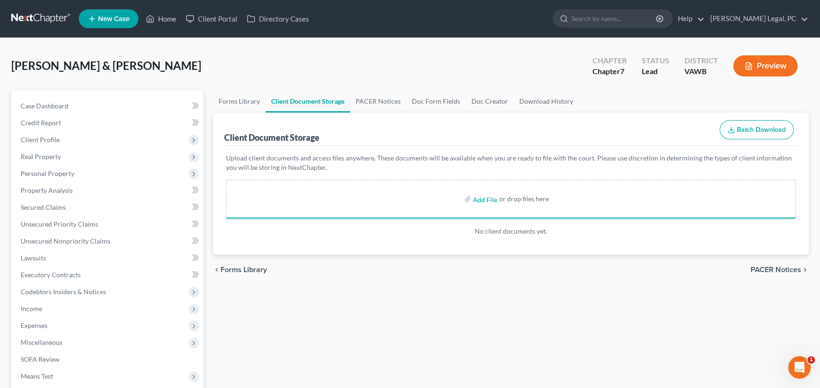
drag, startPoint x: 42, startPoint y: 16, endPoint x: 48, endPoint y: 16, distance: 6.1
click at [42, 16] on link at bounding box center [41, 18] width 60 height 17
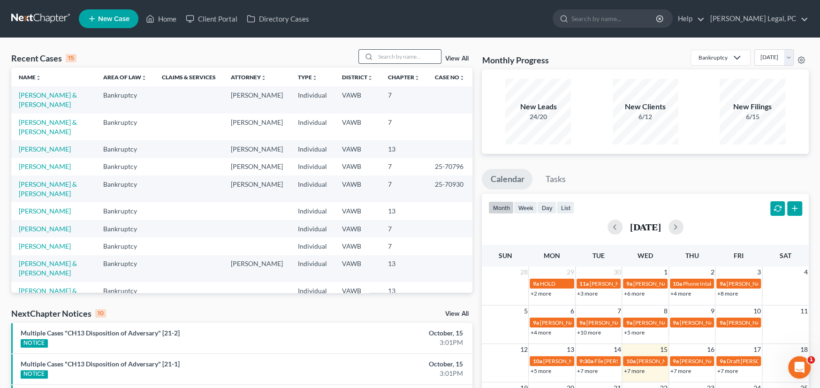
click at [388, 51] on input "search" at bounding box center [408, 57] width 66 height 14
click at [47, 162] on link "[PERSON_NAME]" at bounding box center [45, 166] width 52 height 8
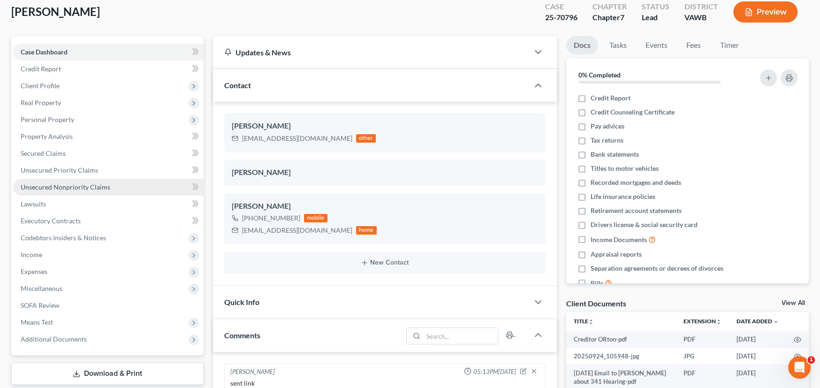
scroll to position [1312, 0]
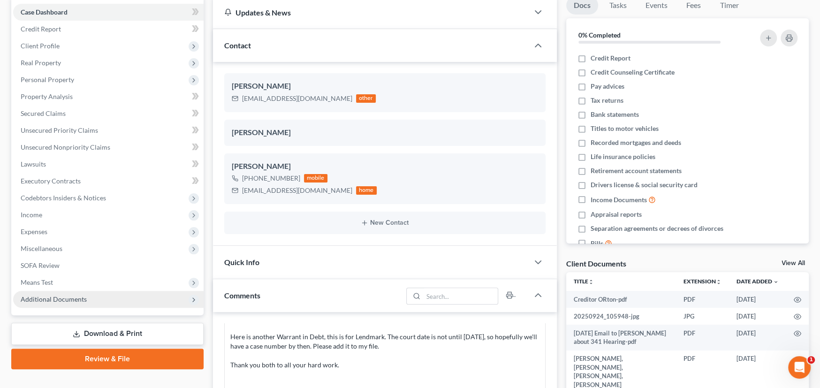
click at [53, 297] on span "Additional Documents" at bounding box center [54, 299] width 66 height 8
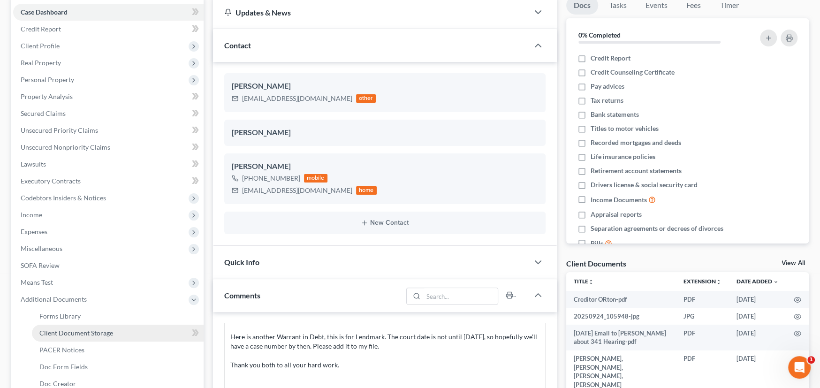
click at [56, 331] on span "Client Document Storage" at bounding box center [76, 333] width 74 height 8
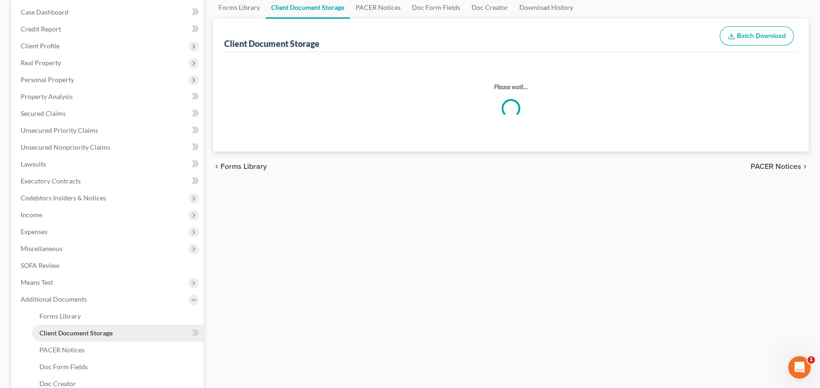
scroll to position [15, 0]
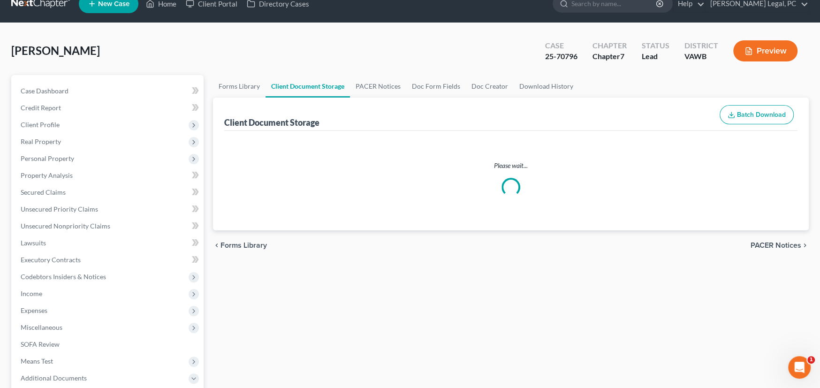
select select "0"
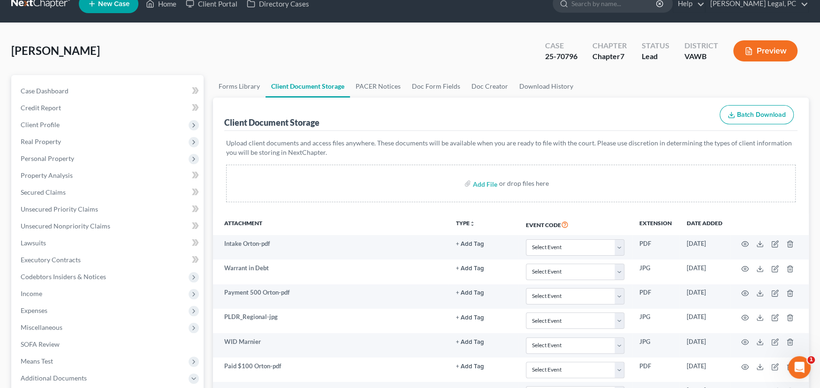
scroll to position [0, 0]
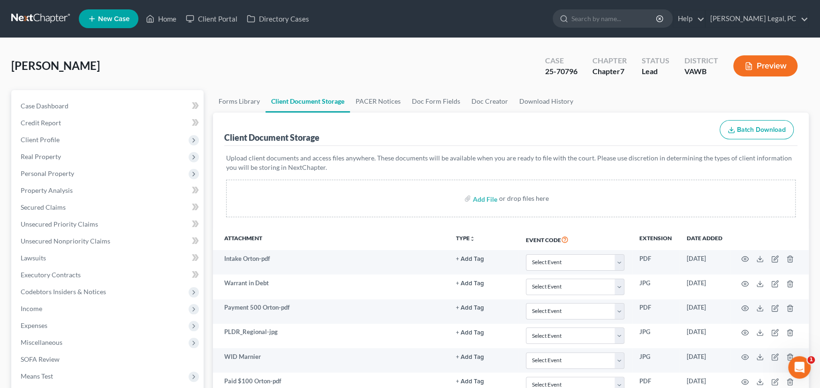
select select "0"
click at [53, 15] on link at bounding box center [41, 18] width 60 height 17
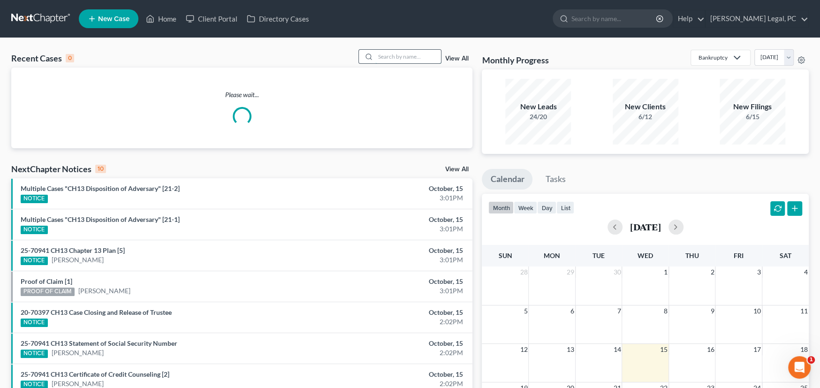
click at [382, 56] on input "search" at bounding box center [408, 57] width 66 height 14
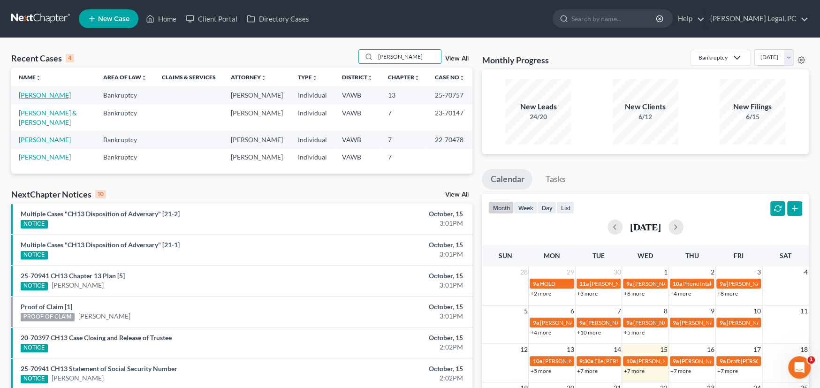
type input "[PERSON_NAME]"
click at [38, 97] on link "[PERSON_NAME]" at bounding box center [45, 95] width 52 height 8
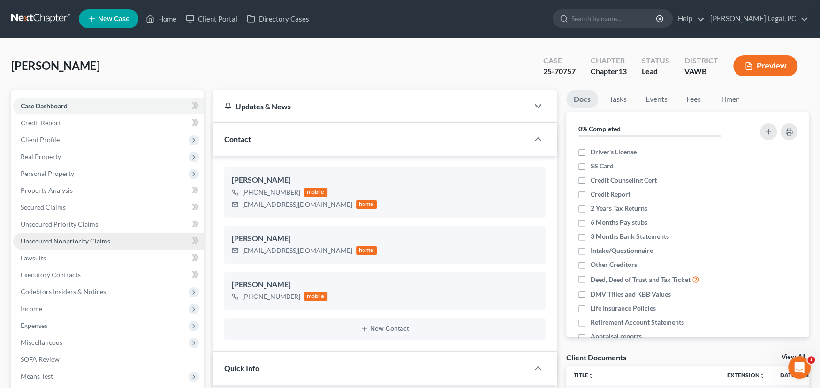
scroll to position [896, 0]
click at [114, 240] on link "Unsecured Nonpriority Claims" at bounding box center [108, 241] width 190 height 17
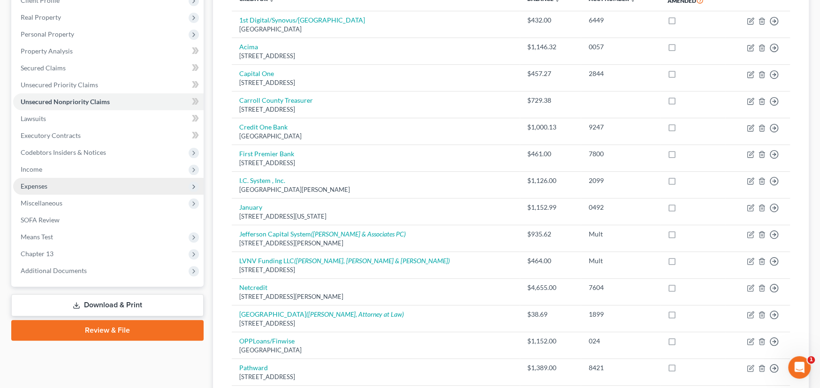
scroll to position [94, 0]
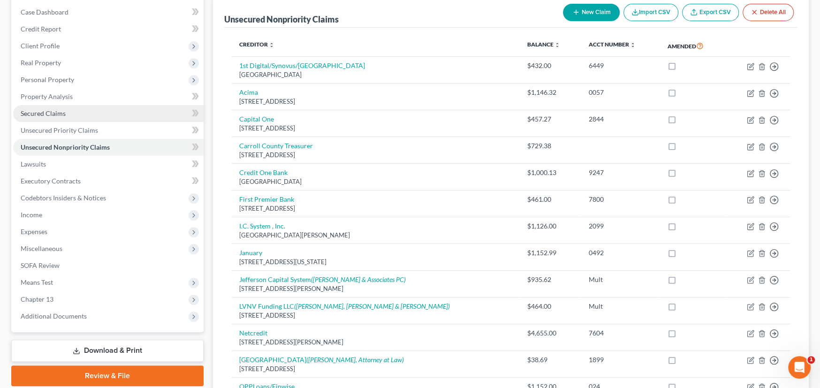
click at [47, 114] on span "Secured Claims" at bounding box center [43, 113] width 45 height 8
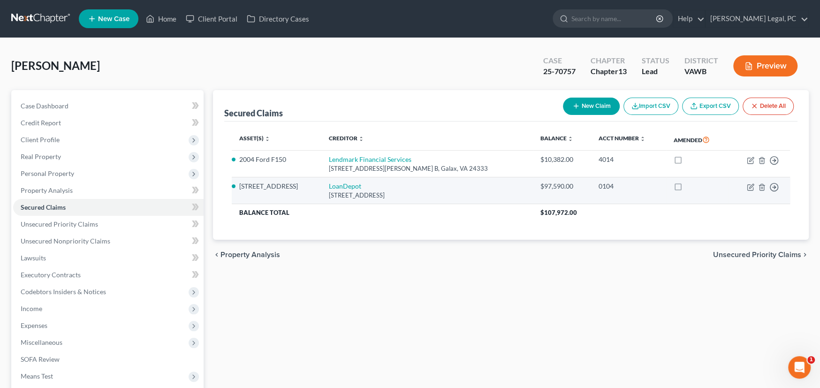
click at [458, 193] on div "[STREET_ADDRESS]" at bounding box center [427, 195] width 196 height 9
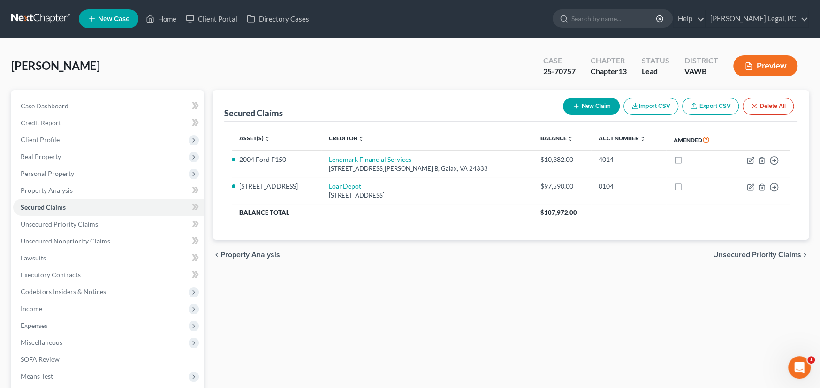
click at [32, 15] on link at bounding box center [41, 18] width 60 height 17
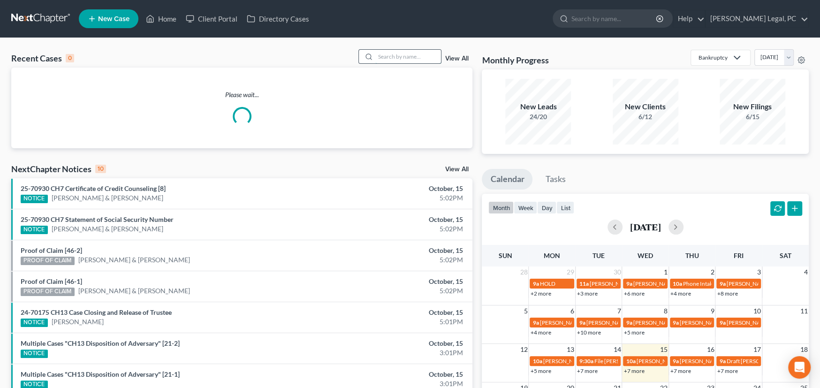
click at [398, 57] on input "search" at bounding box center [408, 57] width 66 height 14
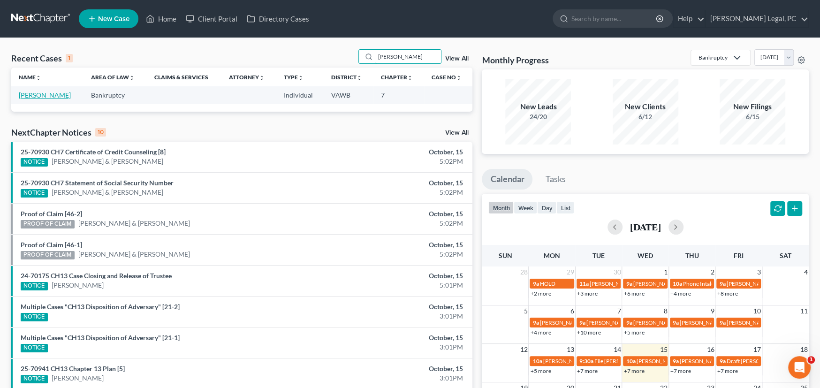
type input "[PERSON_NAME]"
click at [45, 97] on link "[PERSON_NAME]" at bounding box center [45, 95] width 52 height 8
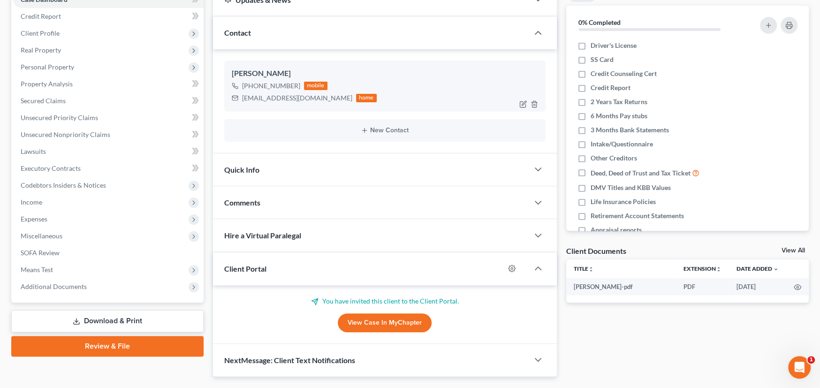
scroll to position [130, 0]
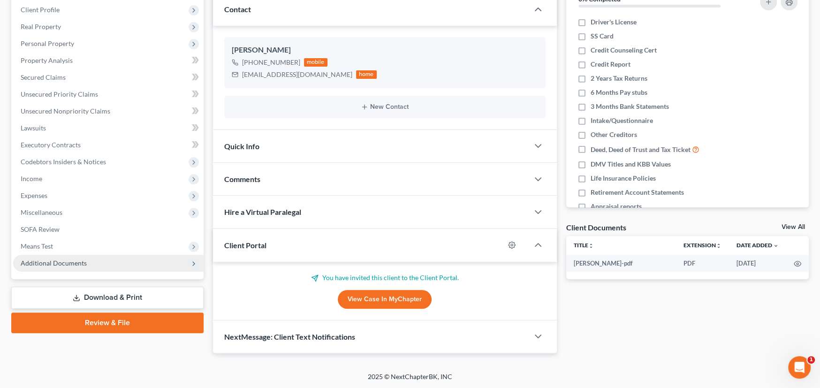
click at [75, 264] on span "Additional Documents" at bounding box center [54, 263] width 66 height 8
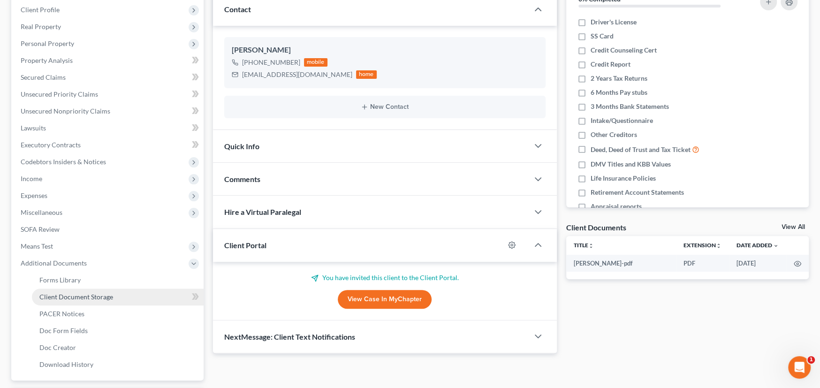
click at [81, 295] on span "Client Document Storage" at bounding box center [76, 297] width 74 height 8
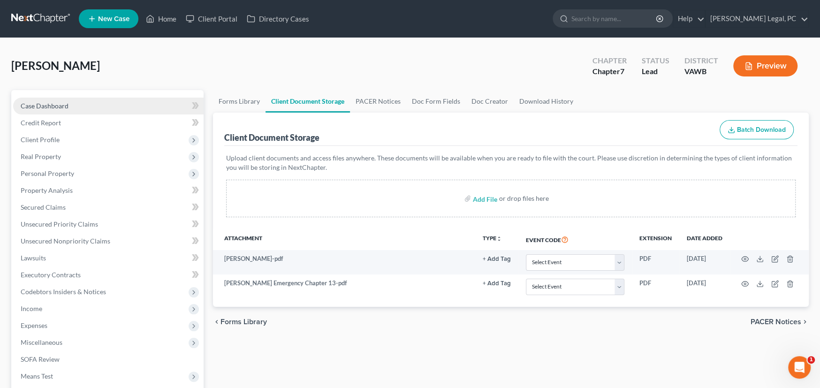
click at [44, 105] on span "Case Dashboard" at bounding box center [45, 106] width 48 height 8
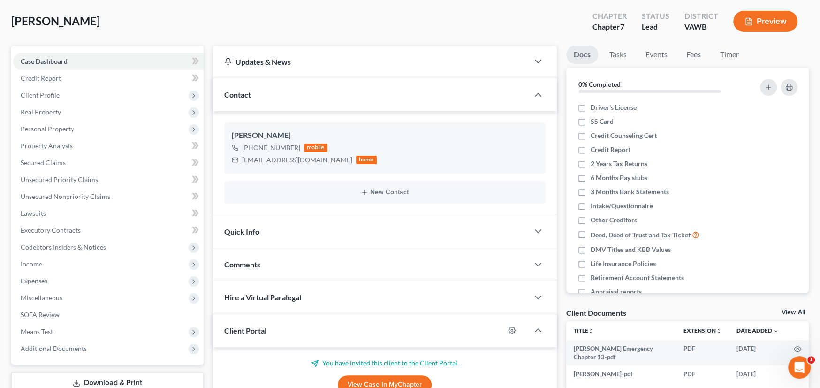
scroll to position [94, 0]
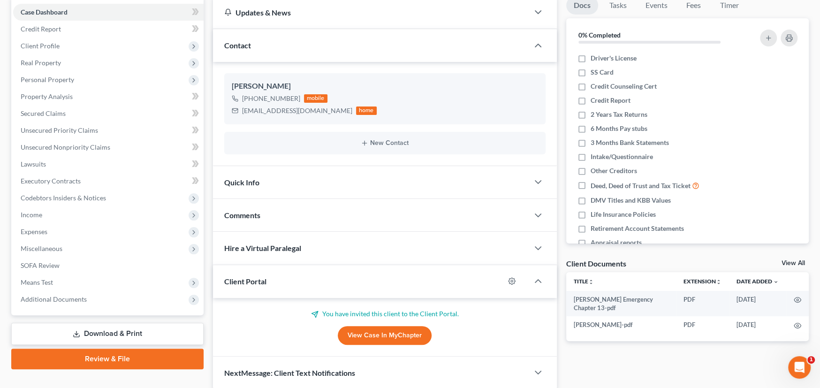
click at [267, 209] on div "Comments" at bounding box center [371, 215] width 316 height 32
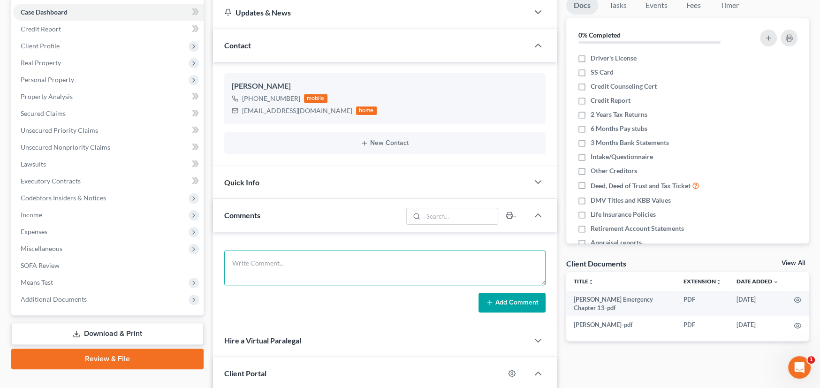
click at [267, 263] on textarea at bounding box center [384, 267] width 321 height 35
paste textarea "I have attached the intake sheets. She says they have two debts, the USDA and a…"
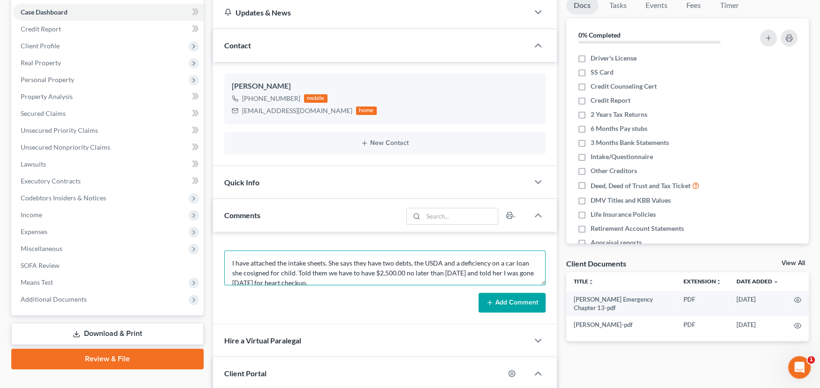
scroll to position [21, 0]
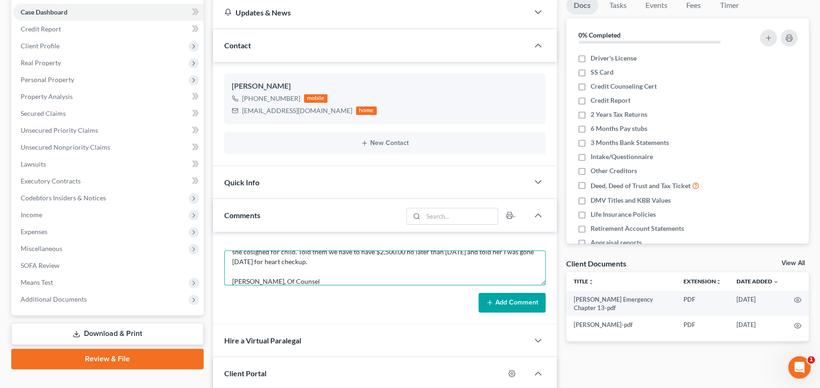
type textarea "I have attached the intake sheets. She says they have two debts, the USDA and a…"
click at [500, 298] on button "Add Comment" at bounding box center [511, 303] width 67 height 20
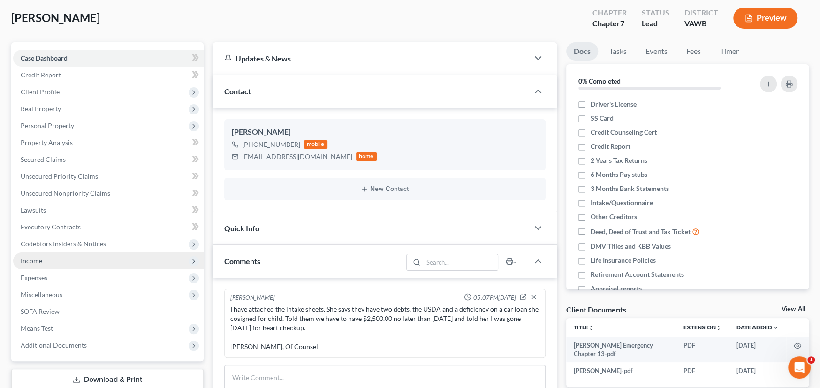
scroll to position [47, 0]
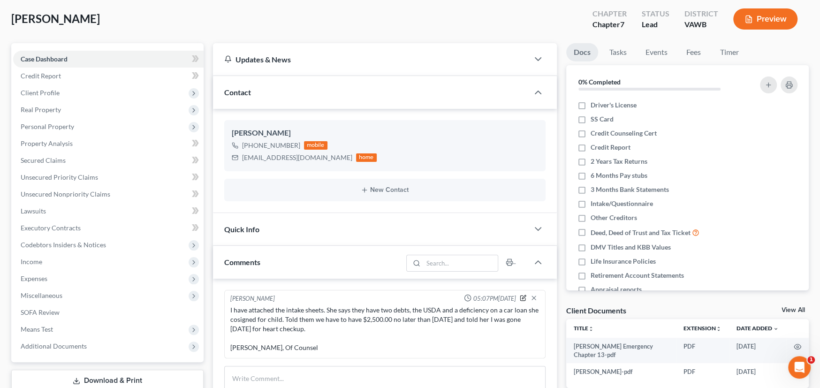
click at [520, 295] on icon "button" at bounding box center [523, 297] width 7 height 7
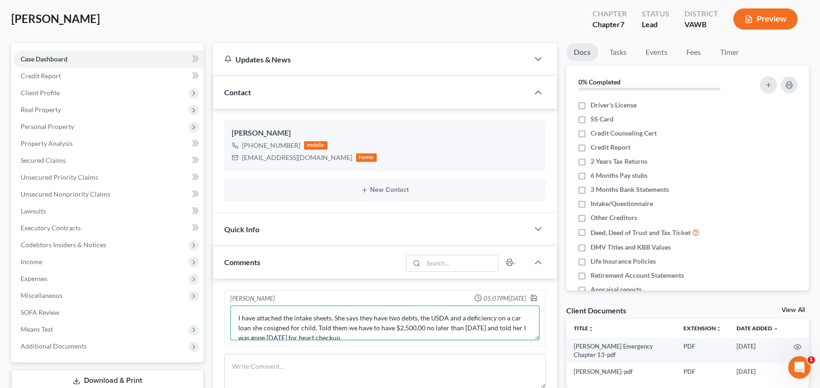
click at [237, 318] on textarea "I have attached the intake sheets. She says they have two debts, the USDA and a…" at bounding box center [384, 322] width 309 height 35
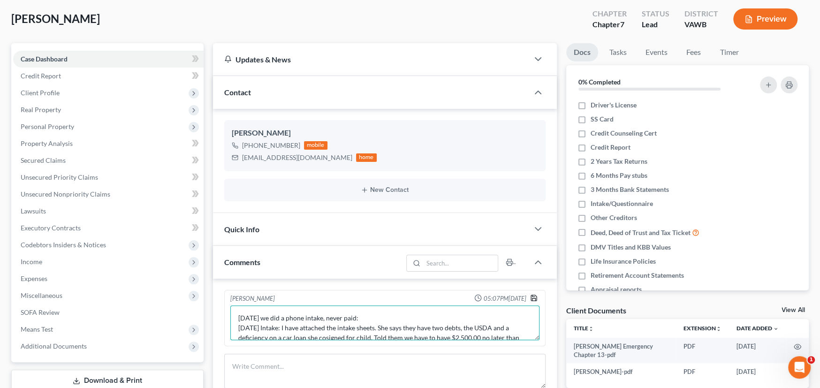
type textarea "[DATE] we did a phone intake, never paid: [DATE] Intake: I have attached the in…"
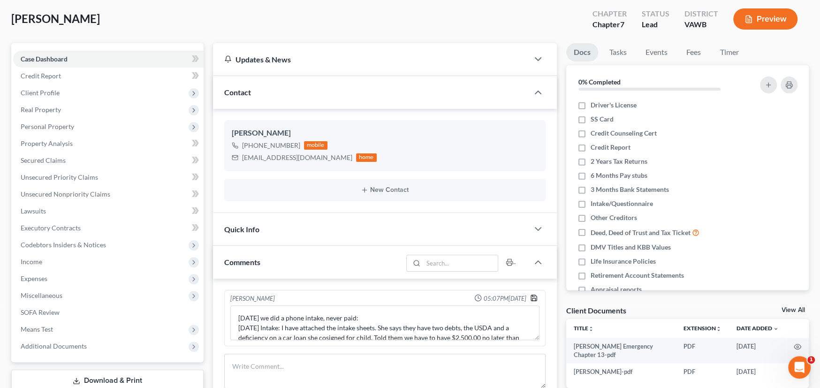
click at [533, 300] on icon "button" at bounding box center [534, 298] width 8 height 8
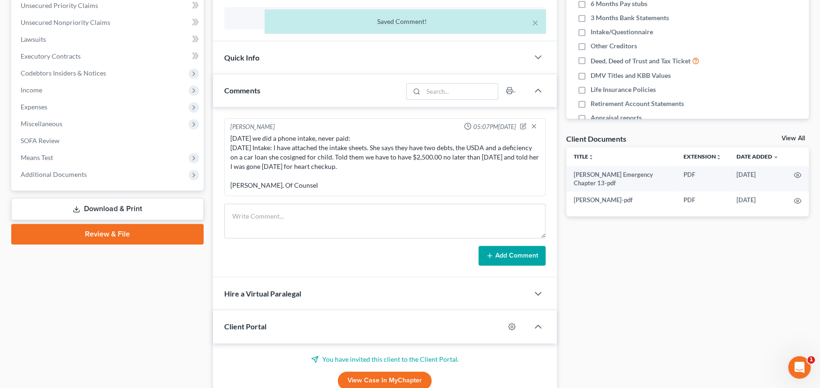
scroll to position [234, 0]
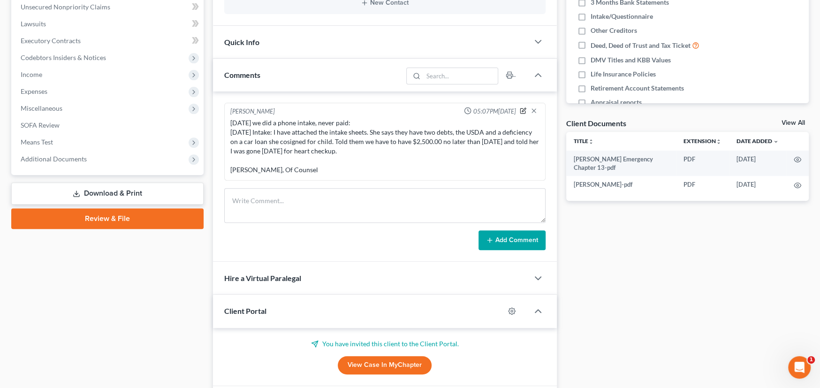
click at [520, 109] on icon "button" at bounding box center [523, 110] width 7 height 7
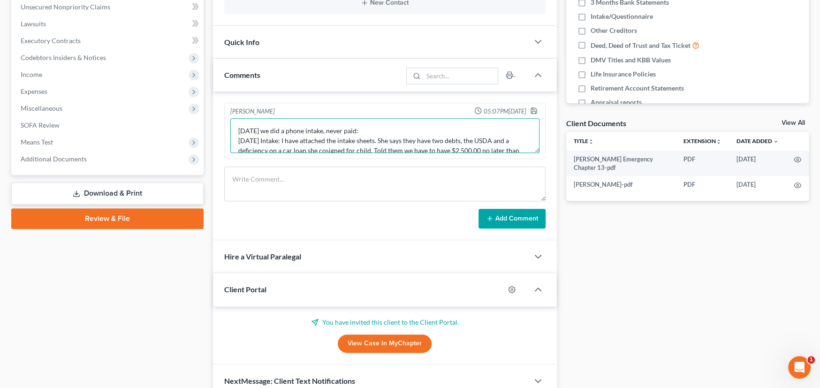
drag, startPoint x: 279, startPoint y: 131, endPoint x: 270, endPoint y: 132, distance: 9.4
click at [270, 132] on textarea "[DATE] we did a phone intake, never paid: [DATE] Intake: I have attached the in…" at bounding box center [384, 135] width 309 height 35
type textarea "[DATE] [PERSON_NAME] did a phone intake, never paid: [DATE] Intake: I have atta…"
click at [535, 112] on polyline "button" at bounding box center [533, 112] width 3 height 2
